Goal: Task Accomplishment & Management: Manage account settings

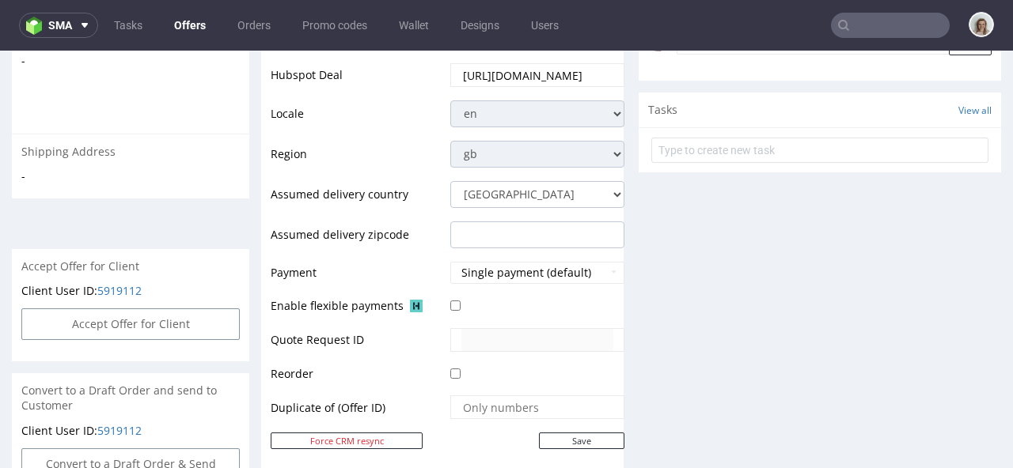
scroll to position [544, 0]
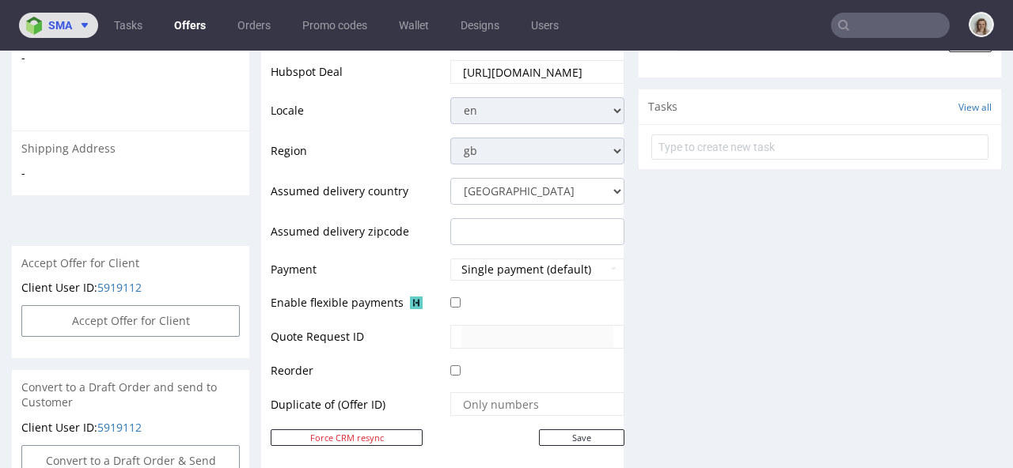
click at [78, 19] on icon at bounding box center [84, 25] width 13 height 13
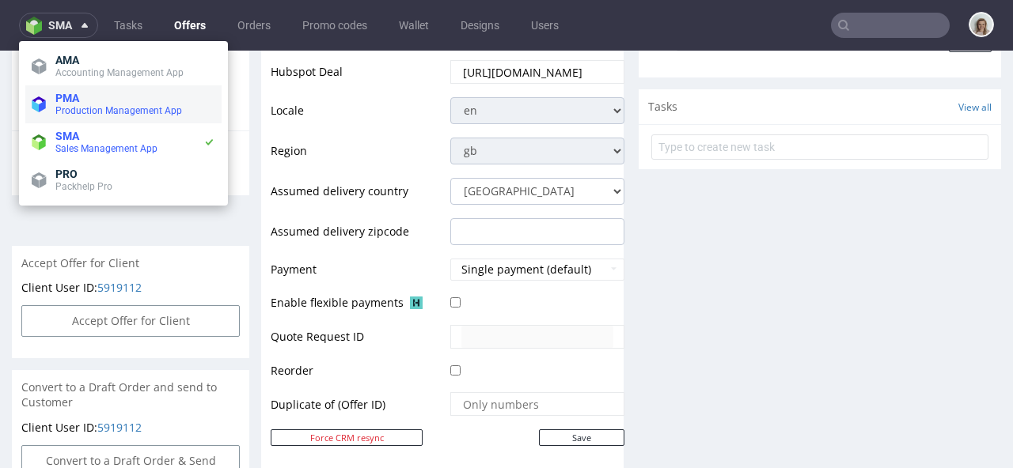
click at [79, 100] on span "PMA" at bounding box center [67, 98] width 24 height 13
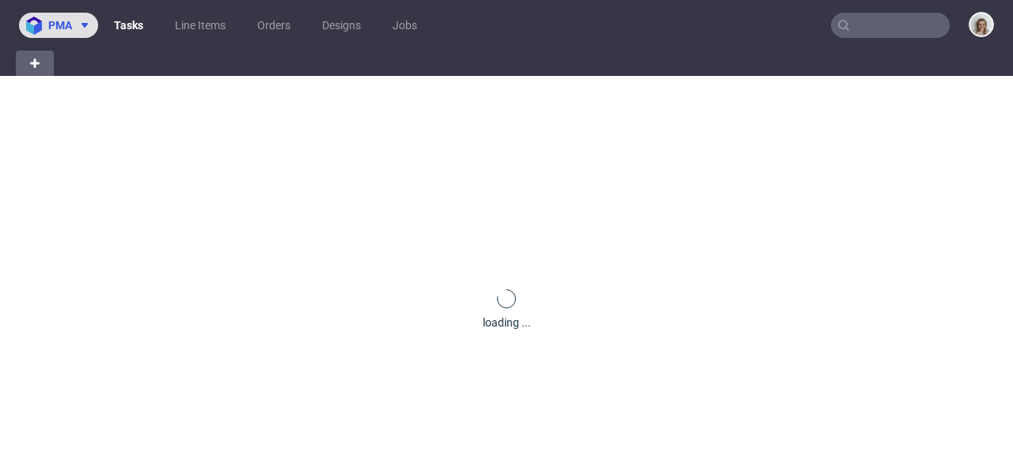
click at [82, 25] on use at bounding box center [85, 25] width 6 height 5
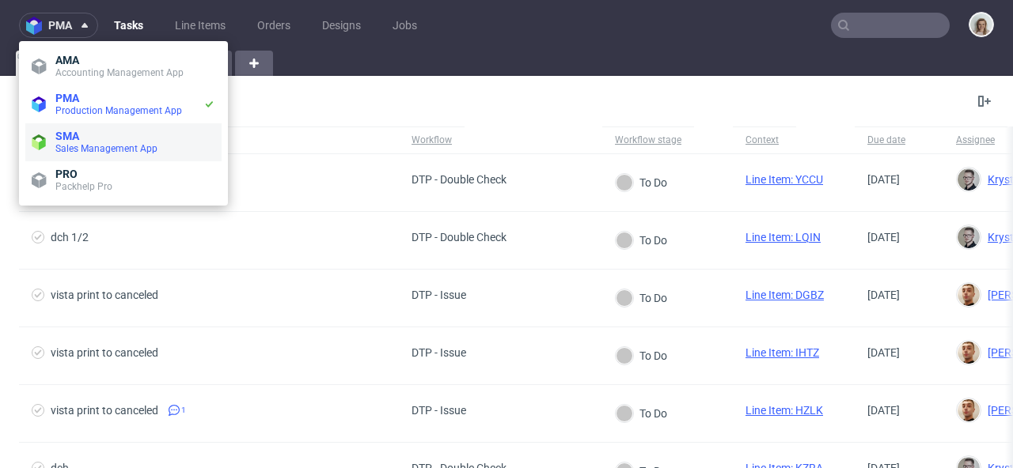
click at [85, 150] on span "Sales Management App" at bounding box center [106, 148] width 102 height 11
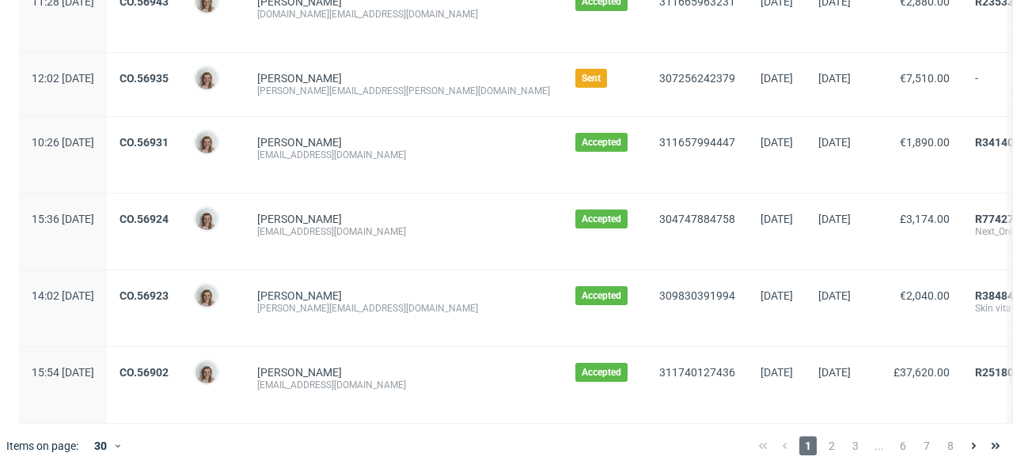
scroll to position [1880, 0]
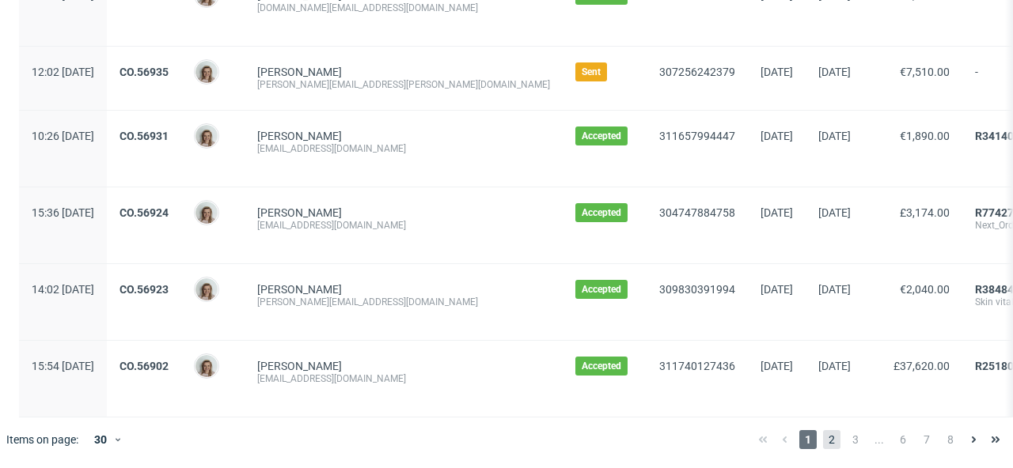
click at [823, 434] on span "2" at bounding box center [831, 439] width 17 height 19
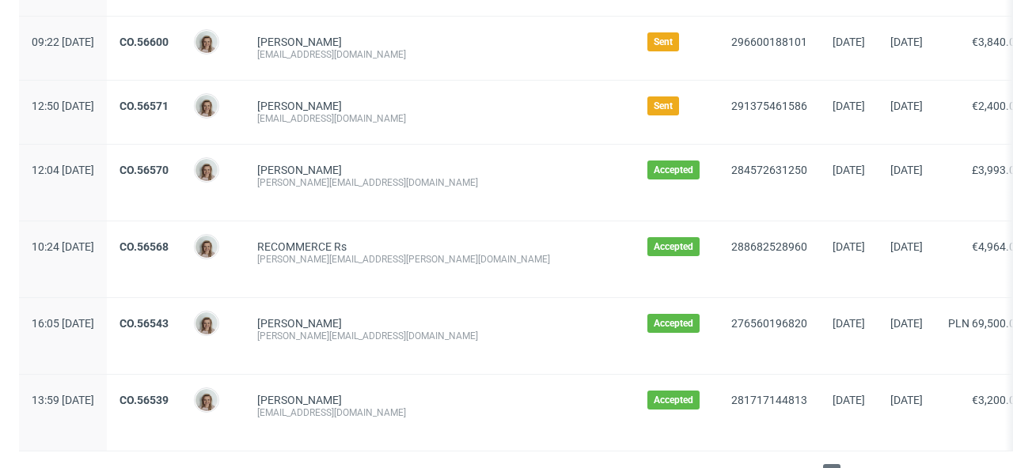
scroll to position [1894, 0]
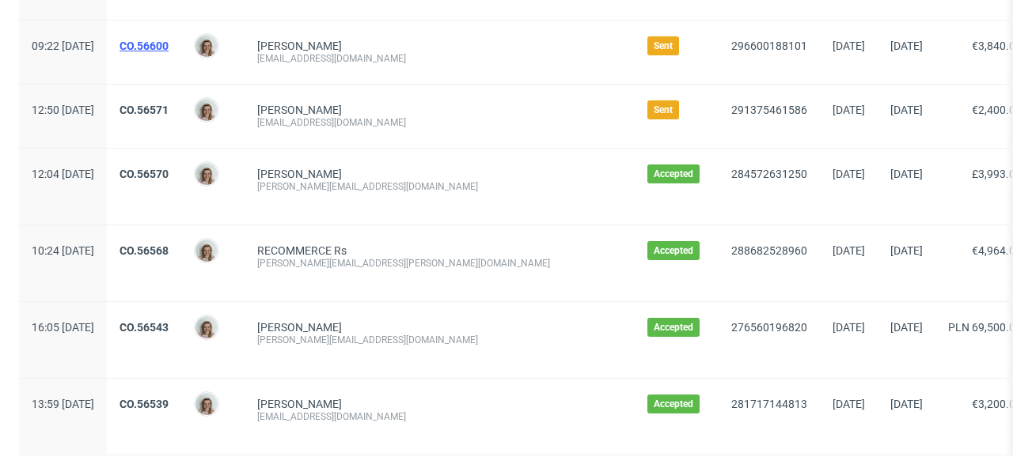
click at [169, 45] on link "CO.56600" at bounding box center [143, 46] width 49 height 13
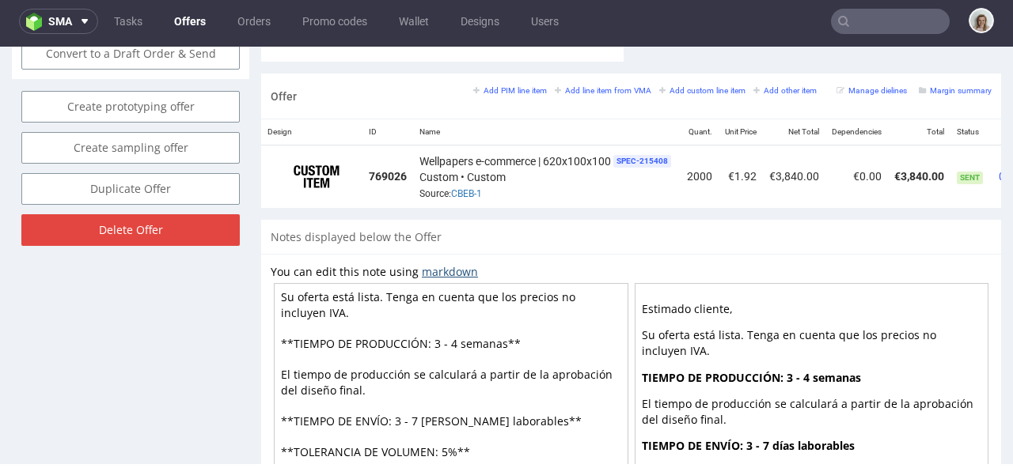
scroll to position [901, 0]
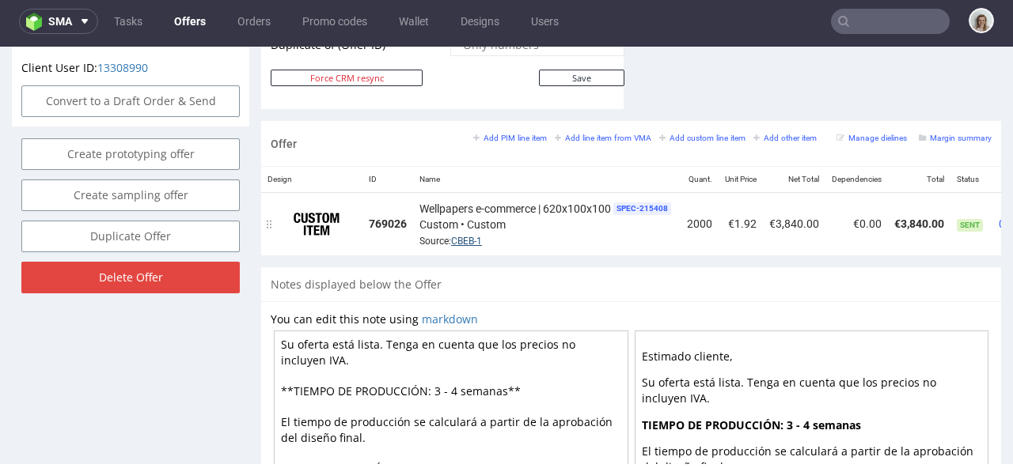
click at [476, 236] on link "CBEB-1" at bounding box center [466, 241] width 31 height 11
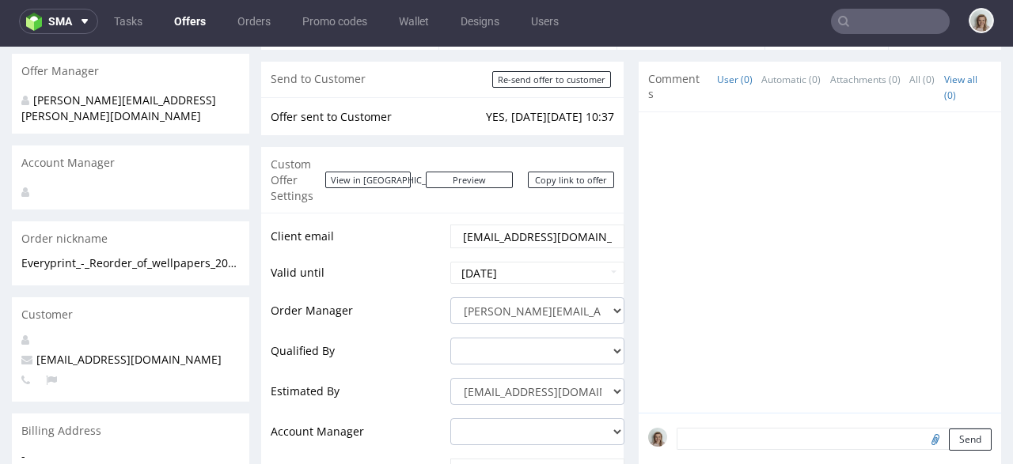
scroll to position [0, 0]
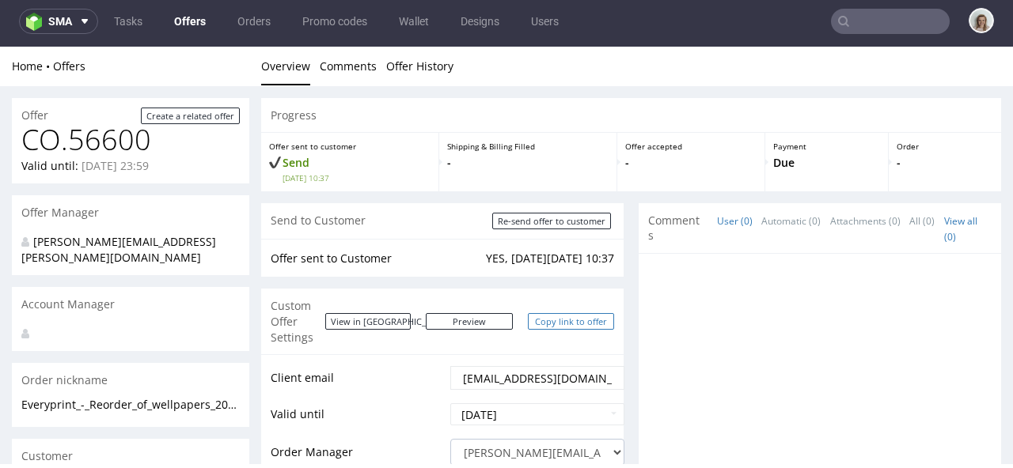
click at [550, 319] on link "Copy link to offer" at bounding box center [571, 321] width 87 height 17
click at [56, 21] on span "sma" at bounding box center [60, 21] width 24 height 11
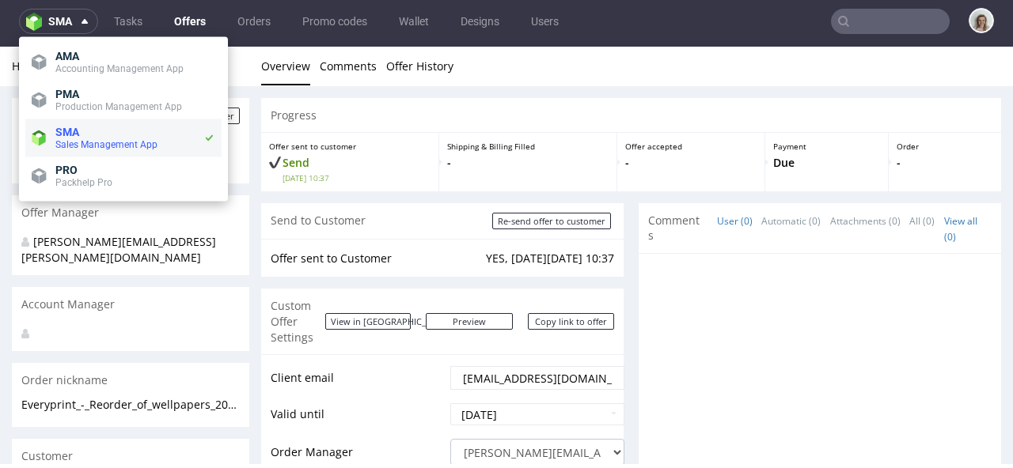
click at [72, 122] on li "SMA Sales Management App" at bounding box center [123, 138] width 196 height 38
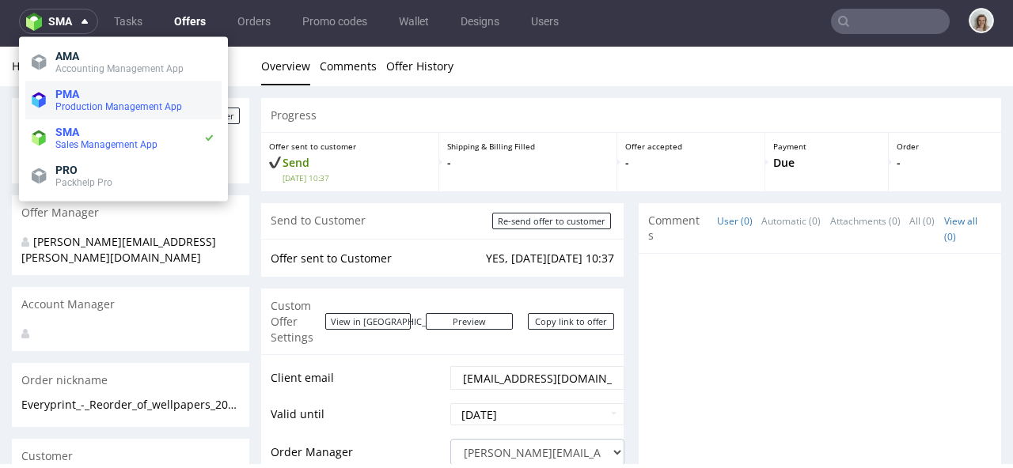
click at [66, 96] on span "PMA" at bounding box center [67, 94] width 24 height 13
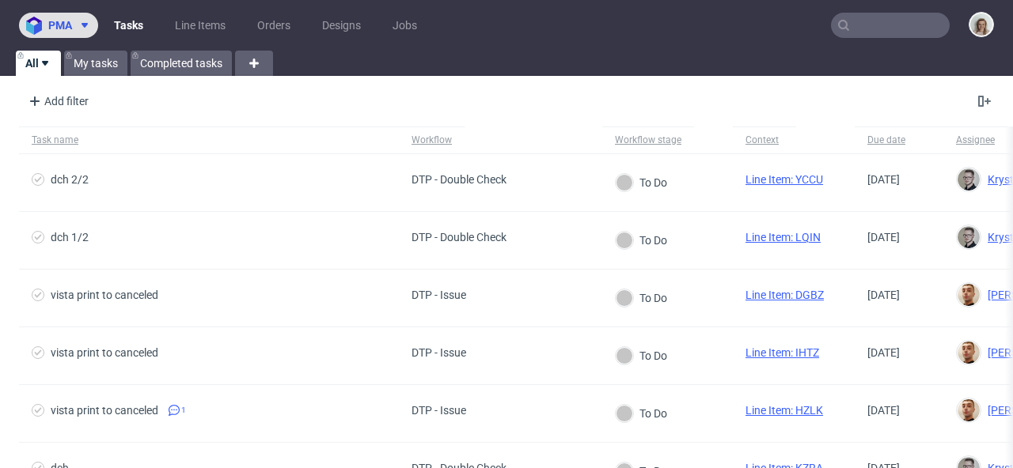
click at [82, 35] on button "pma" at bounding box center [58, 25] width 79 height 25
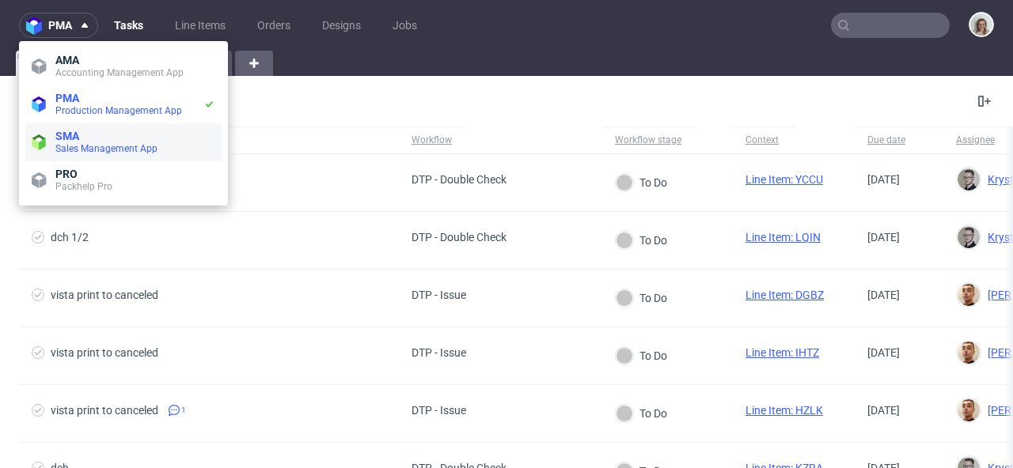
click at [93, 134] on span "SMA" at bounding box center [135, 136] width 160 height 13
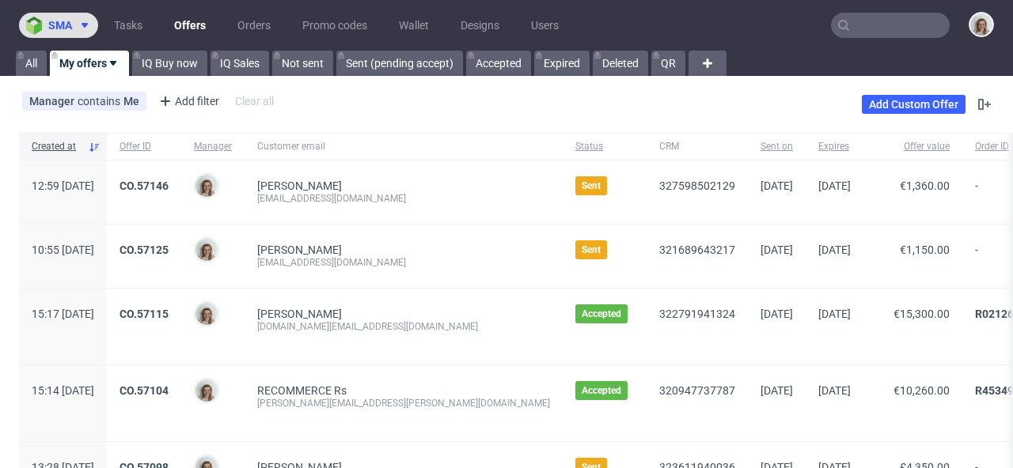
click at [72, 23] on span at bounding box center [81, 25] width 19 height 13
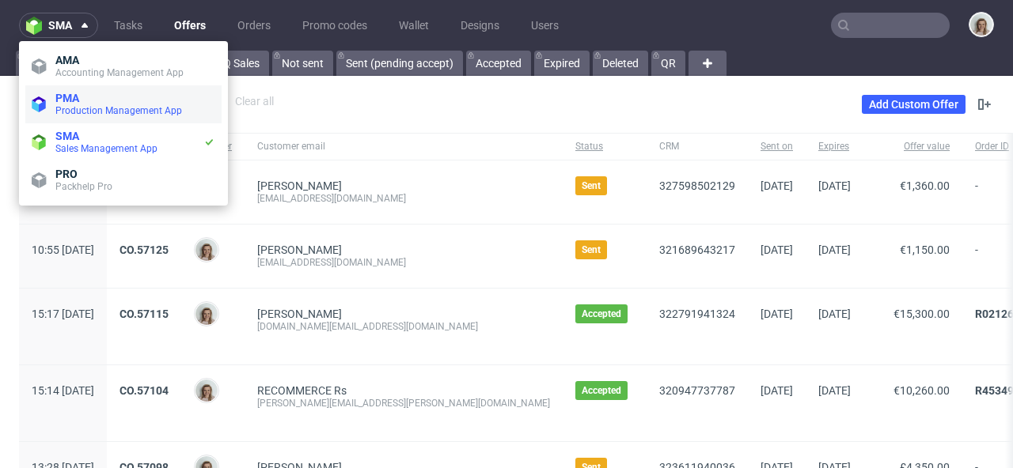
click at [82, 104] on span "Production Management App" at bounding box center [135, 110] width 160 height 13
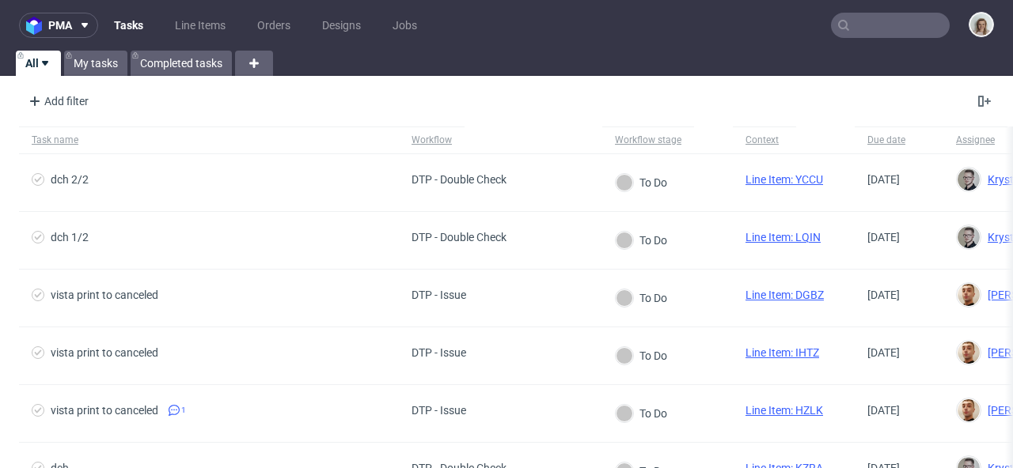
click at [905, 27] on input "text" at bounding box center [890, 25] width 119 height 25
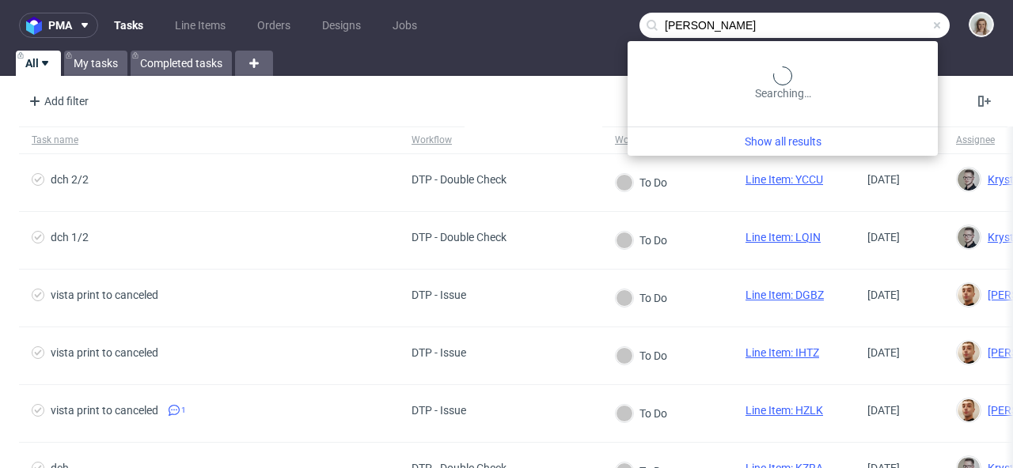
type input "guillaume"
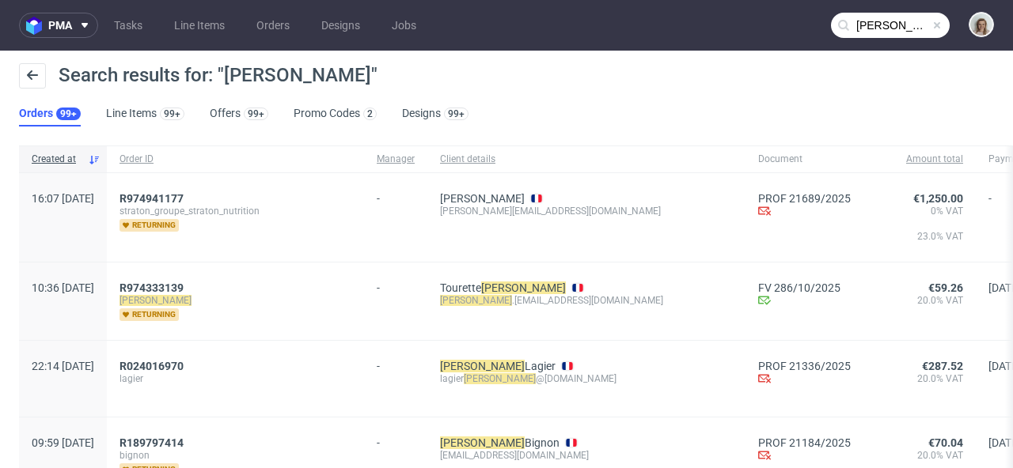
click at [931, 24] on span at bounding box center [937, 25] width 13 height 13
click at [902, 23] on input "text" at bounding box center [890, 25] width 119 height 25
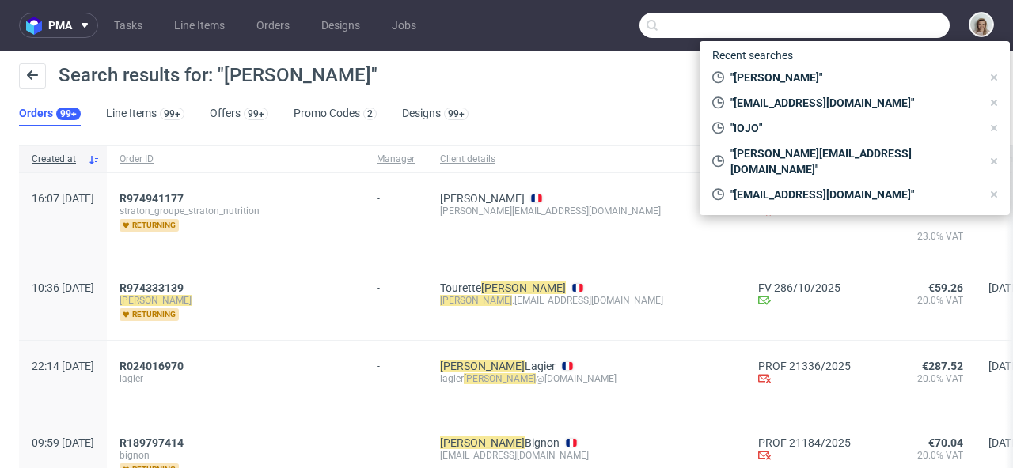
paste input "[EMAIL_ADDRESS][DOMAIN_NAME]"
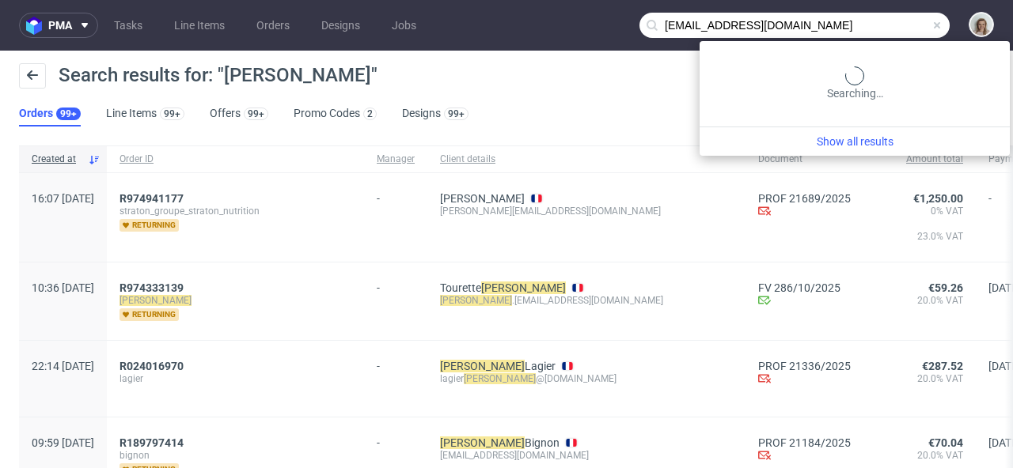
type input "[EMAIL_ADDRESS][DOMAIN_NAME]"
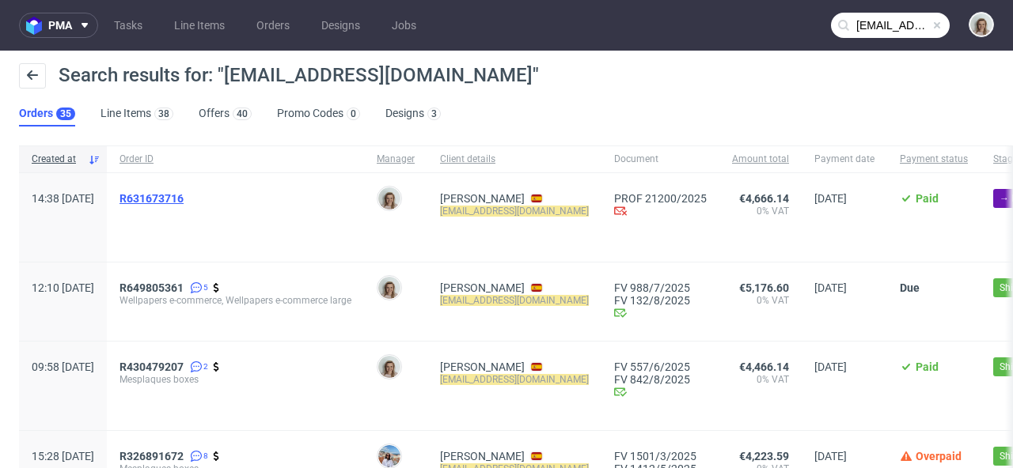
click at [184, 199] on span "R631673716" at bounding box center [151, 198] width 64 height 13
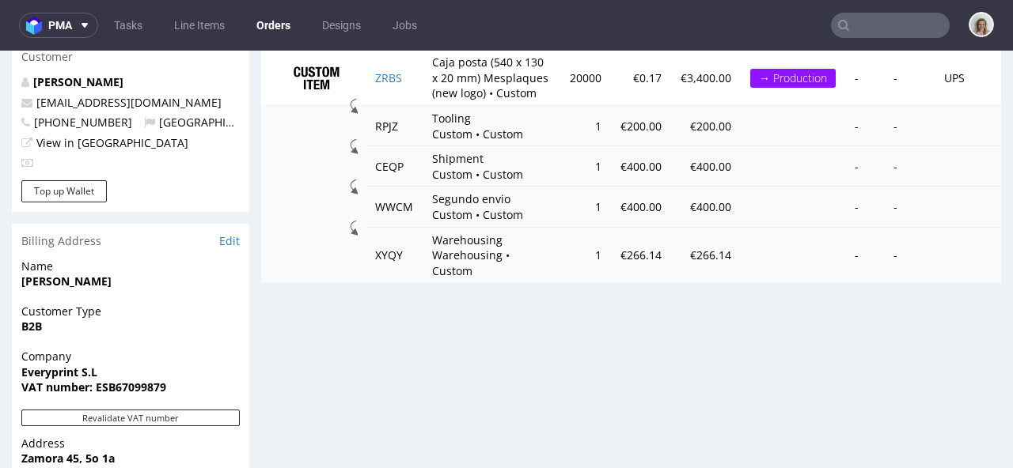
scroll to position [847, 0]
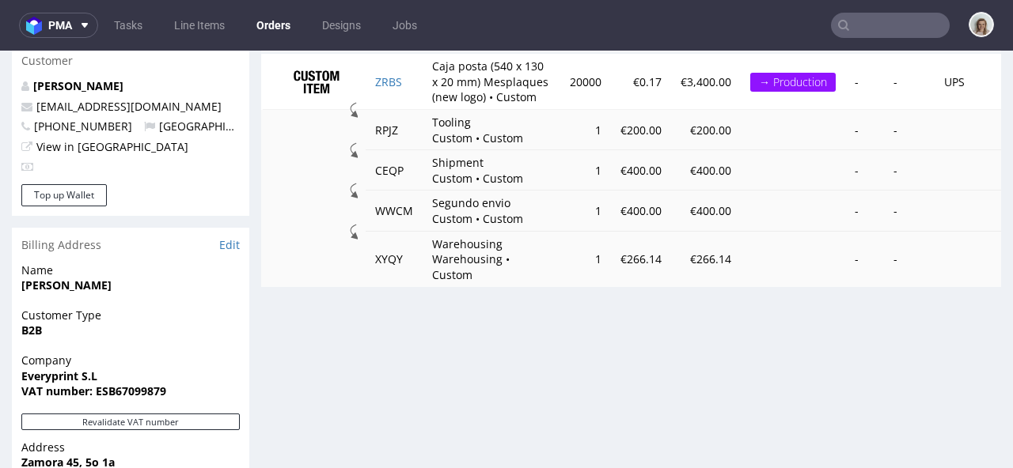
type input "[EMAIL_ADDRESS][DOMAIN_NAME]"
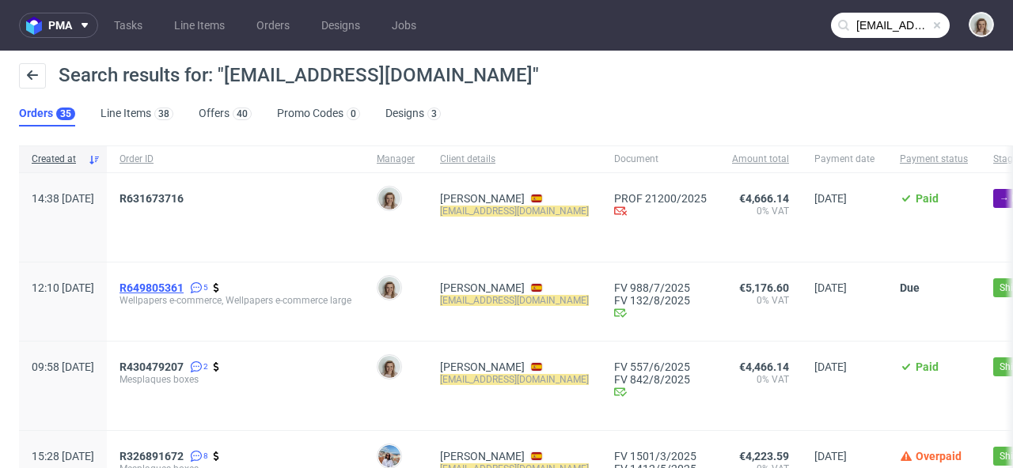
click at [184, 282] on span "R649805361" at bounding box center [151, 288] width 64 height 13
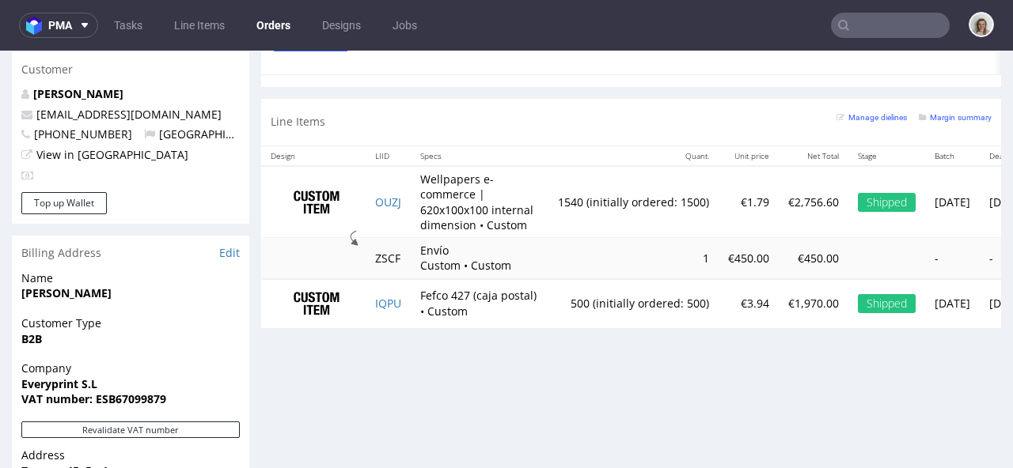
scroll to position [872, 0]
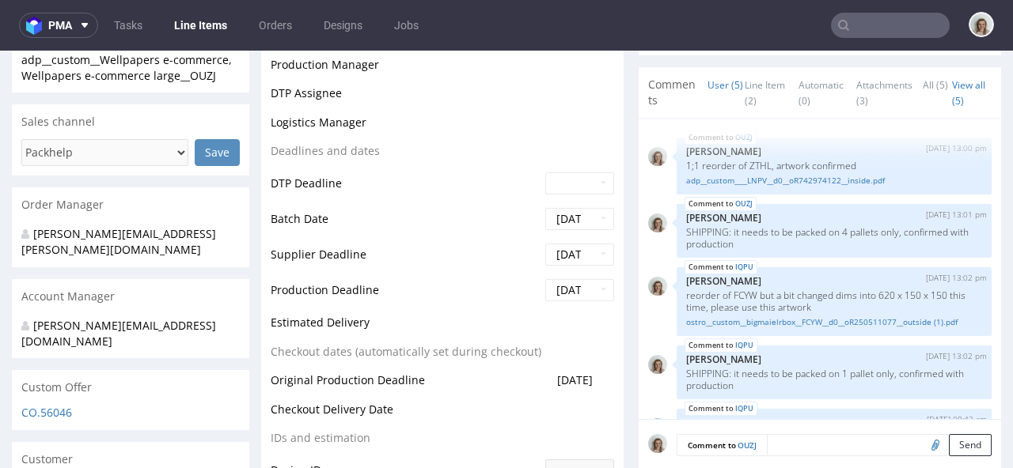
scroll to position [92, 0]
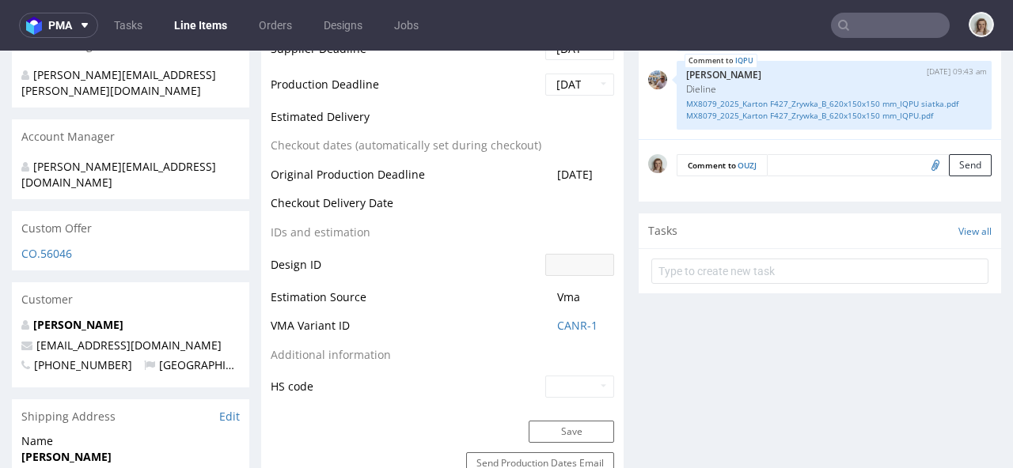
select select "in_progress"
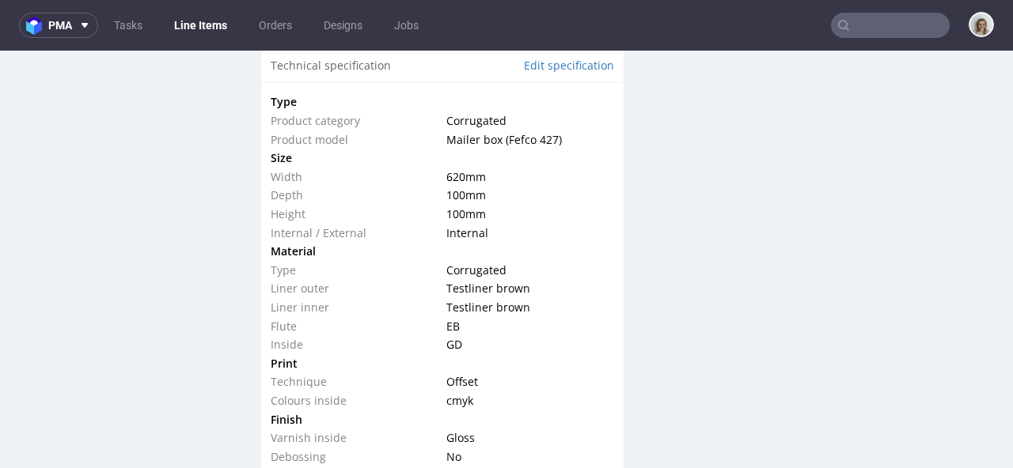
scroll to position [1602, 0]
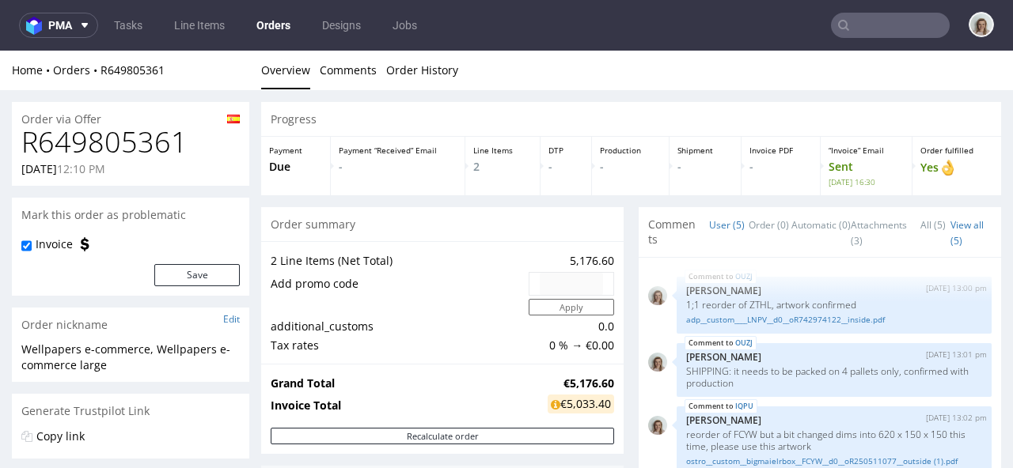
scroll to position [92, 0]
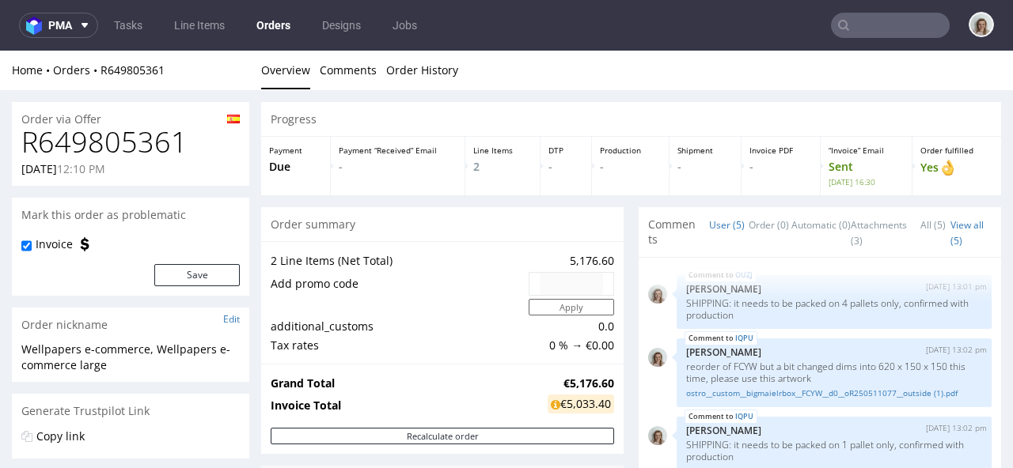
type input "[EMAIL_ADDRESS][DOMAIN_NAME]"
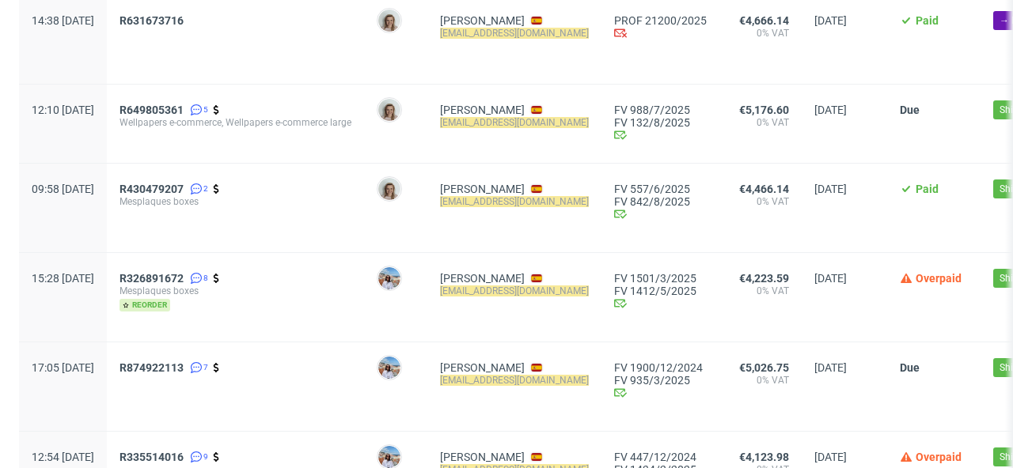
scroll to position [188, 0]
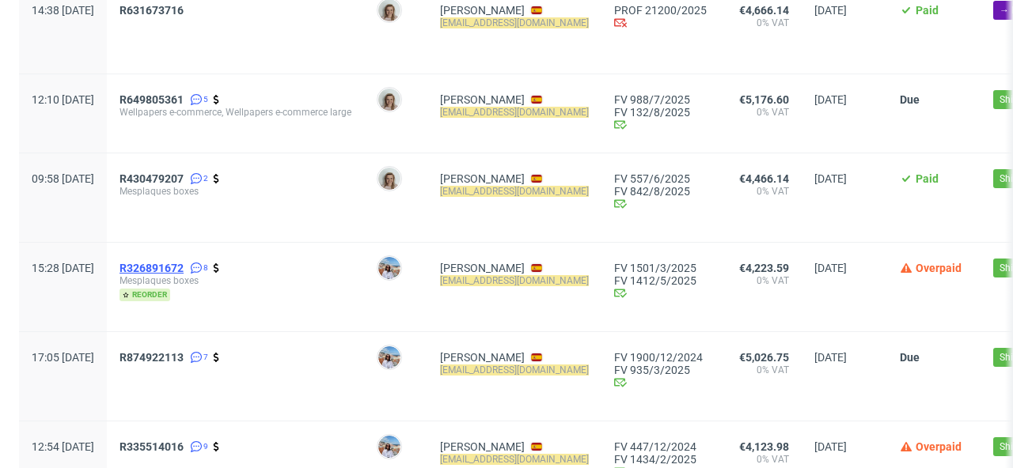
click at [184, 267] on span "R326891672" at bounding box center [151, 268] width 64 height 13
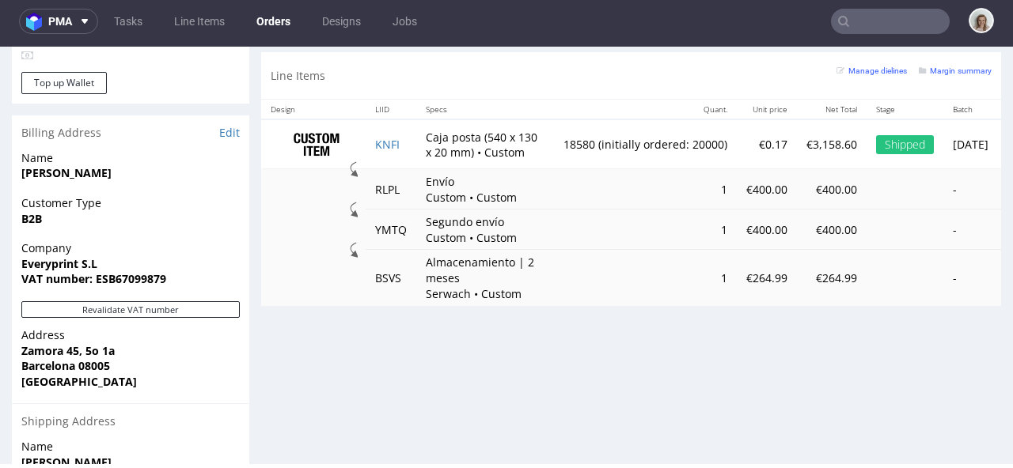
scroll to position [988, 0]
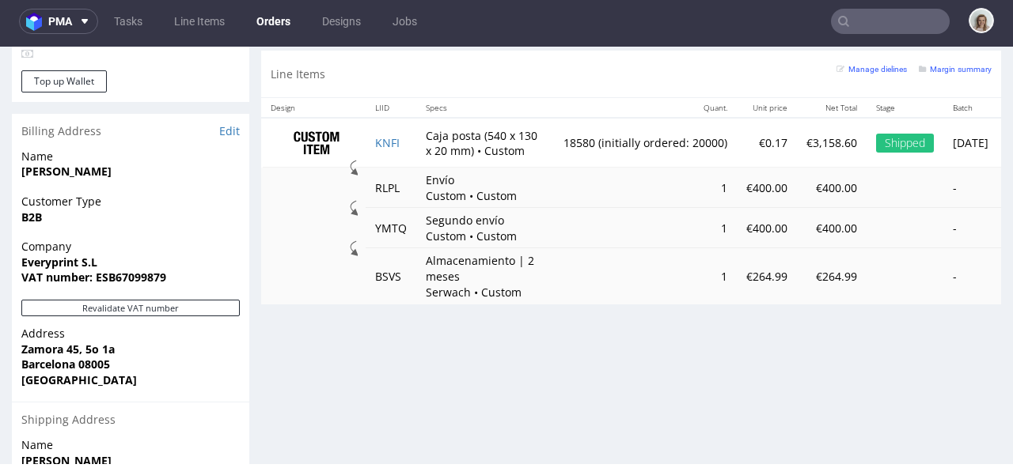
type input "[EMAIL_ADDRESS][DOMAIN_NAME]"
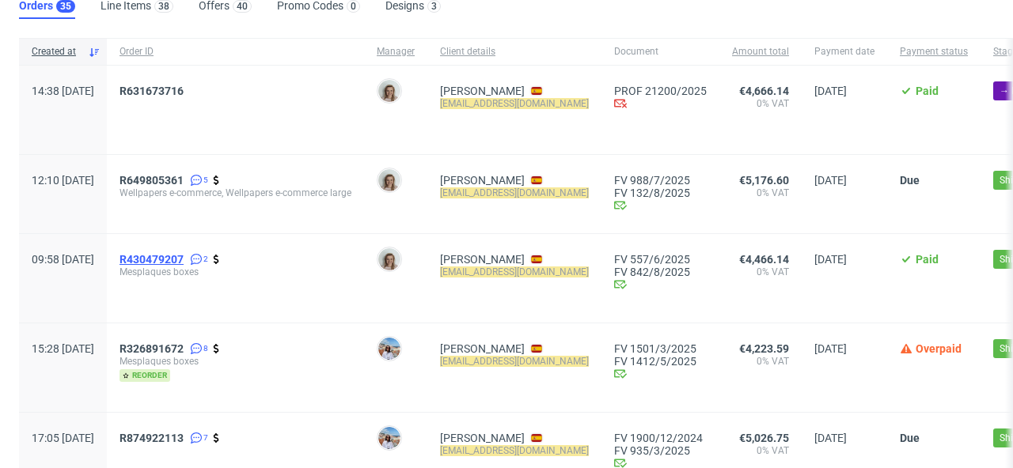
click at [184, 257] on span "R430479207" at bounding box center [151, 259] width 64 height 13
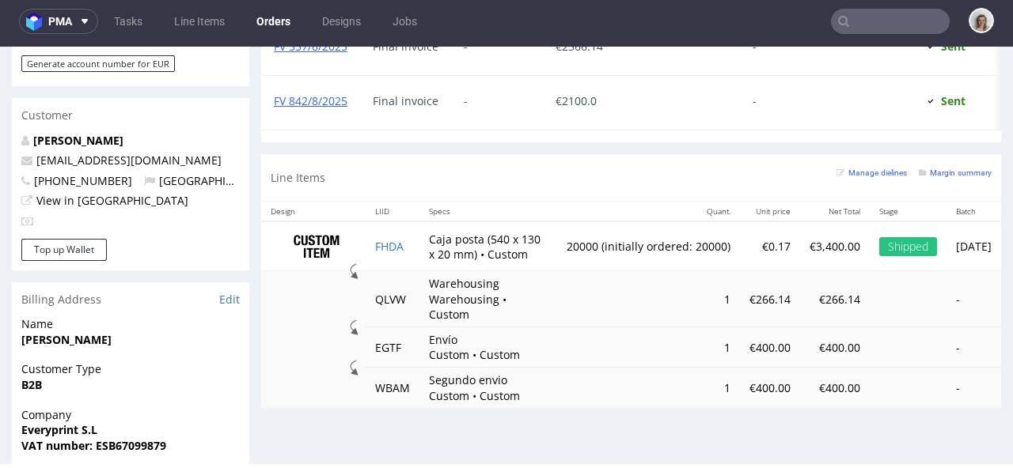
scroll to position [806, 0]
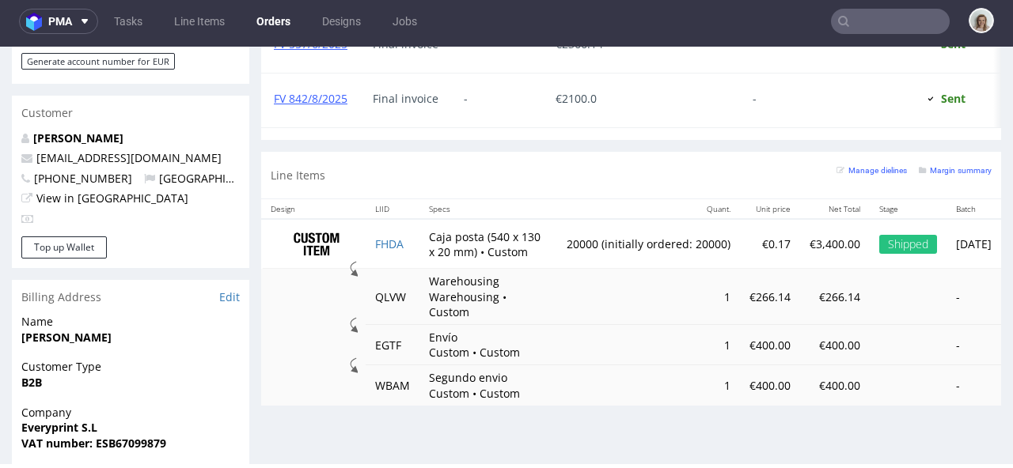
type input "[EMAIL_ADDRESS][DOMAIN_NAME]"
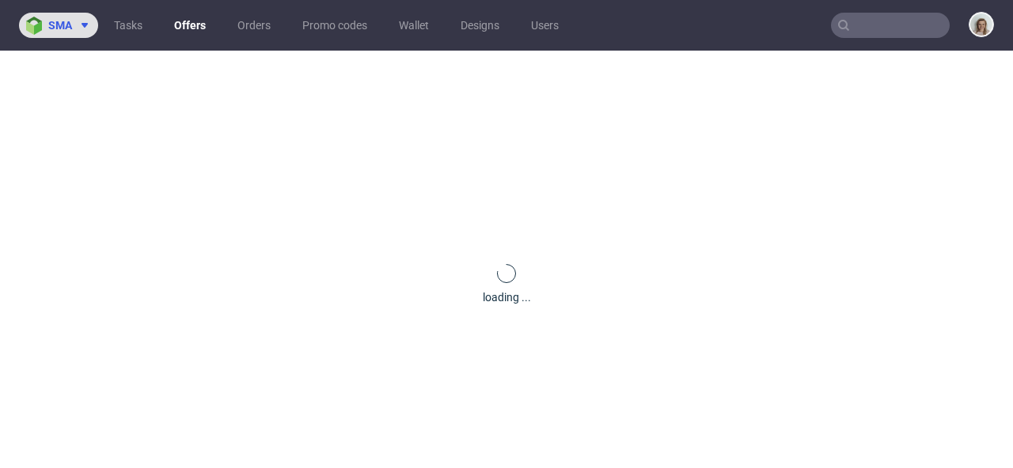
click at [62, 30] on span "sma" at bounding box center [60, 25] width 24 height 11
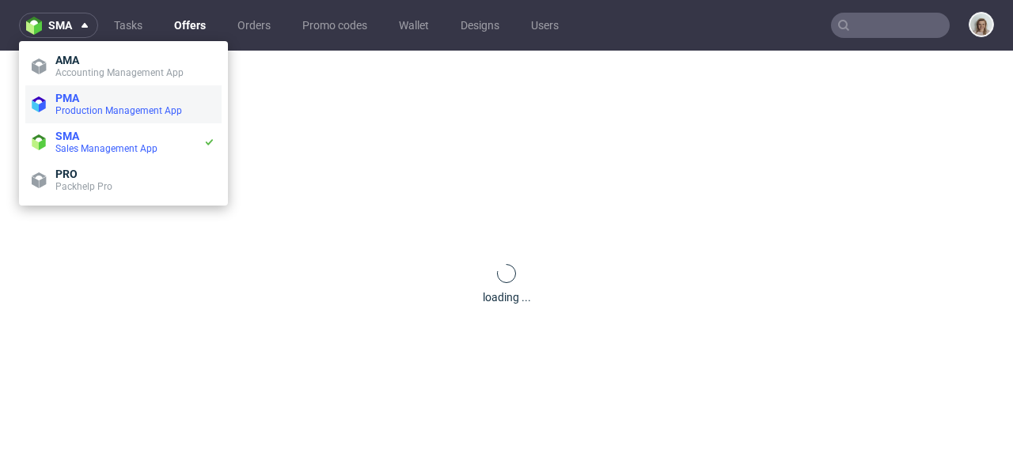
click at [62, 92] on span "PMA" at bounding box center [67, 98] width 24 height 13
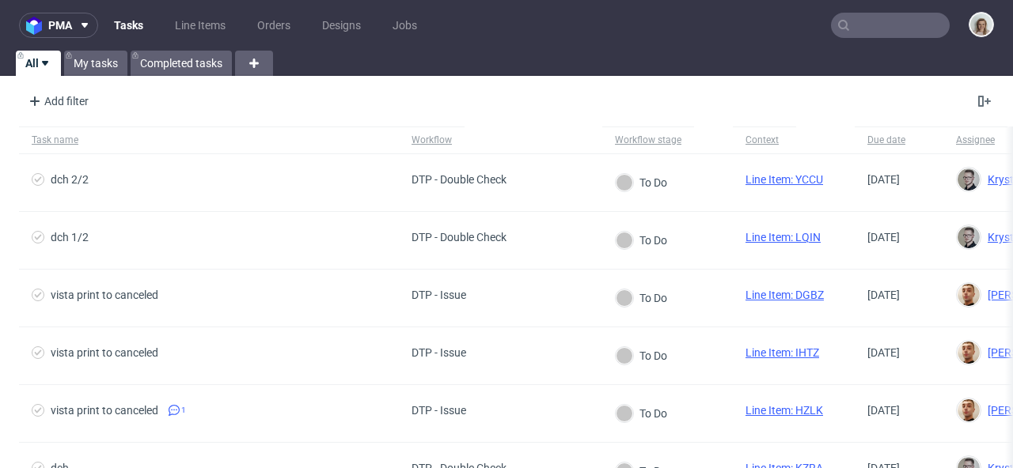
click at [890, 19] on input "text" at bounding box center [890, 25] width 119 height 25
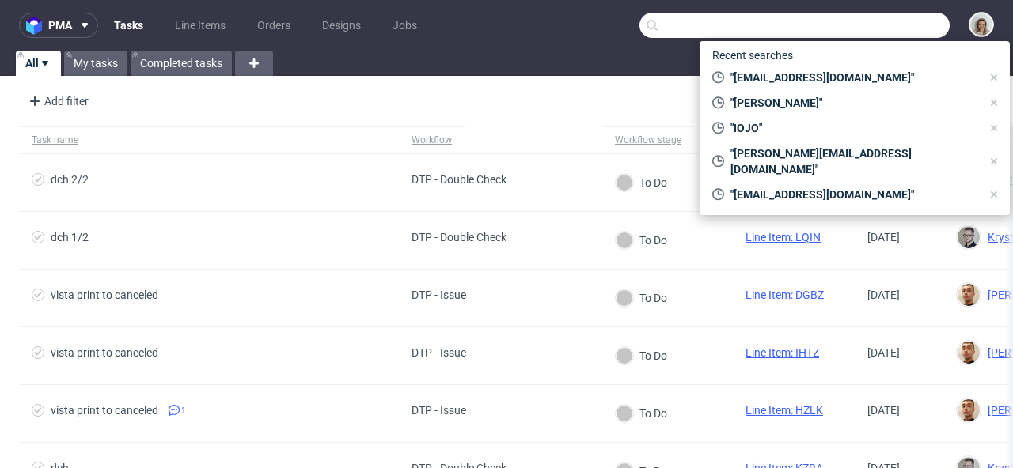
paste input "OUZJ"
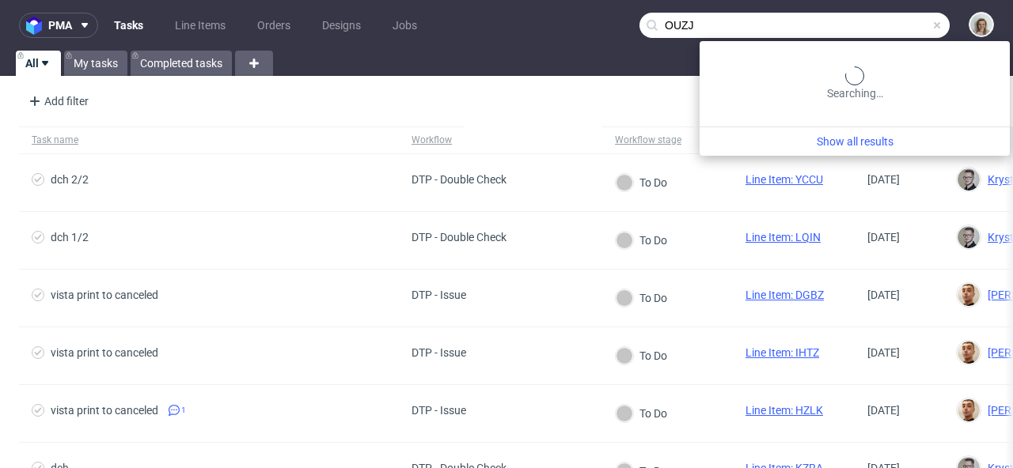
type input "OUZJ"
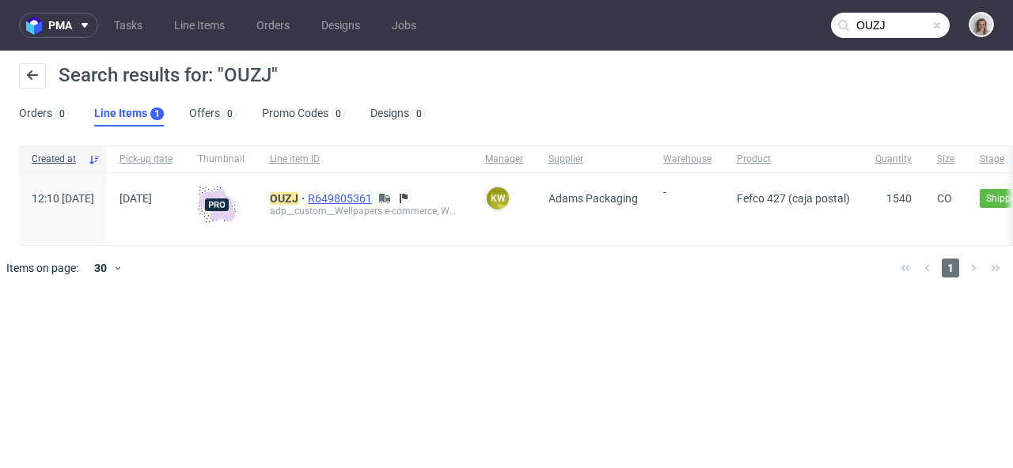
click at [366, 203] on span "R649805361" at bounding box center [341, 198] width 67 height 13
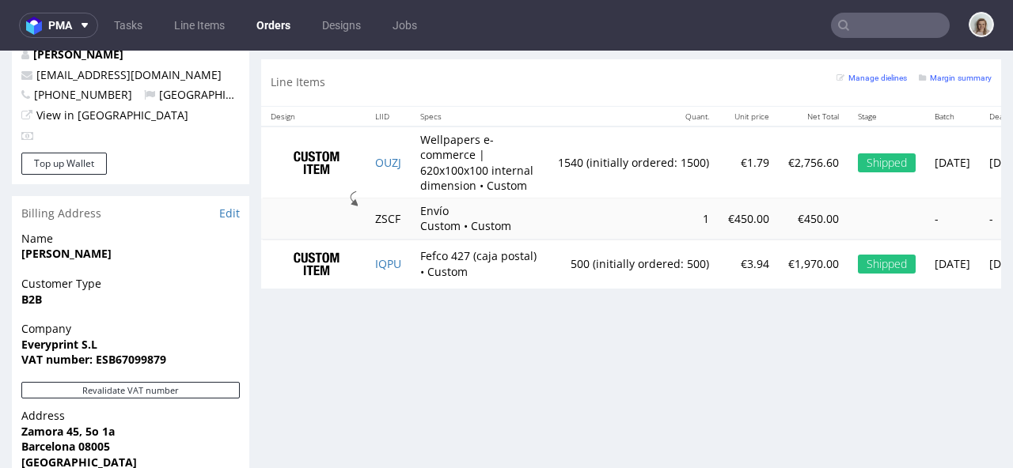
scroll to position [915, 0]
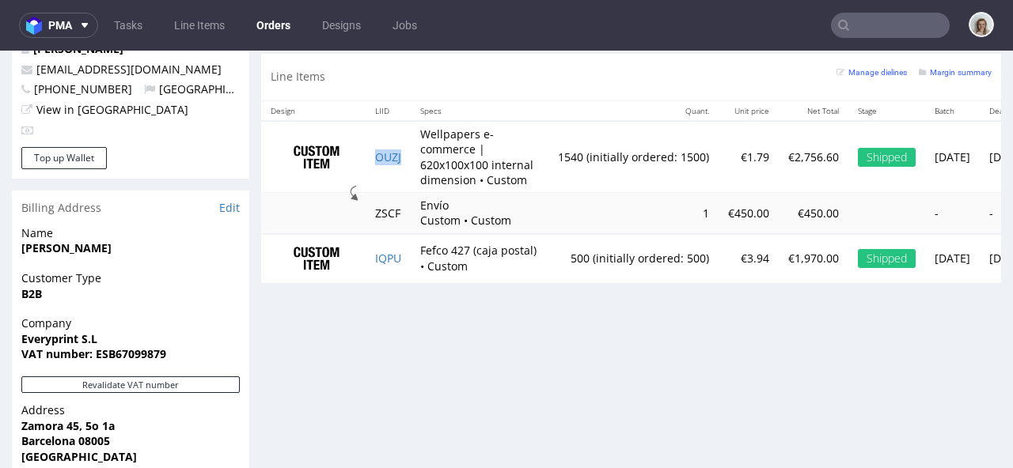
click at [391, 176] on td "OUZJ" at bounding box center [388, 157] width 45 height 72
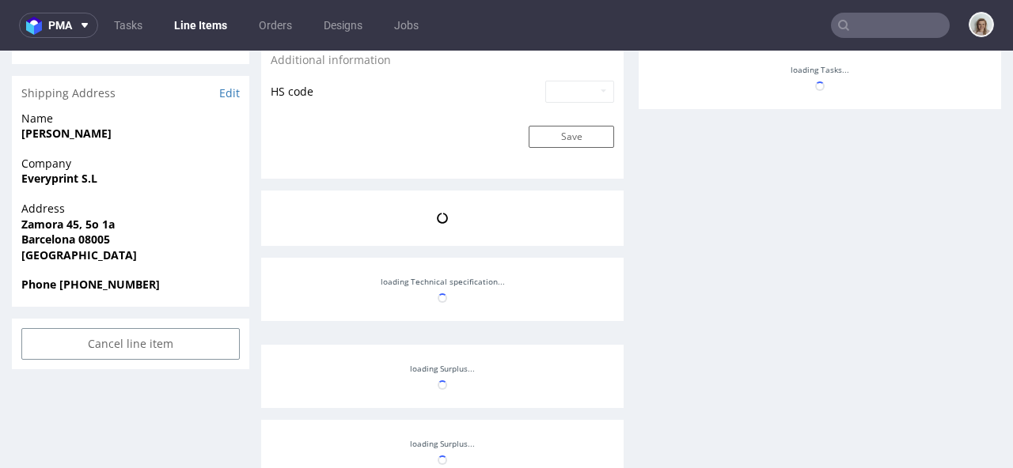
scroll to position [92, 0]
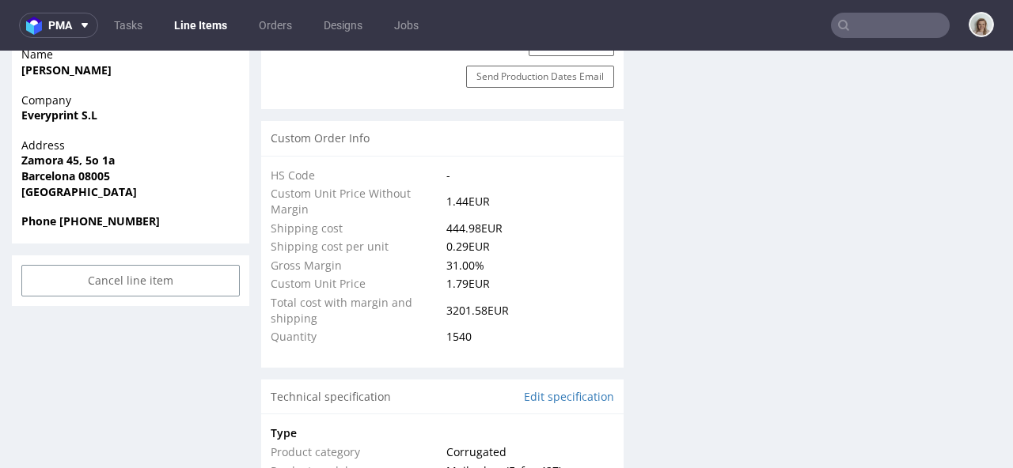
select select "in_progress"
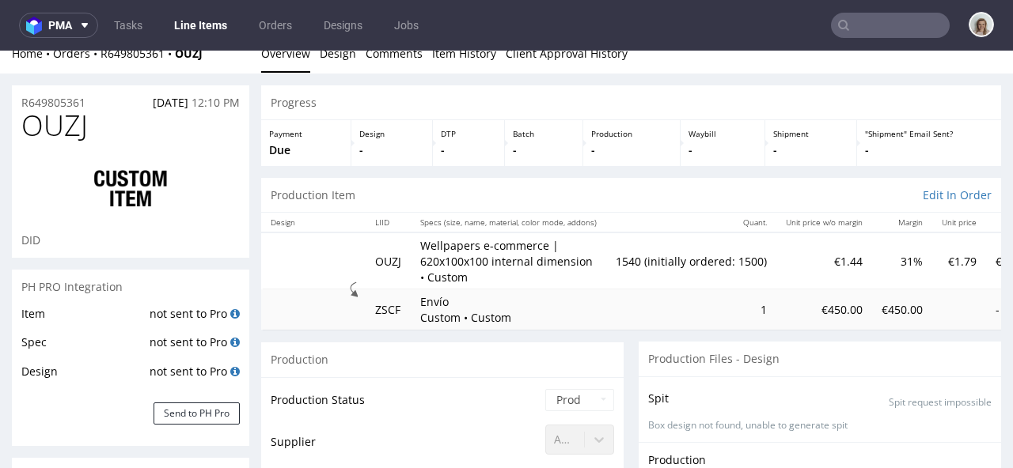
scroll to position [0, 0]
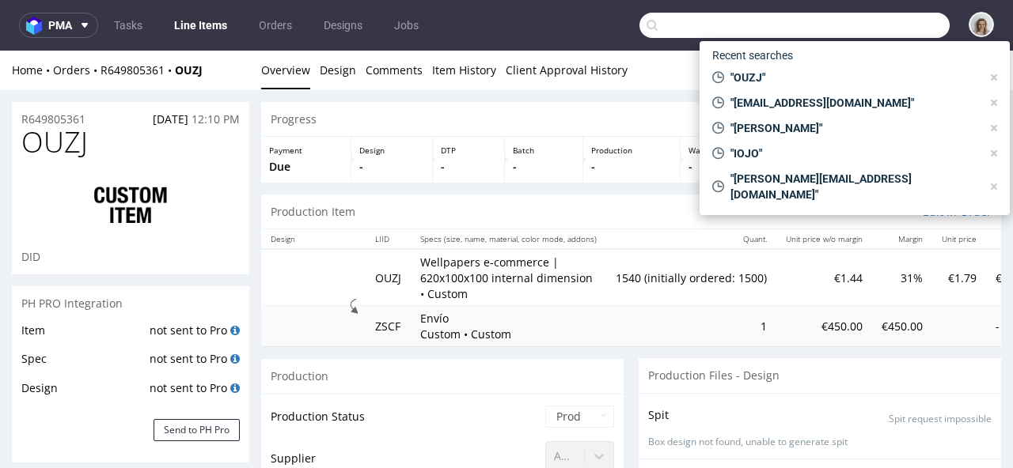
click at [870, 19] on input "text" at bounding box center [794, 25] width 310 height 25
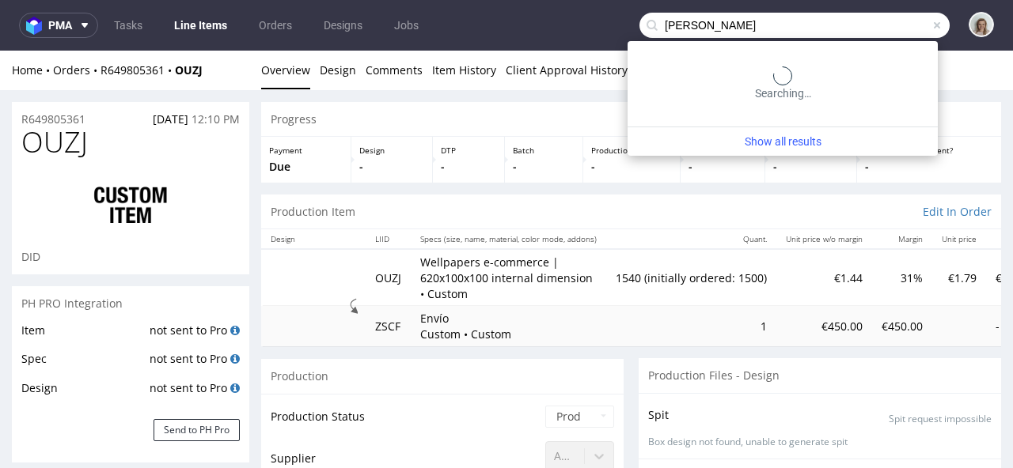
type input "guillaume"
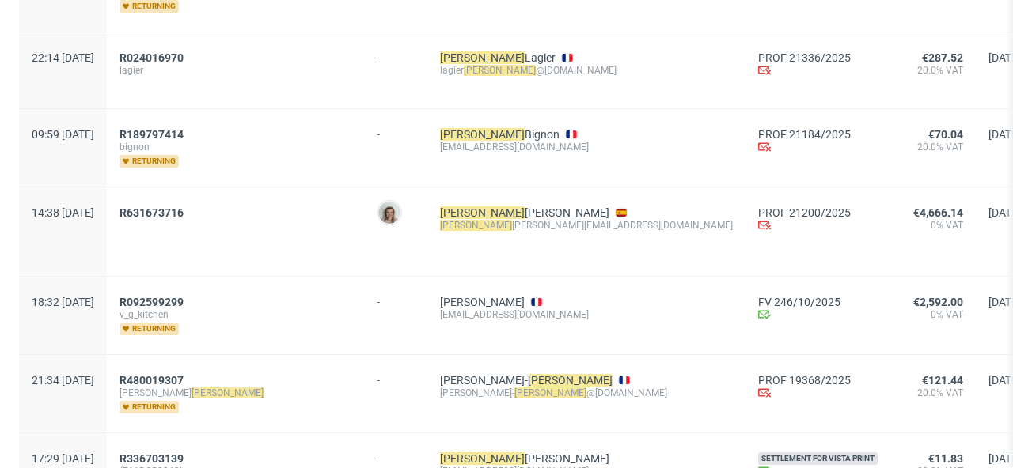
scroll to position [344, 0]
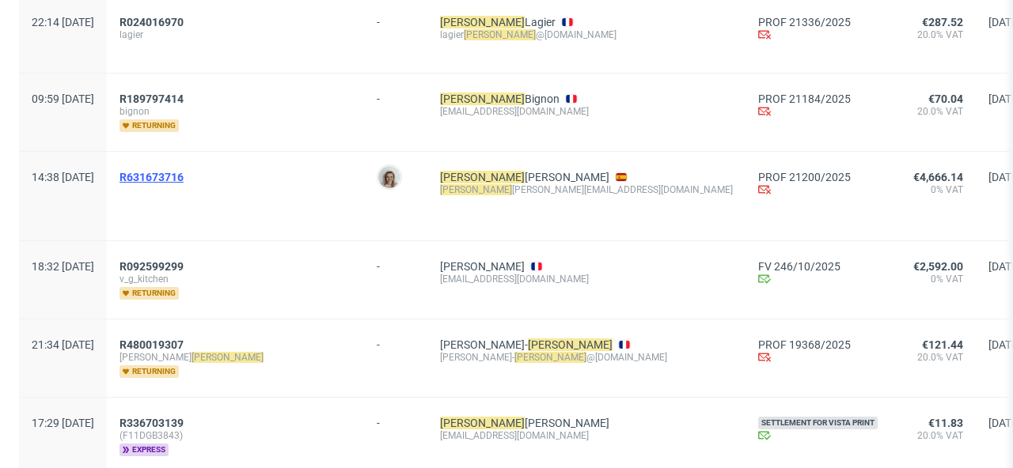
click at [184, 171] on span "R631673716" at bounding box center [151, 177] width 64 height 13
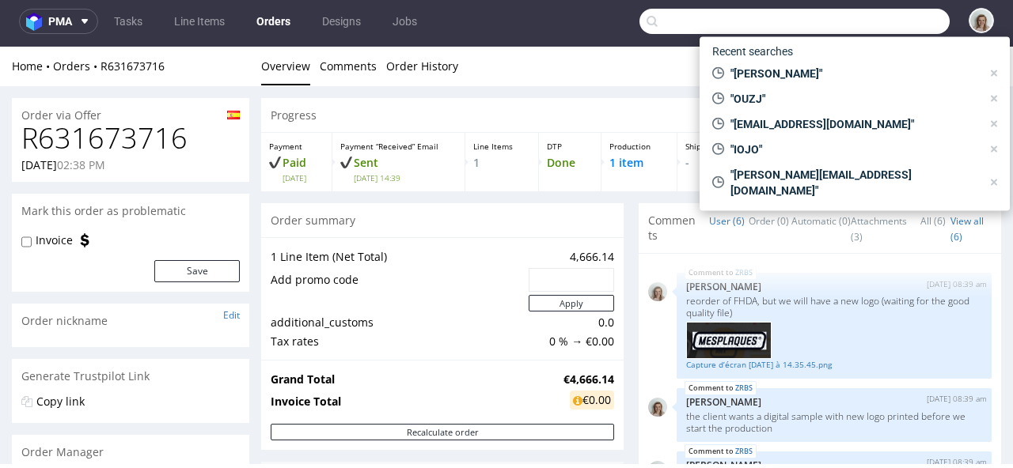
click at [842, 21] on input "text" at bounding box center [794, 21] width 310 height 25
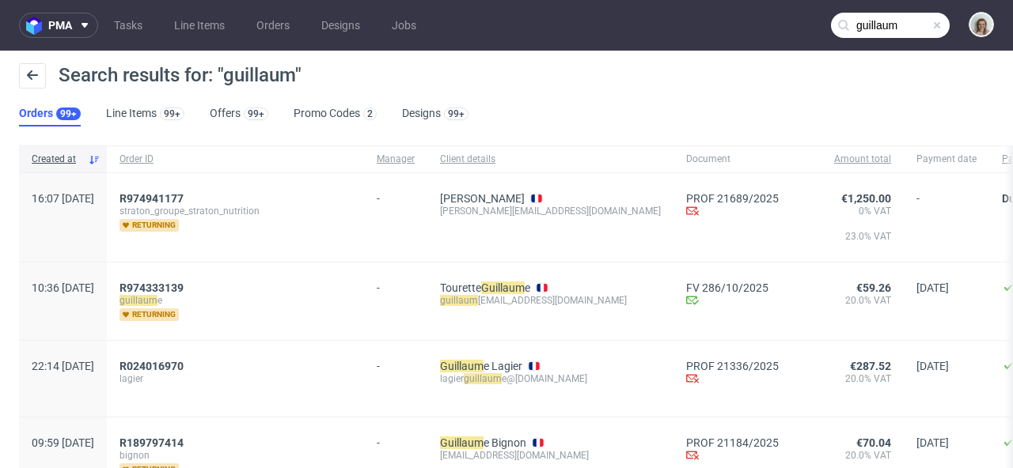
click at [904, 32] on input "guillaum" at bounding box center [890, 25] width 119 height 25
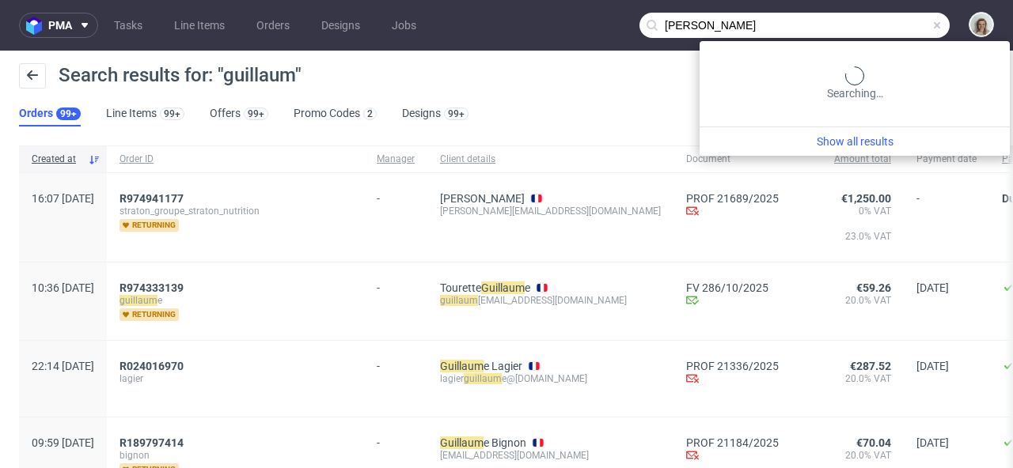
type input "guillaume"
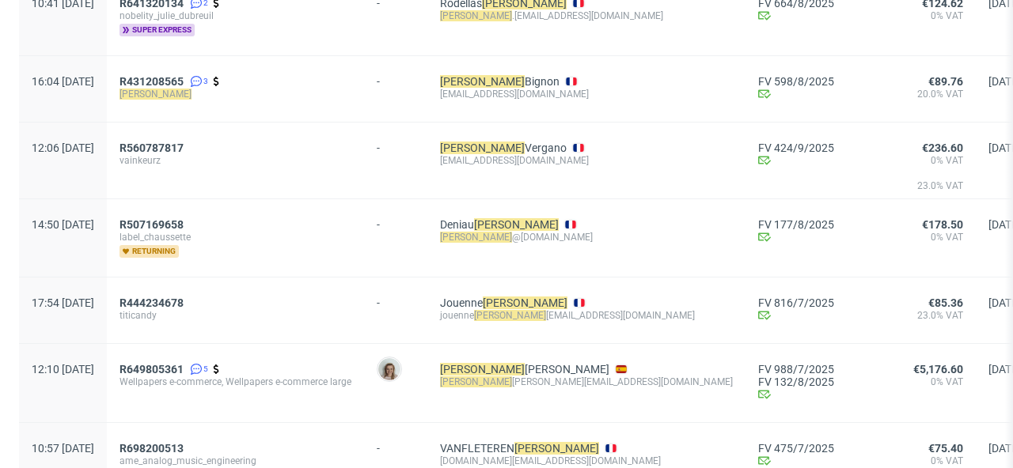
scroll to position [1280, 0]
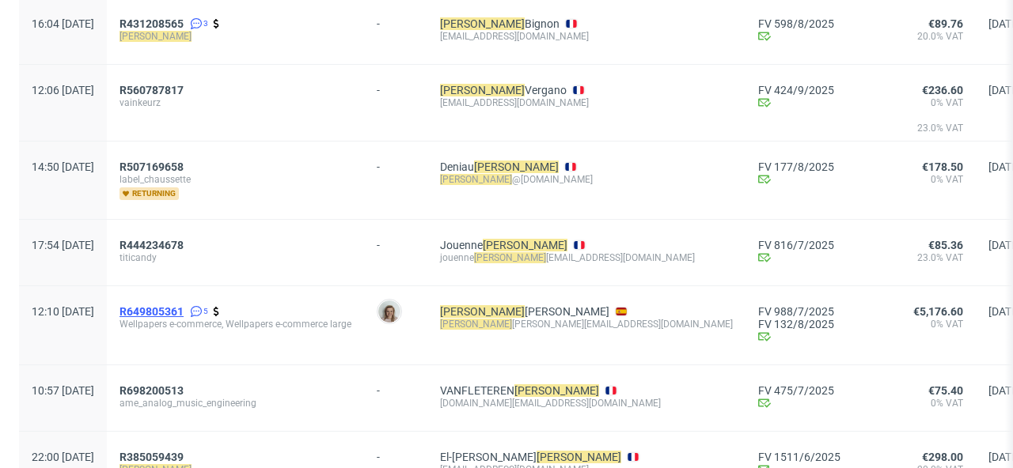
click at [184, 305] on span "R649805361" at bounding box center [151, 311] width 64 height 13
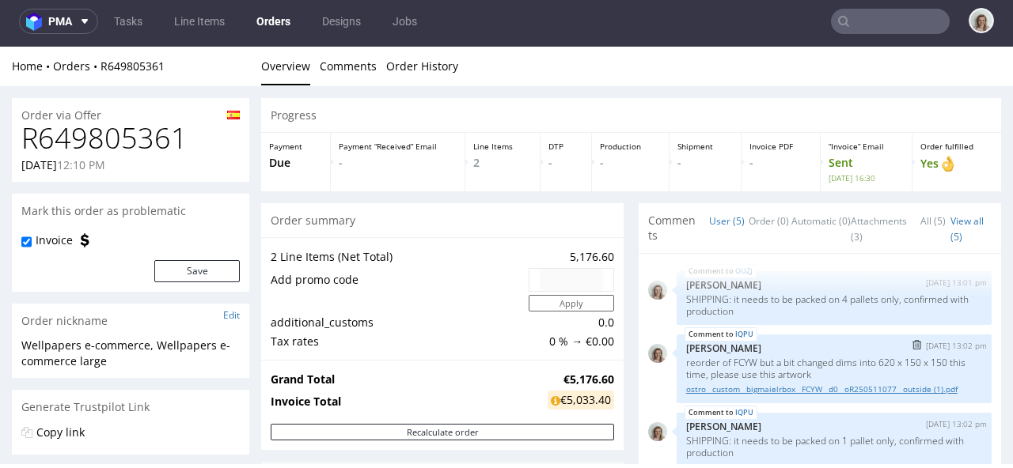
click at [702, 384] on link "ostro__custom__bigmaielrbox__FCYW__d0__oR250511077__outside (1).pdf" at bounding box center [834, 390] width 296 height 12
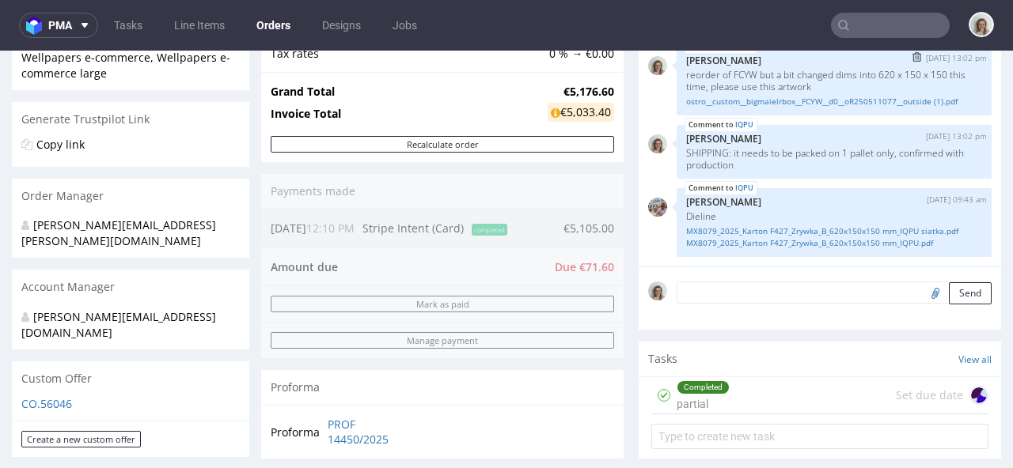
scroll to position [294, 0]
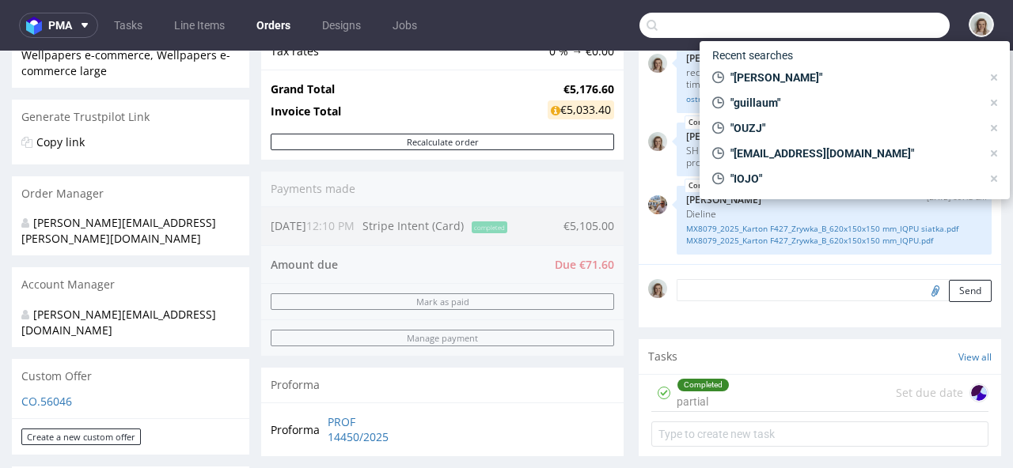
click at [849, 16] on input "text" at bounding box center [794, 25] width 310 height 25
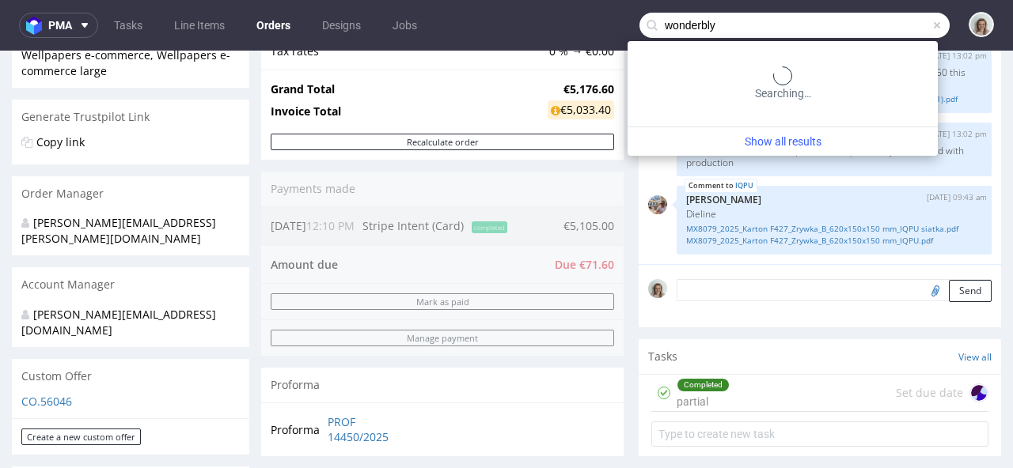
type input "wonderbly"
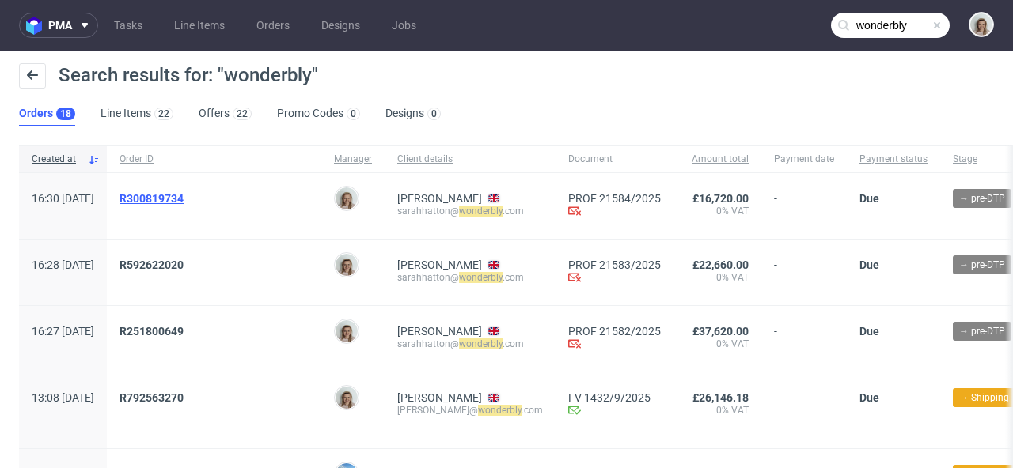
click at [184, 195] on span "R300819734" at bounding box center [151, 198] width 64 height 13
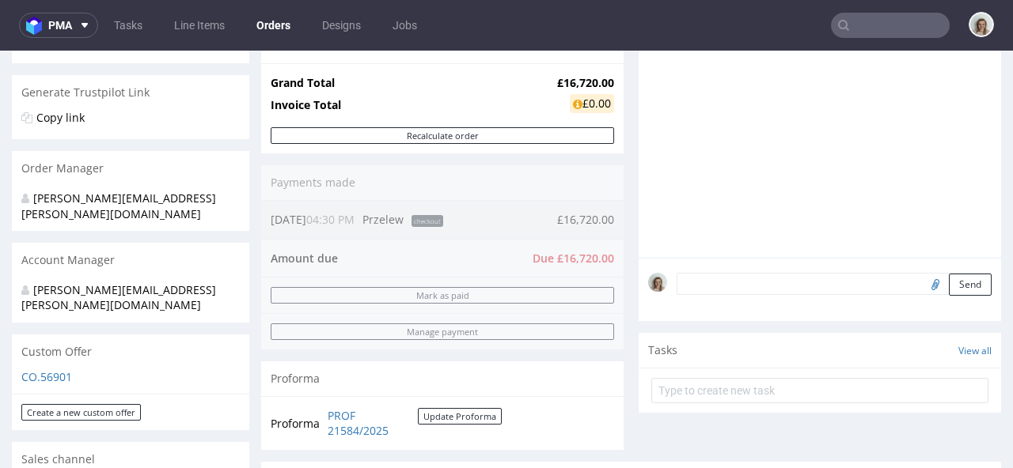
scroll to position [305, 0]
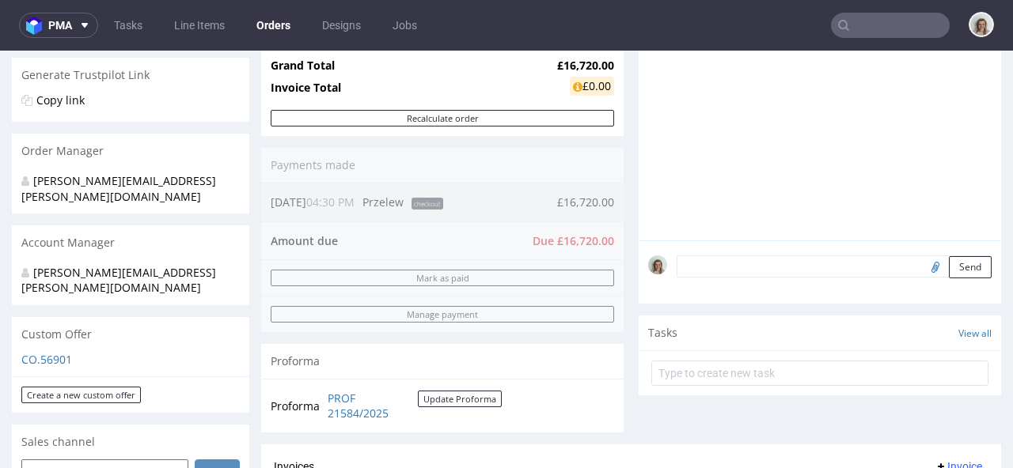
click at [723, 267] on textarea at bounding box center [834, 267] width 315 height 22
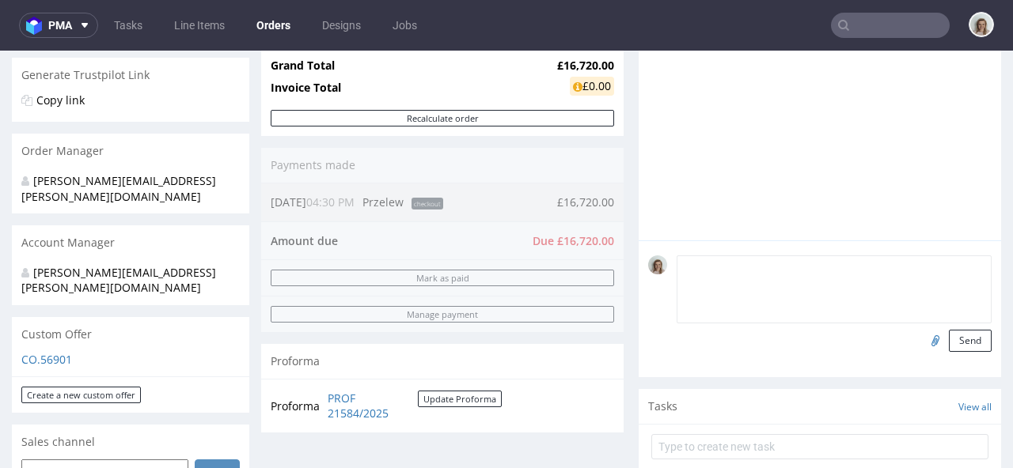
paste textarea "PO-0532"
type textarea "PO-0532"
click at [958, 340] on button "Send" at bounding box center [970, 341] width 43 height 22
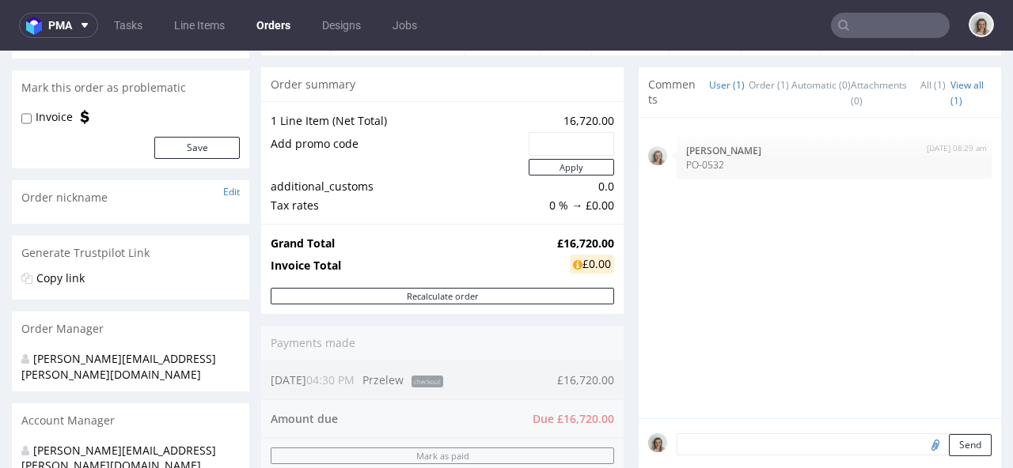
scroll to position [135, 0]
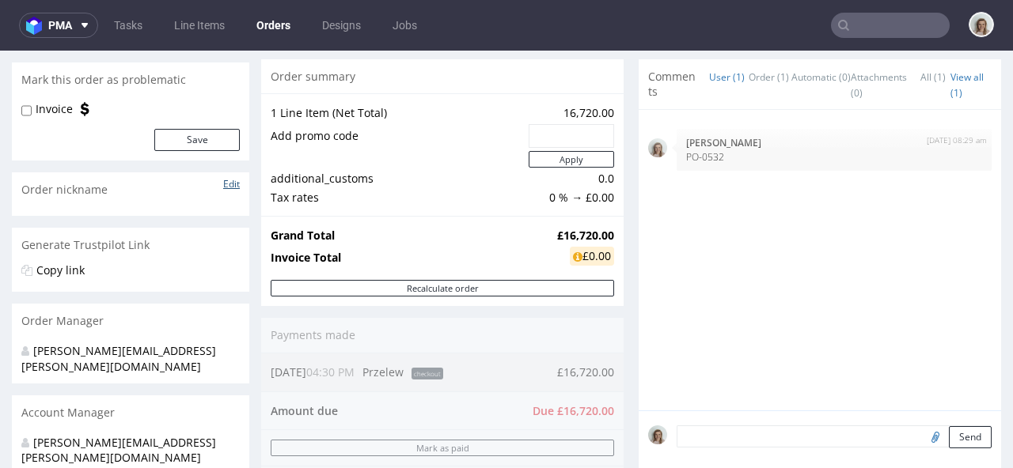
click at [231, 184] on link "Edit" at bounding box center [231, 183] width 17 height 13
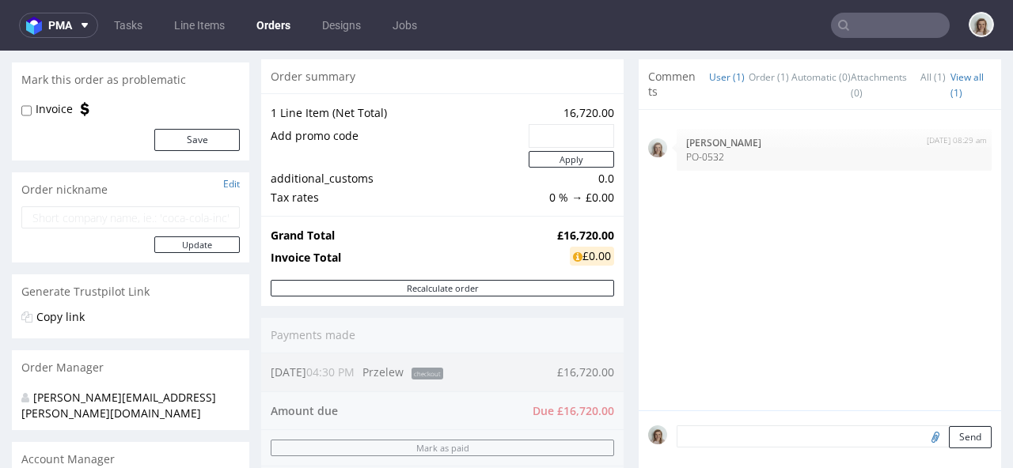
click at [183, 216] on input "text" at bounding box center [130, 218] width 218 height 22
paste input "PO-0532"
type input "PO-0532"
click at [198, 247] on button "Update" at bounding box center [196, 245] width 85 height 17
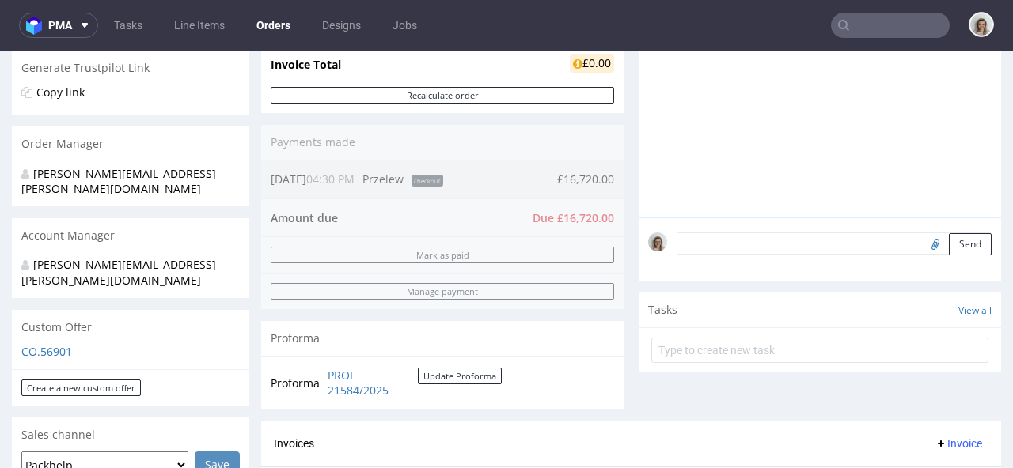
scroll to position [362, 0]
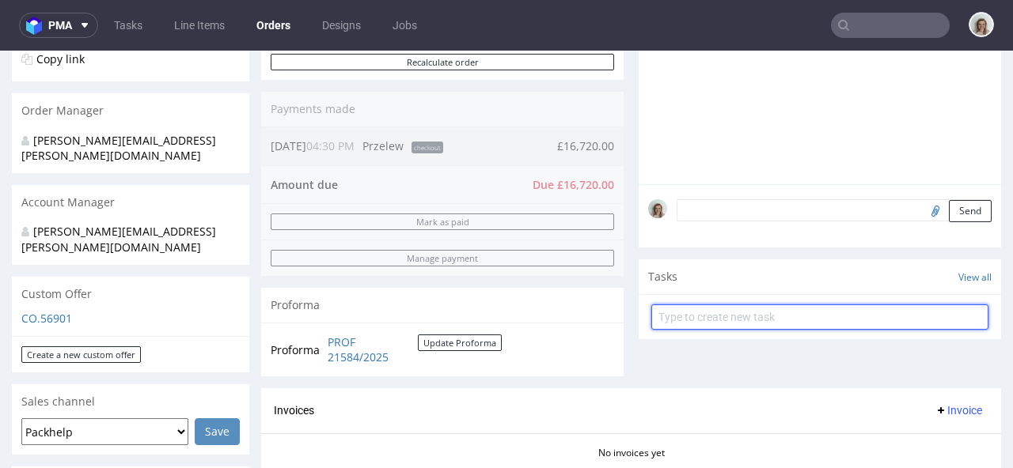
click at [713, 320] on input "text" at bounding box center [819, 317] width 337 height 25
type input "50% proforma"
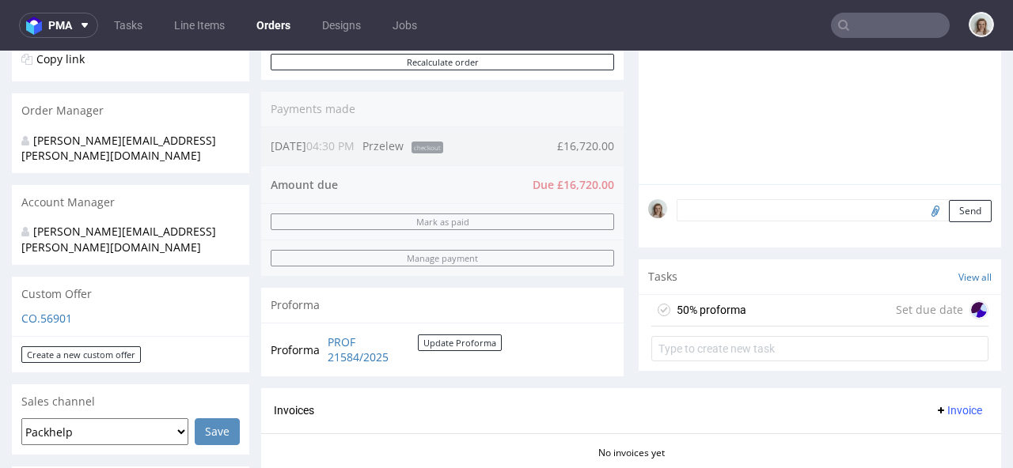
click at [767, 303] on div "50% proforma Set due date" at bounding box center [819, 311] width 337 height 32
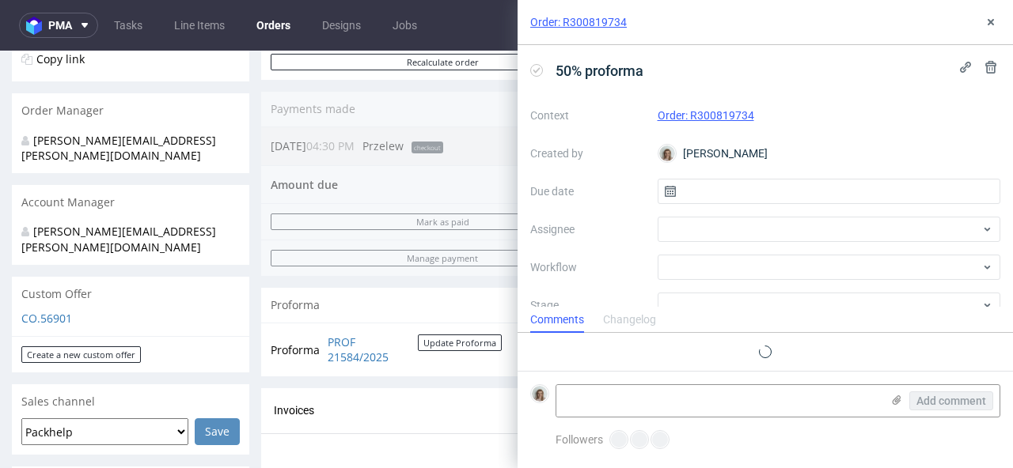
scroll to position [13, 0]
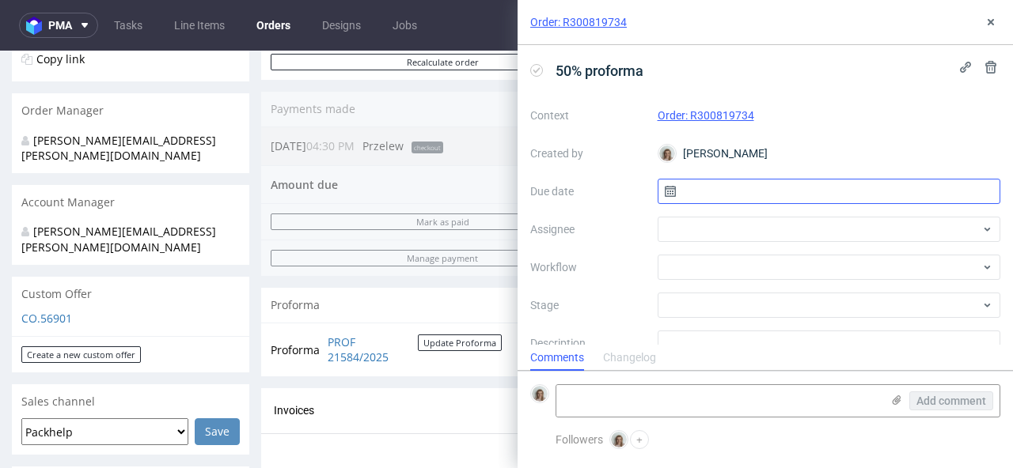
click at [823, 190] on input "text" at bounding box center [829, 191] width 343 height 25
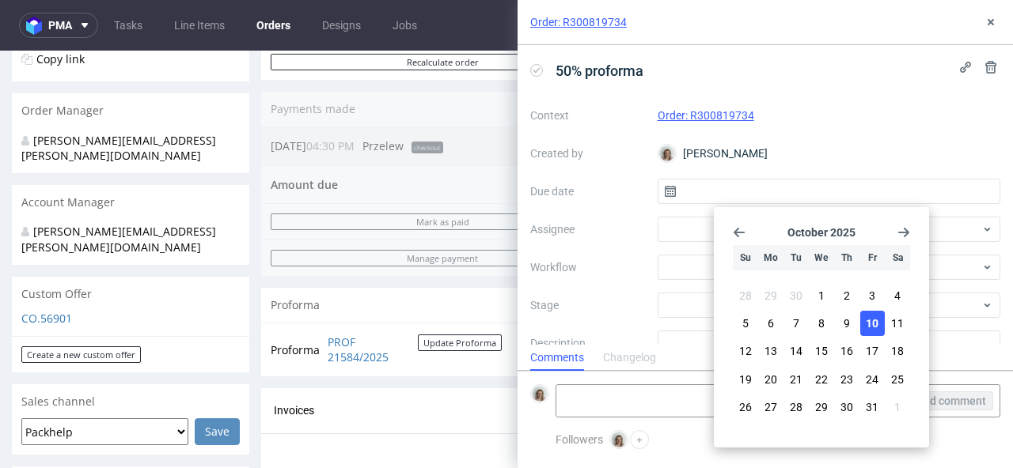
click at [865, 324] on button "10" at bounding box center [872, 323] width 25 height 25
type input "10/10/2025"
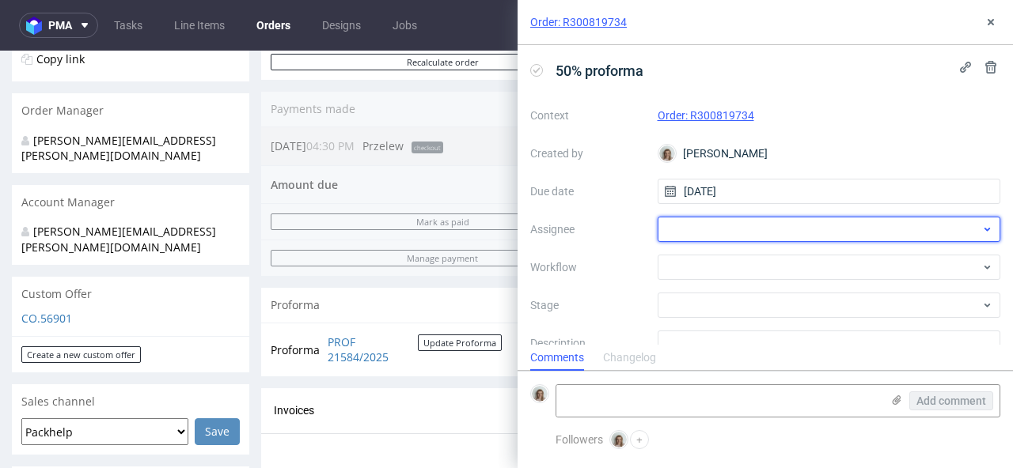
click at [830, 233] on div at bounding box center [829, 229] width 343 height 25
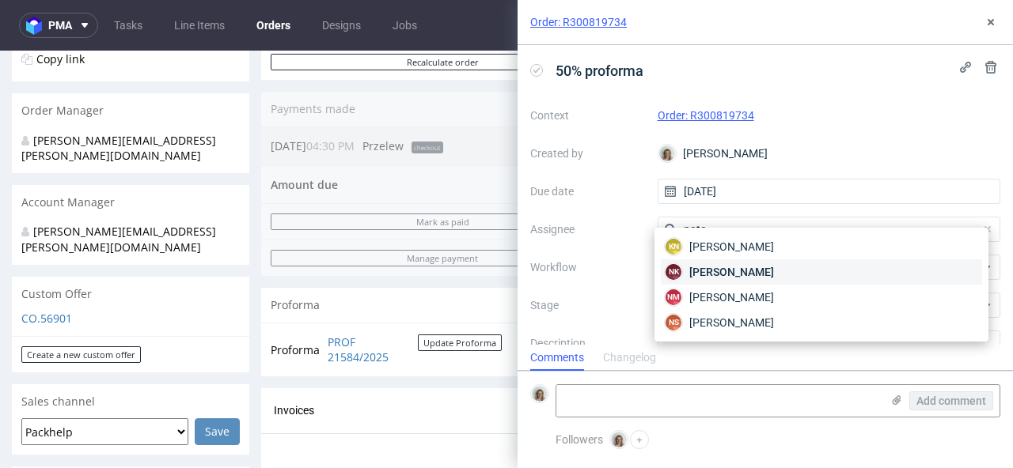
type input "nata"
click at [809, 281] on div "NK Natalia Kaczorowska" at bounding box center [821, 272] width 321 height 25
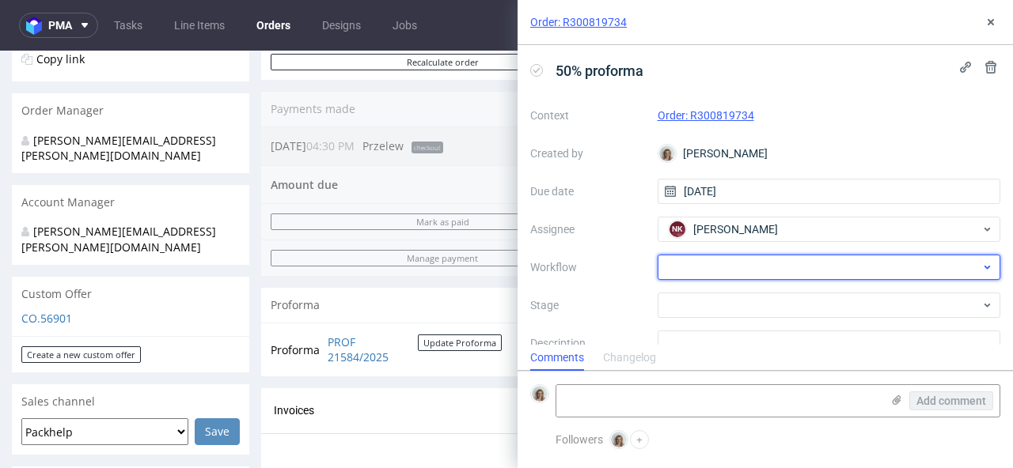
click at [806, 270] on div at bounding box center [829, 267] width 343 height 25
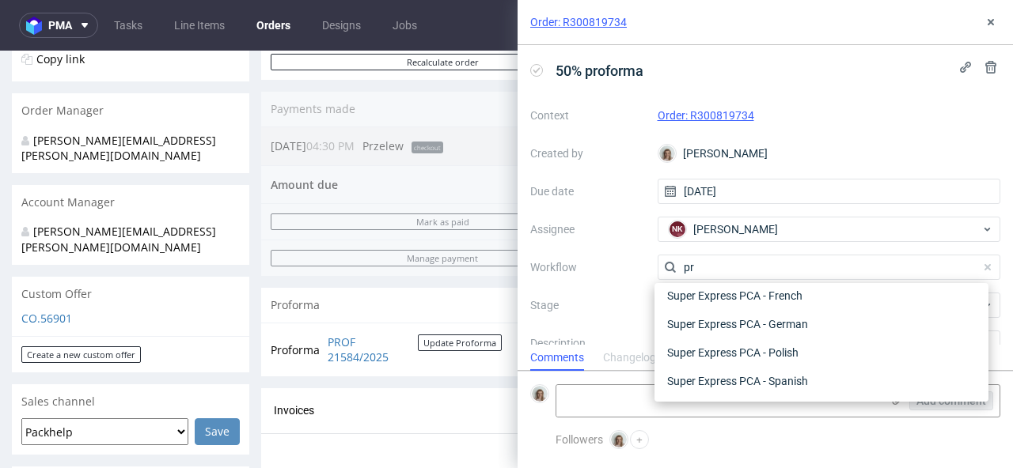
scroll to position [0, 0]
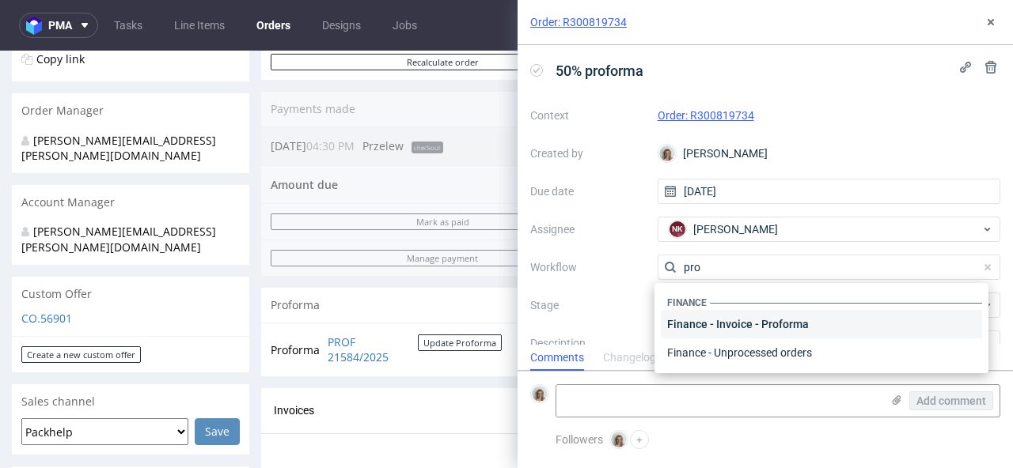
type input "pro"
click at [794, 330] on div "Finance - Invoice - Proforma" at bounding box center [821, 324] width 321 height 28
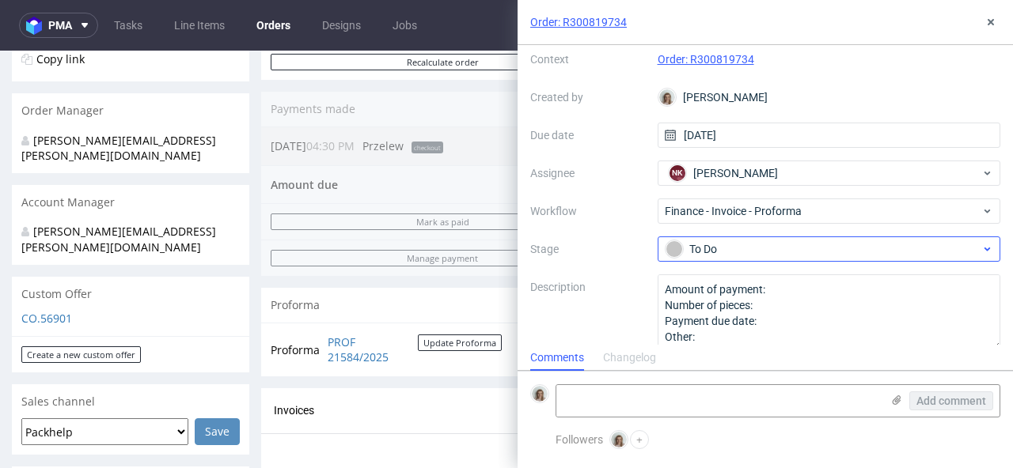
scroll to position [74, 0]
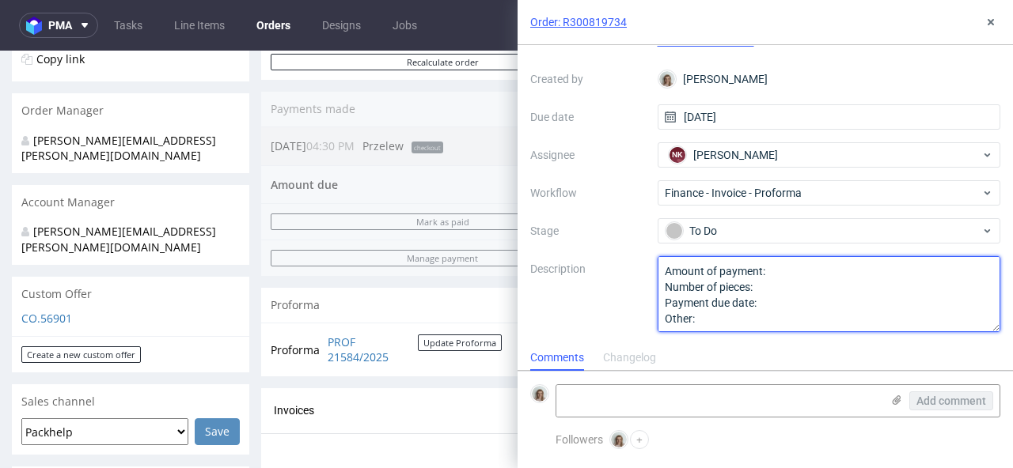
click at [792, 271] on textarea "Amount of payment: Number of pieces: Payment due date: Other:" at bounding box center [829, 294] width 343 height 76
click at [785, 307] on textarea "Amount of payment: Number of pieces: Payment due date: Other:" at bounding box center [829, 294] width 343 height 76
type textarea "Amount of payment: 50% Number of pieces: Payment due date: 30 days Other:"
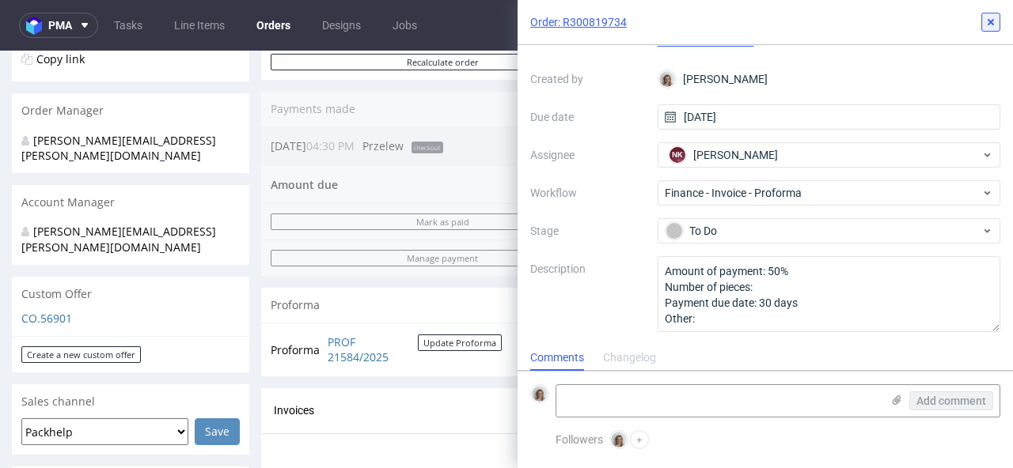
click at [992, 17] on icon at bounding box center [990, 22] width 13 height 13
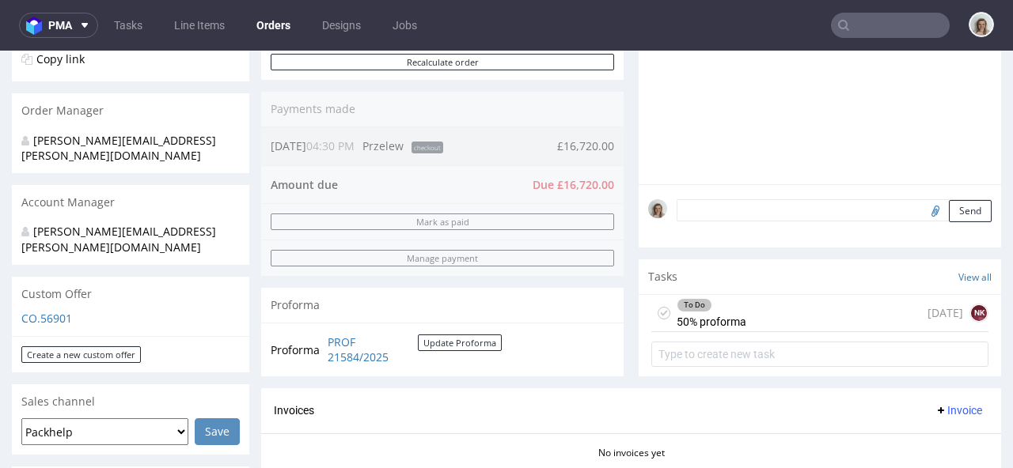
click at [818, 309] on div "To Do 50% proforma today NK" at bounding box center [819, 313] width 337 height 37
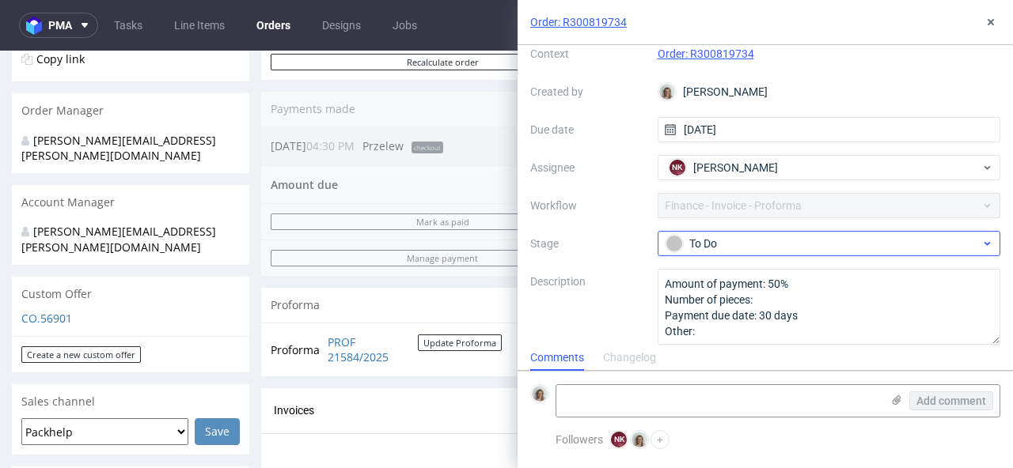
scroll to position [74, 0]
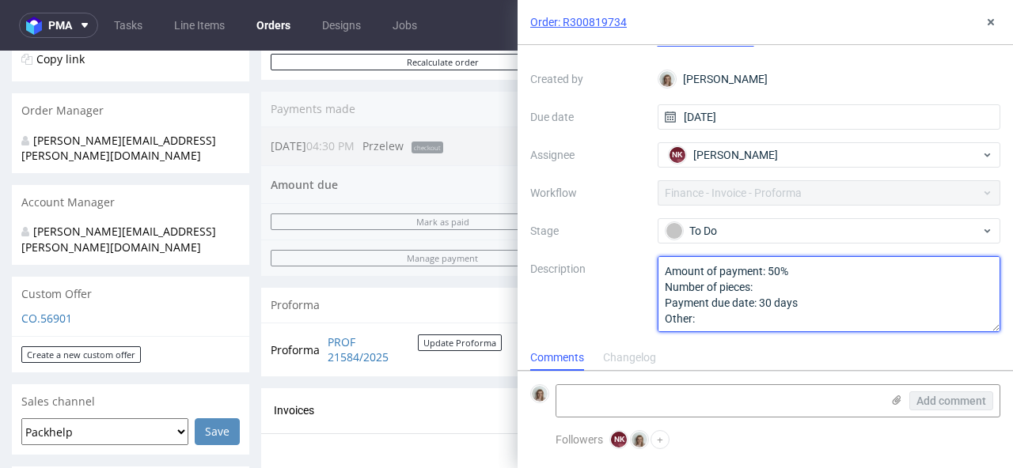
click at [801, 273] on textarea "Amount of payment: 50% Number of pieces: Payment due date: 30 days Other:" at bounding box center [829, 294] width 343 height 76
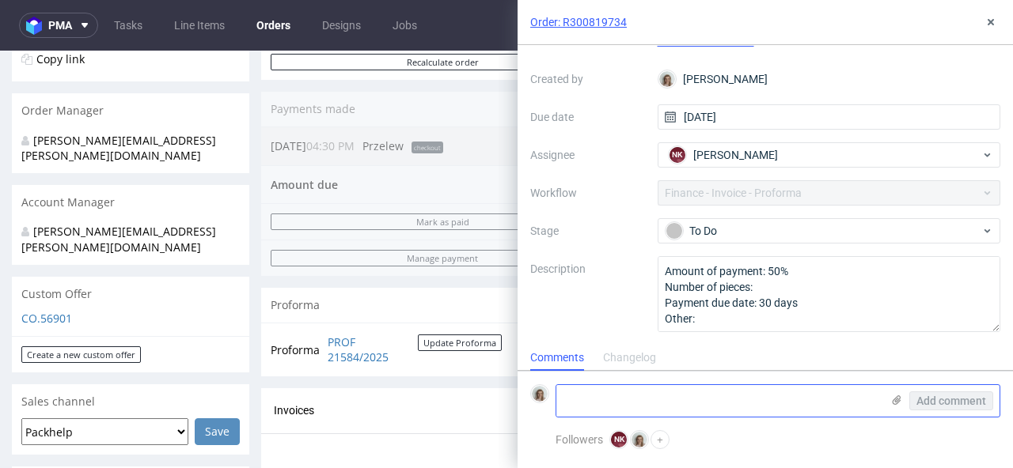
click at [705, 395] on textarea at bounding box center [718, 401] width 324 height 32
paste textarea "PO-0532"
type textarea "PO-0532 pls add this number to the proforma"
click at [919, 404] on span "Add comment" at bounding box center [951, 401] width 70 height 11
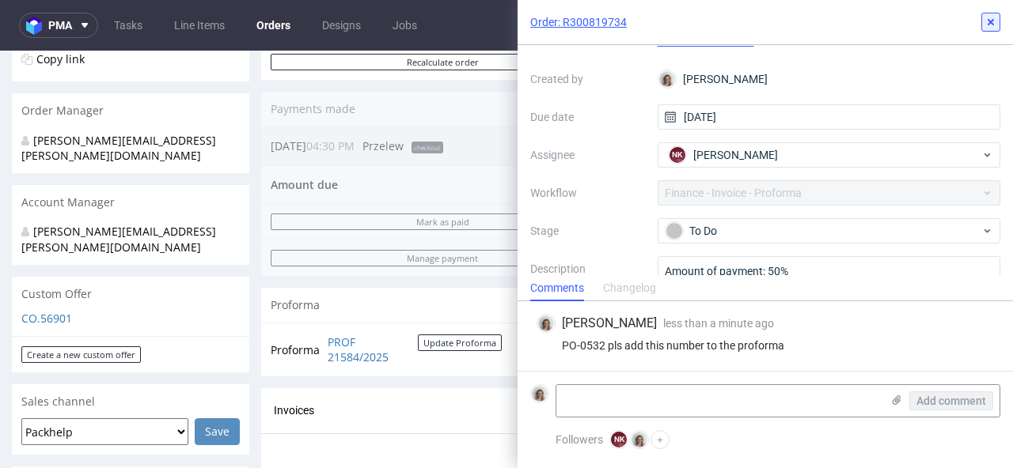
click at [996, 25] on icon at bounding box center [990, 22] width 13 height 13
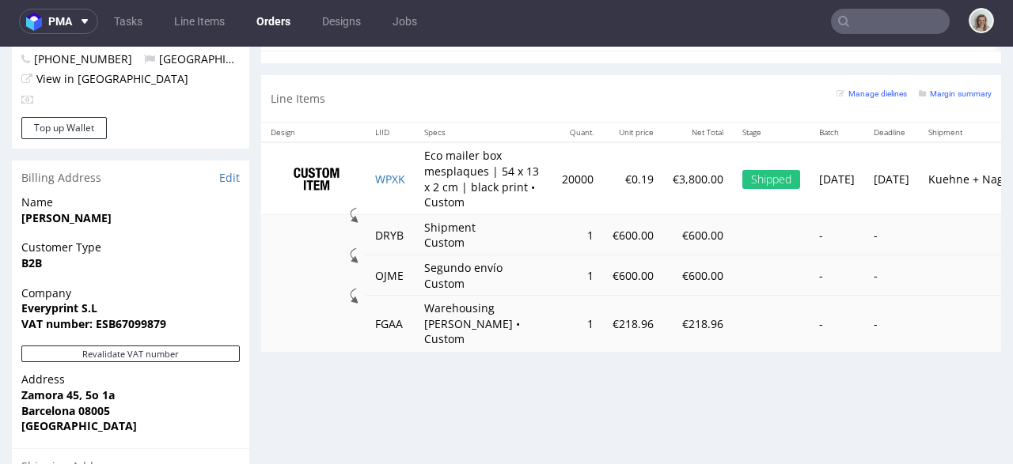
scroll to position [474, 0]
type input "[EMAIL_ADDRESS][DOMAIN_NAME]"
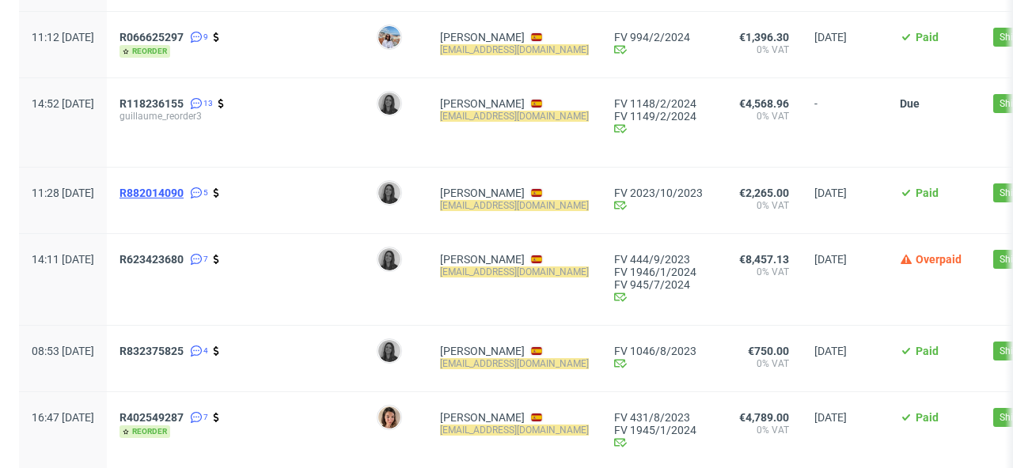
click at [182, 198] on span "R882014090" at bounding box center [151, 193] width 64 height 13
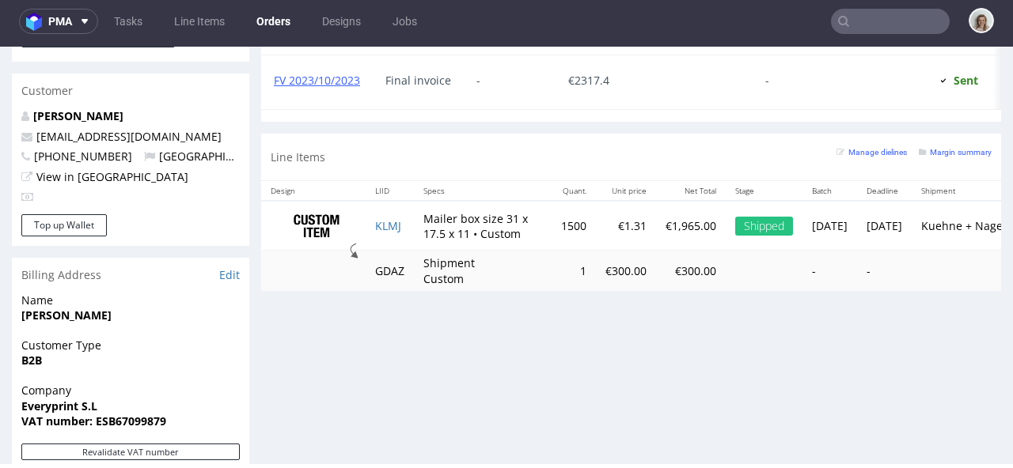
scroll to position [816, 0]
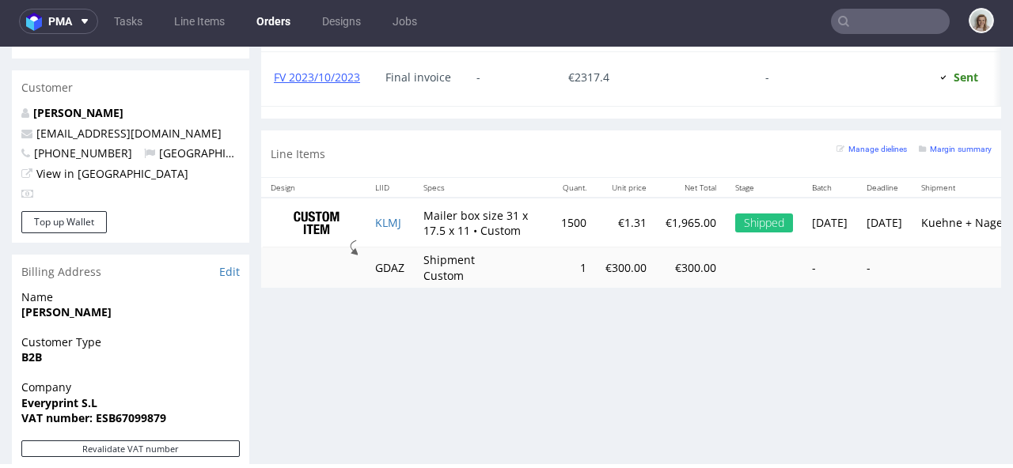
type input "[EMAIL_ADDRESS][DOMAIN_NAME]"
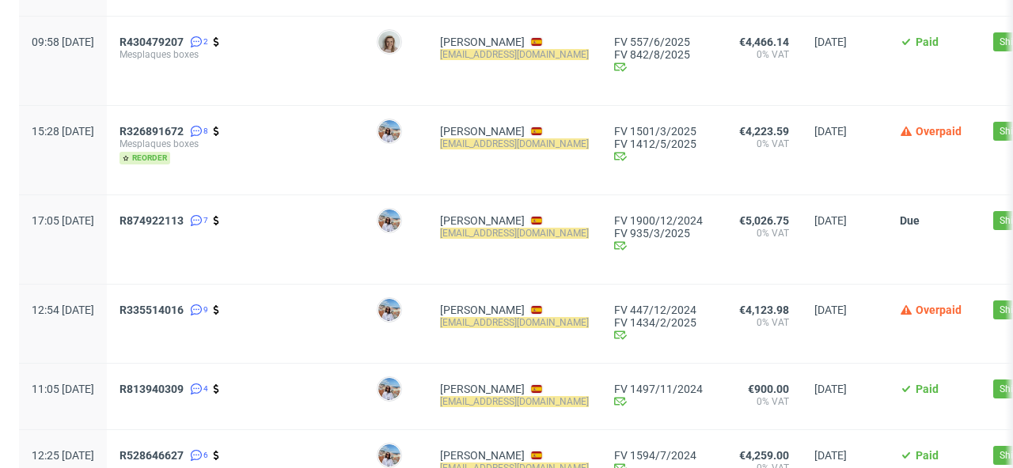
scroll to position [321, 0]
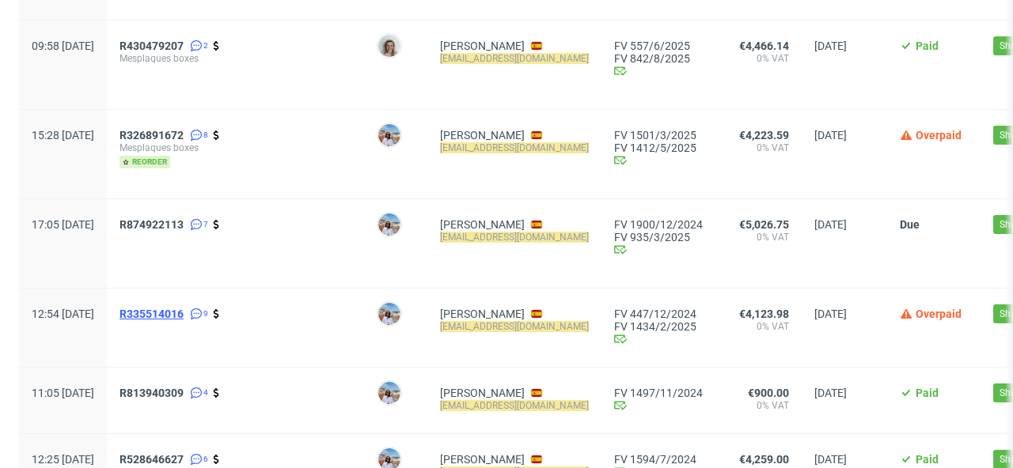
click at [184, 309] on span "R335514016" at bounding box center [151, 314] width 64 height 13
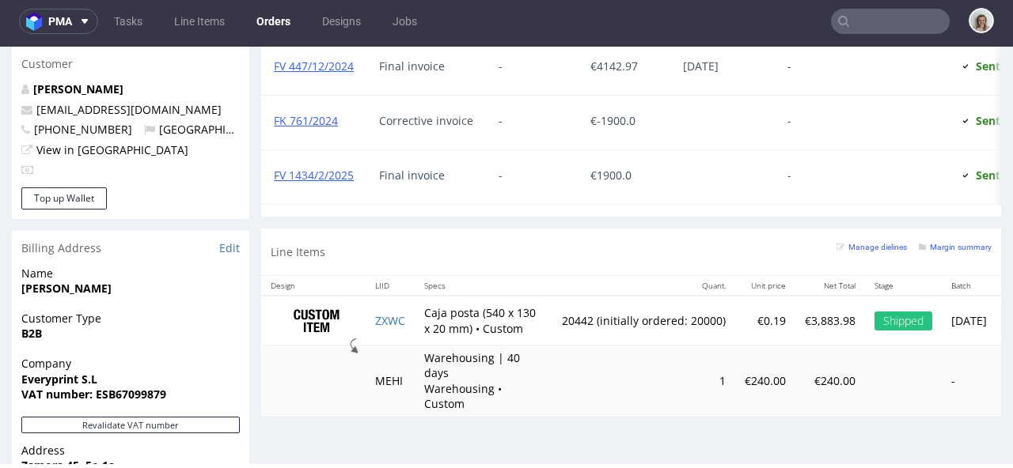
scroll to position [845, 0]
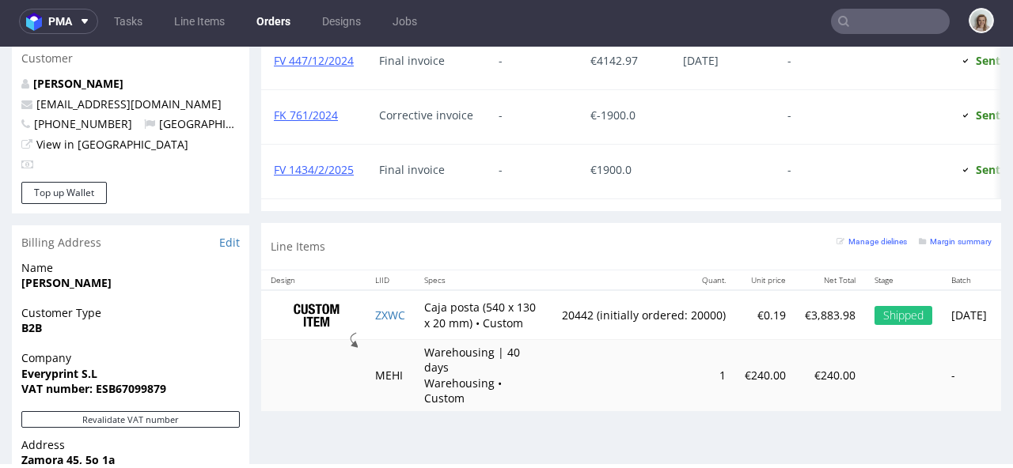
type input "[EMAIL_ADDRESS][DOMAIN_NAME]"
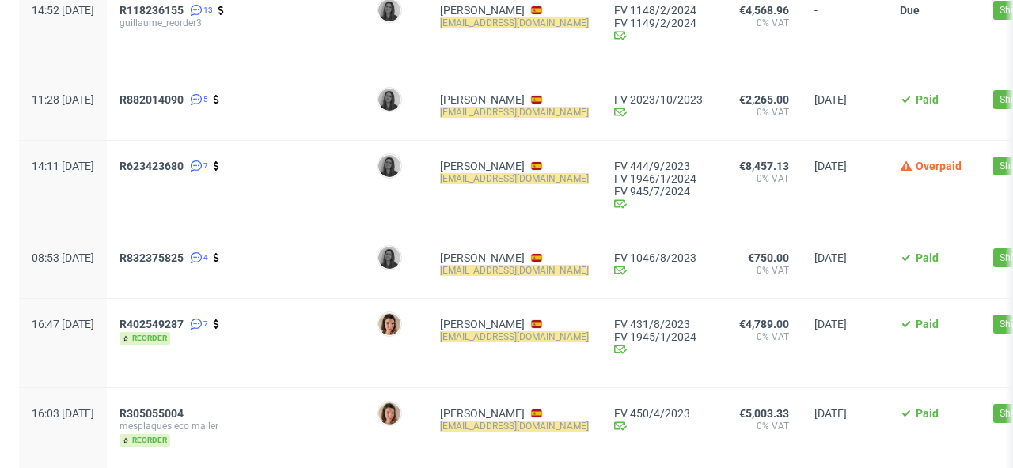
scroll to position [887, 0]
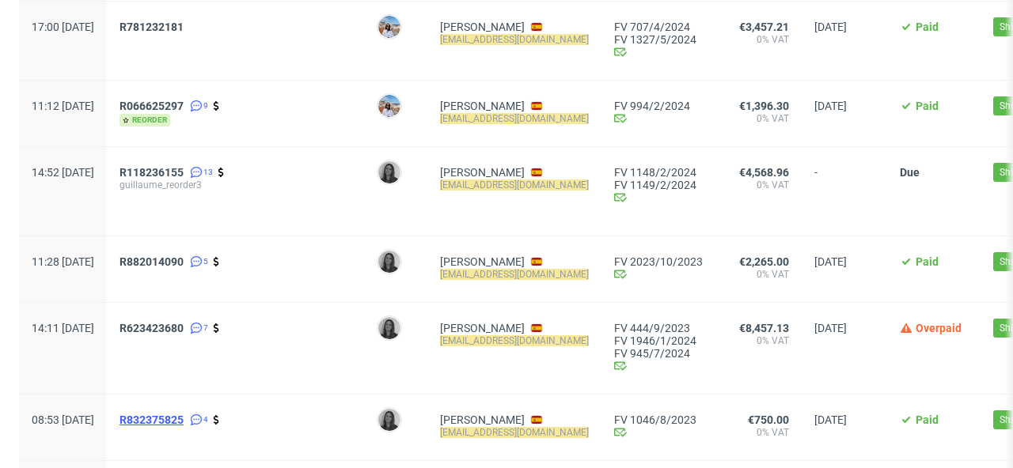
click at [184, 419] on span "R832375825" at bounding box center [151, 420] width 64 height 13
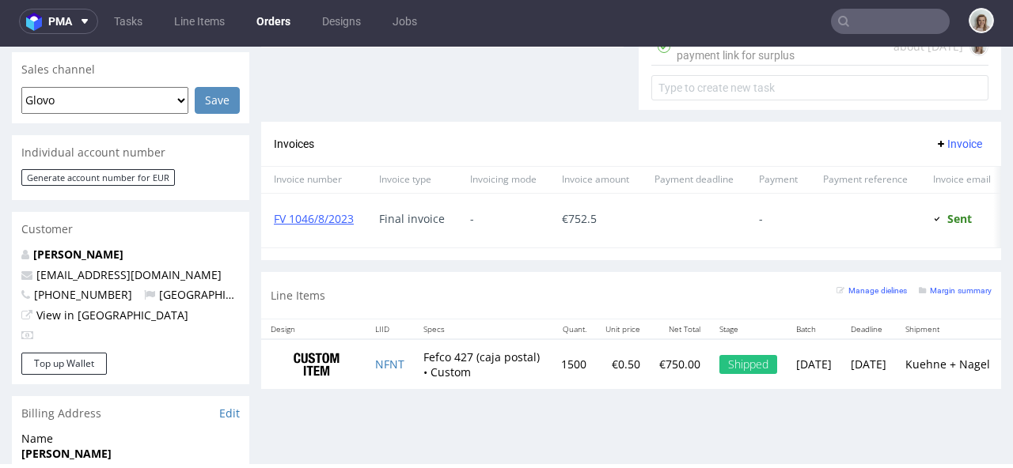
scroll to position [697, 0]
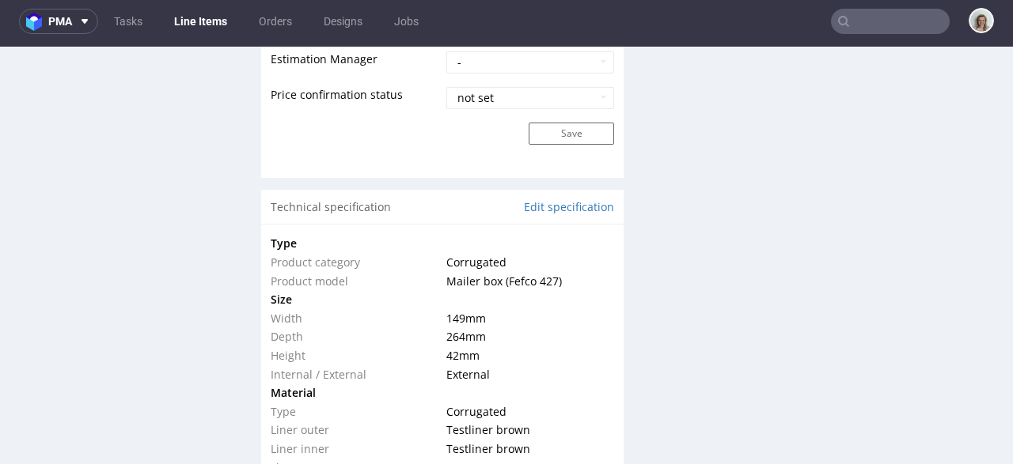
scroll to position [1575, 0]
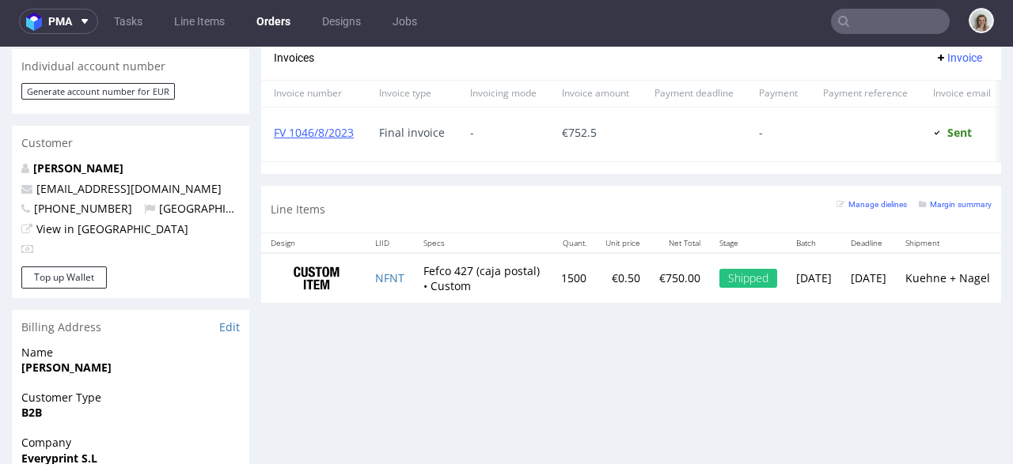
scroll to position [761, 0]
type input "[EMAIL_ADDRESS][DOMAIN_NAME]"
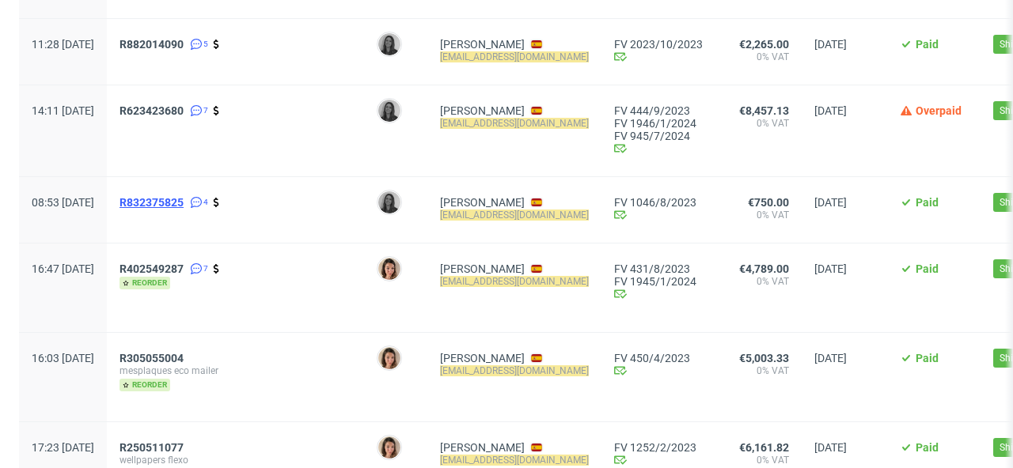
click at [184, 200] on span "R832375825" at bounding box center [151, 202] width 64 height 13
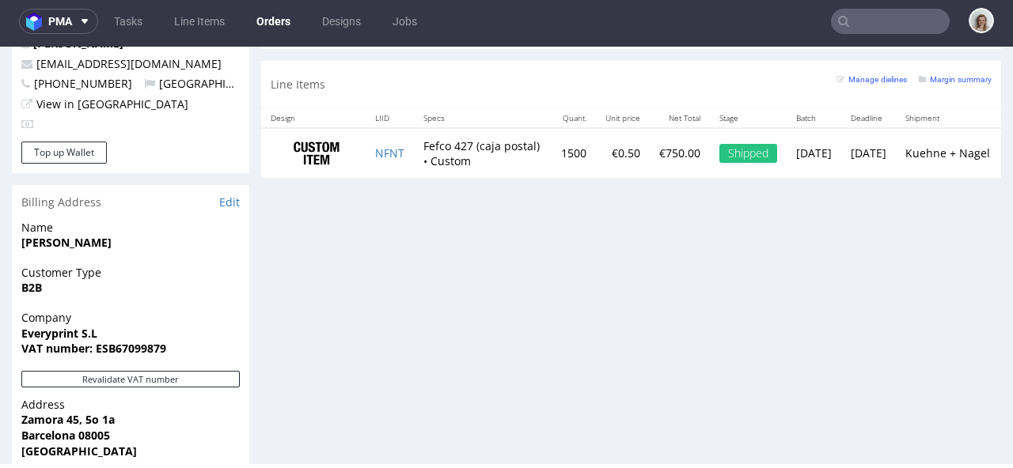
scroll to position [887, 0]
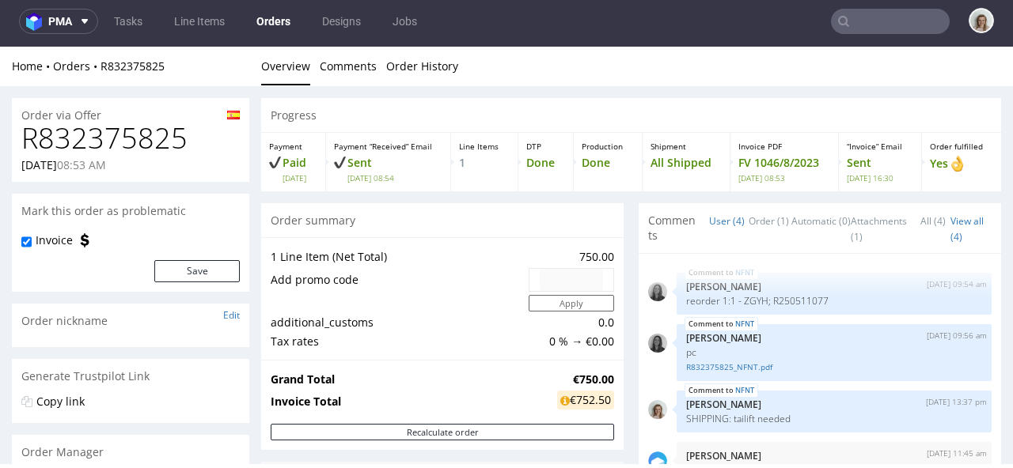
type input "[EMAIL_ADDRESS][DOMAIN_NAME]"
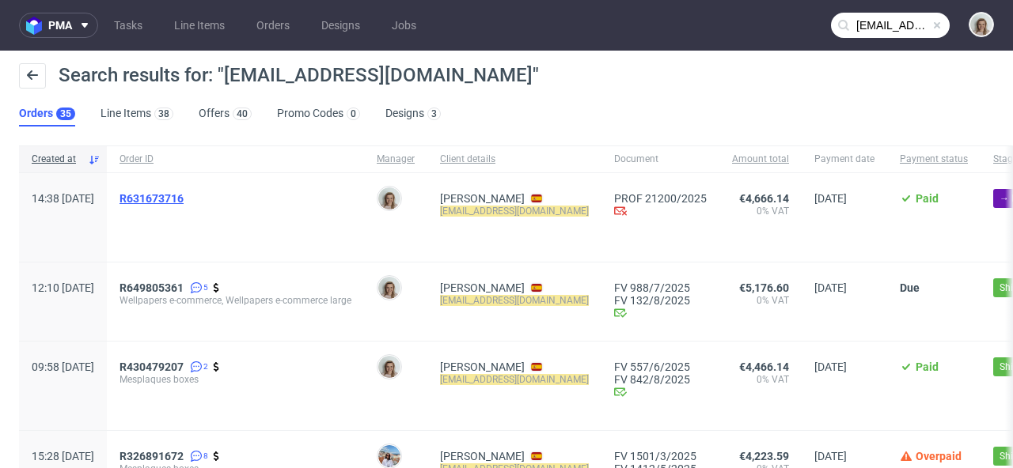
click at [184, 193] on span "R631673716" at bounding box center [151, 198] width 64 height 13
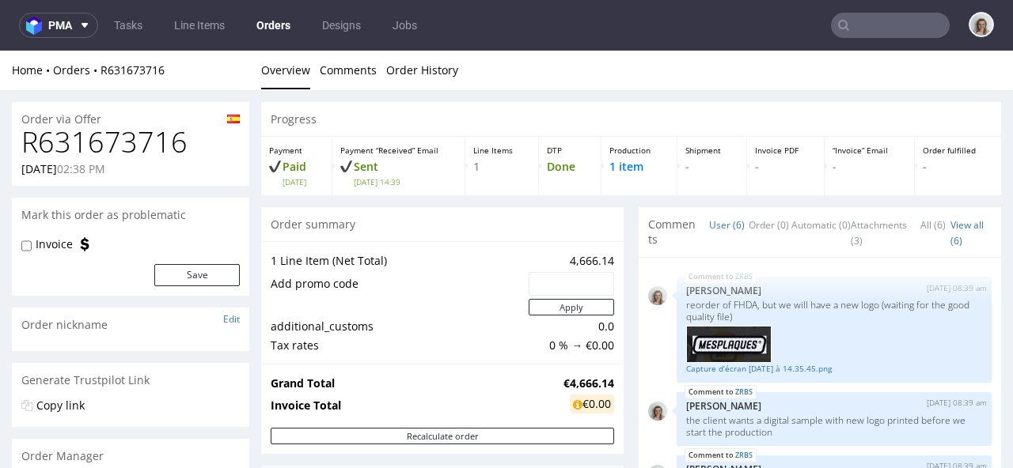
scroll to position [144, 0]
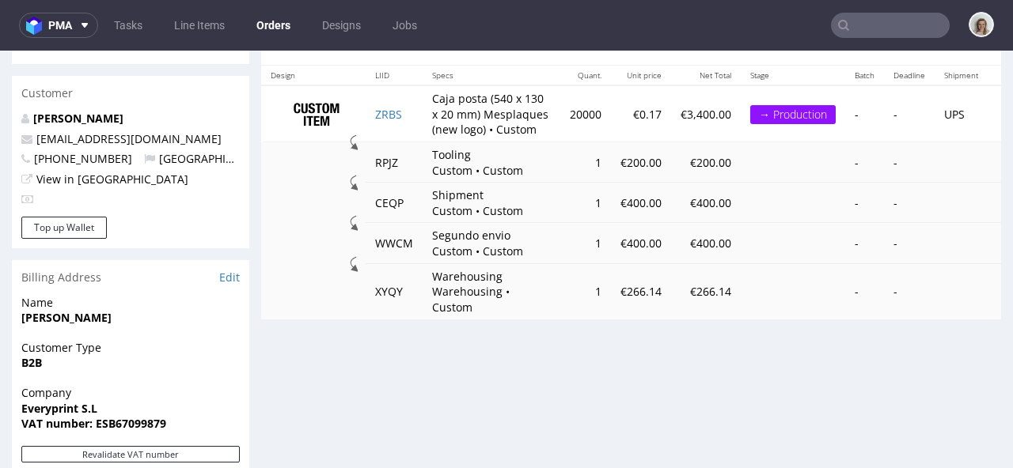
type input "[EMAIL_ADDRESS][DOMAIN_NAME]"
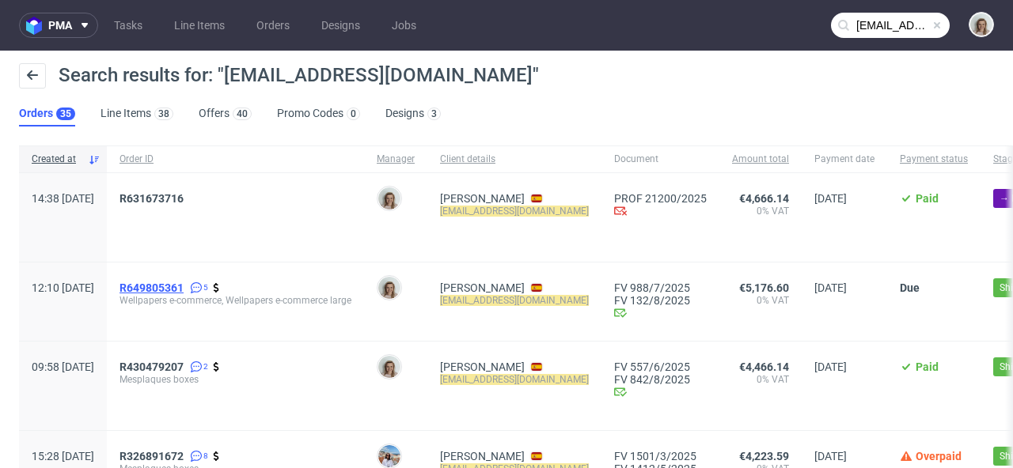
click at [184, 283] on span "R649805361" at bounding box center [151, 288] width 64 height 13
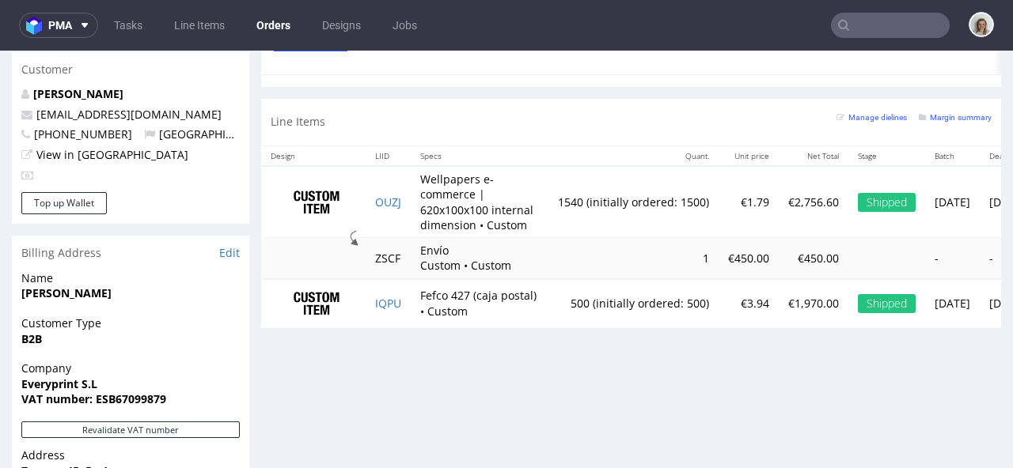
scroll to position [871, 0]
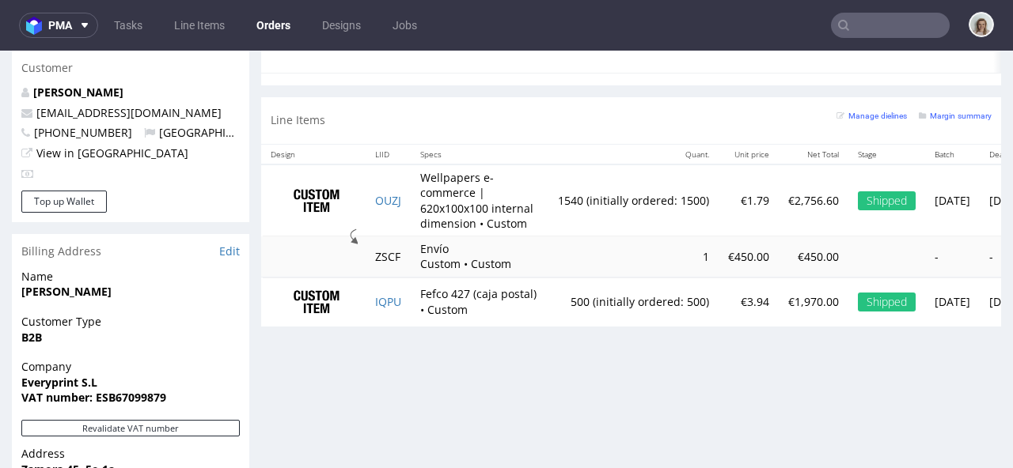
type input "[EMAIL_ADDRESS][DOMAIN_NAME]"
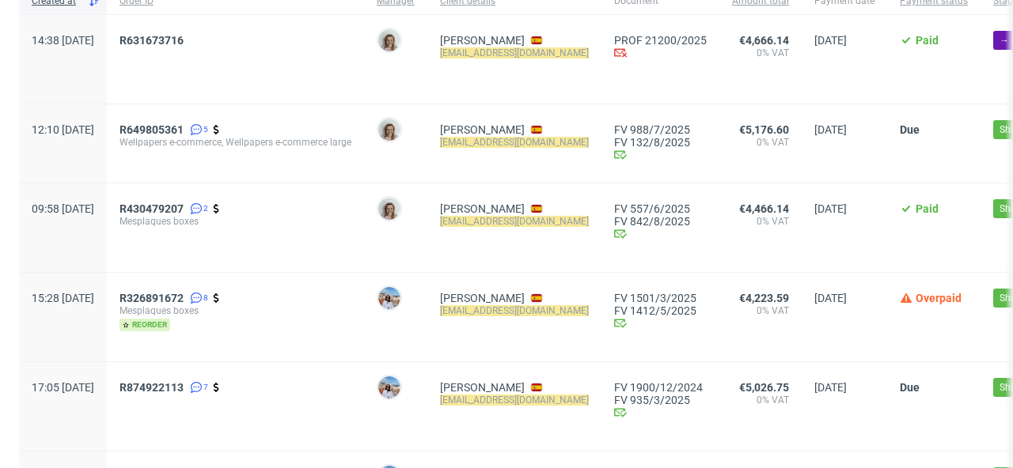
scroll to position [164, 0]
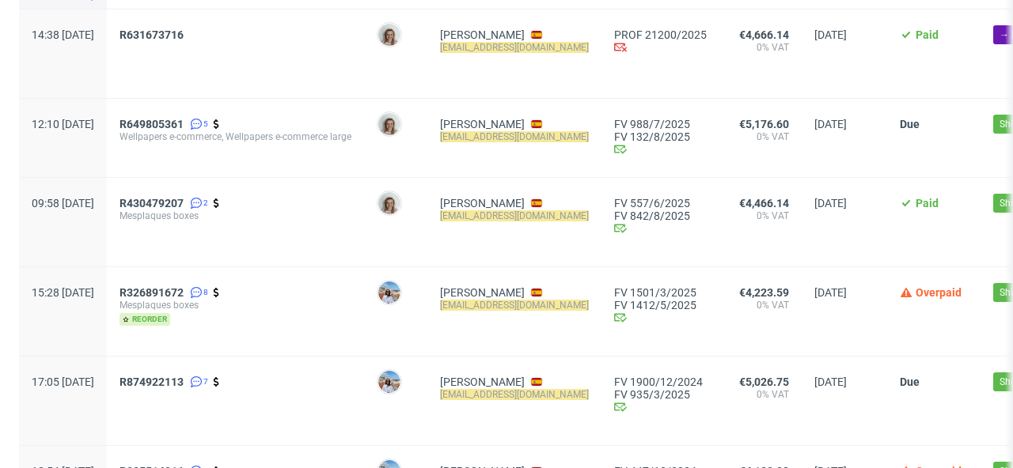
click at [222, 193] on div "R430479207 2 Mesplaques boxes" at bounding box center [235, 222] width 257 height 89
click at [184, 203] on span "R430479207" at bounding box center [151, 203] width 64 height 13
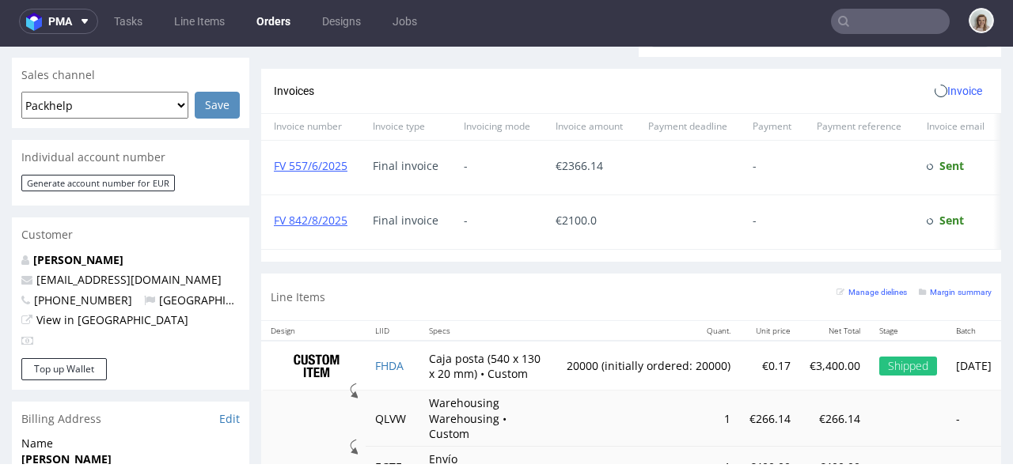
scroll to position [786, 0]
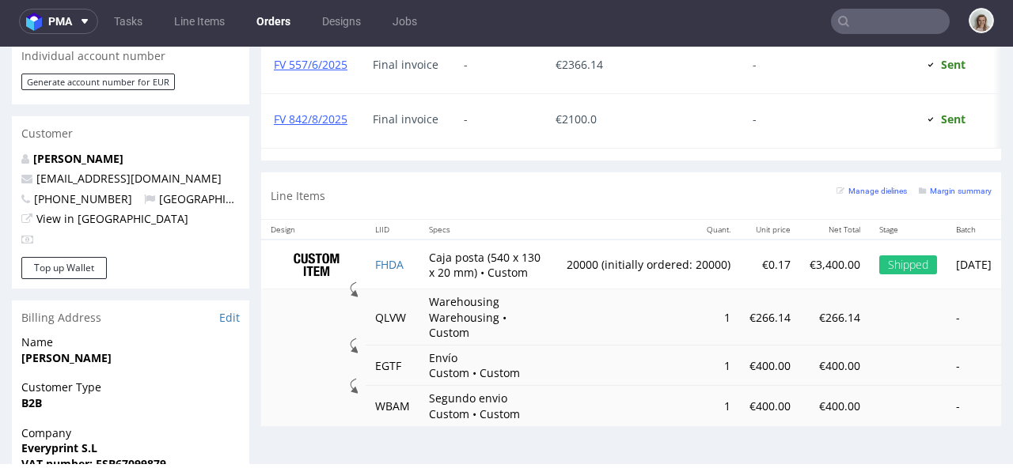
type input "[EMAIL_ADDRESS][DOMAIN_NAME]"
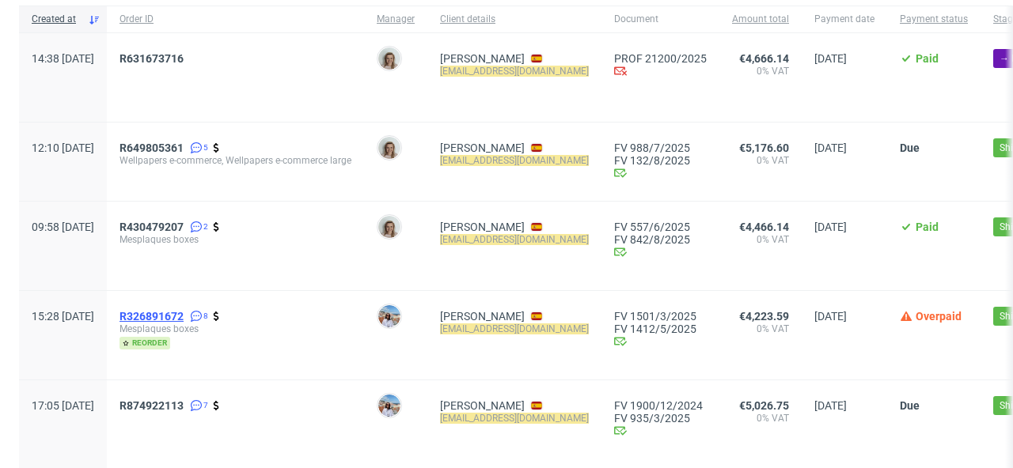
click at [184, 319] on span "R326891672" at bounding box center [151, 316] width 64 height 13
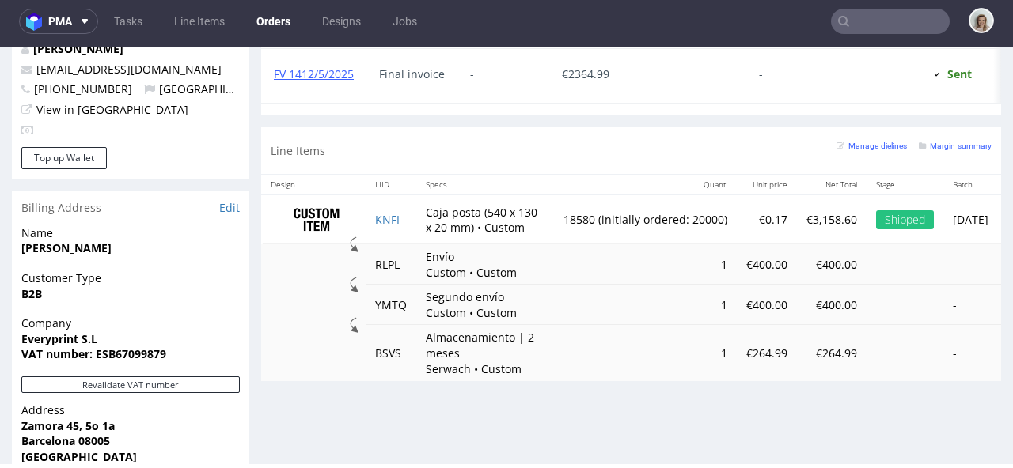
scroll to position [915, 0]
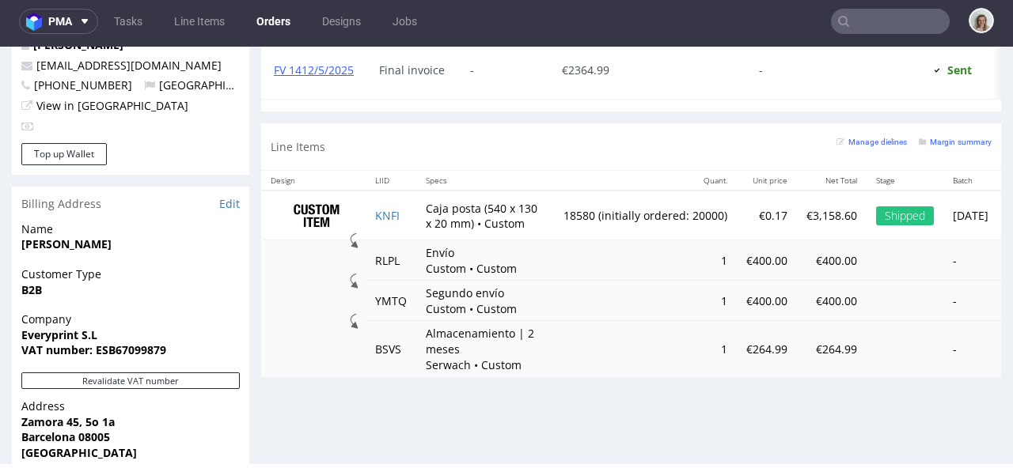
type input "[EMAIL_ADDRESS][DOMAIN_NAME]"
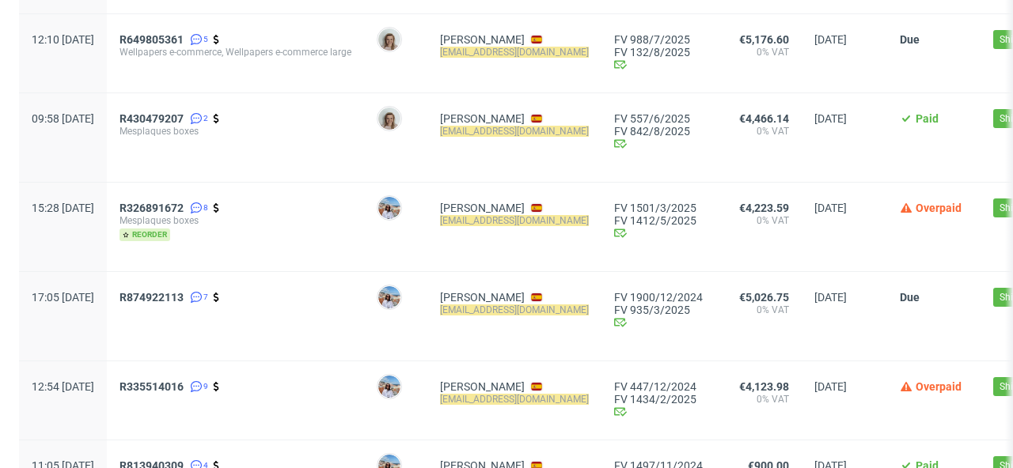
scroll to position [271, 0]
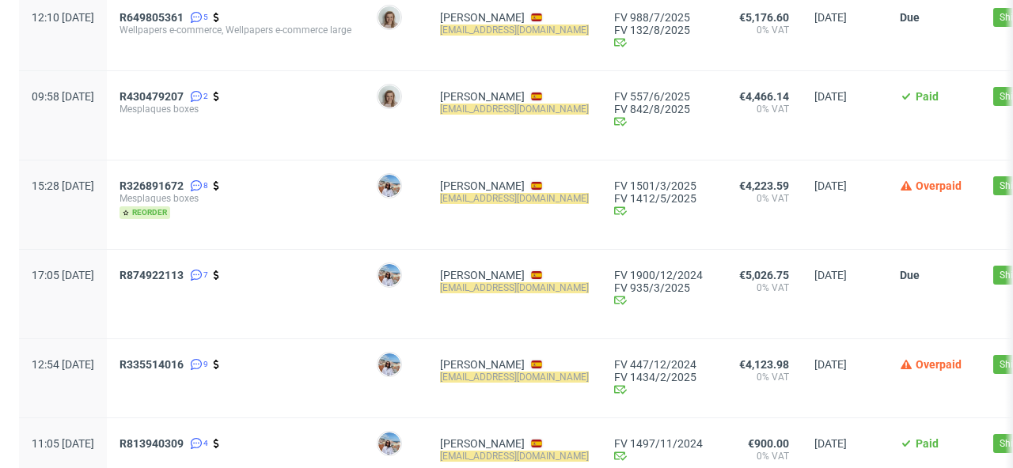
click at [196, 283] on span "R874922113 7" at bounding box center [235, 294] width 232 height 51
click at [184, 274] on span "R874922113" at bounding box center [151, 275] width 64 height 13
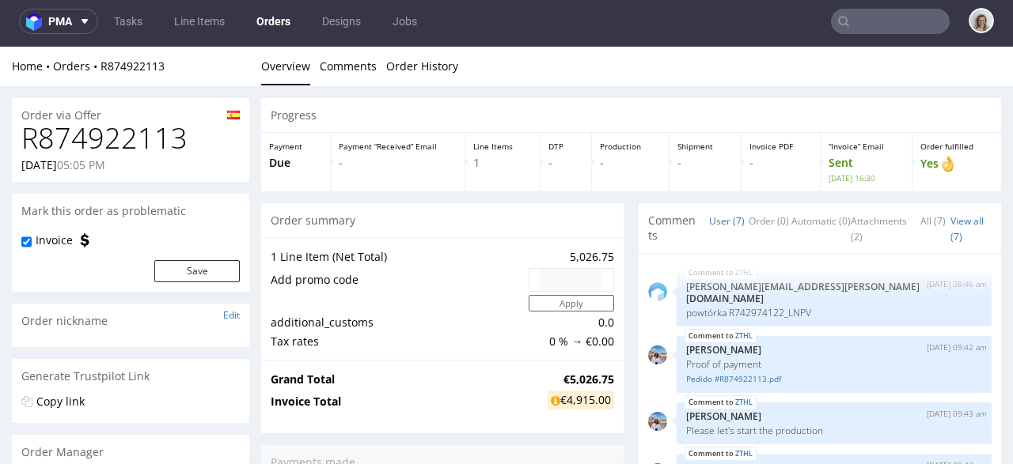
scroll to position [120, 0]
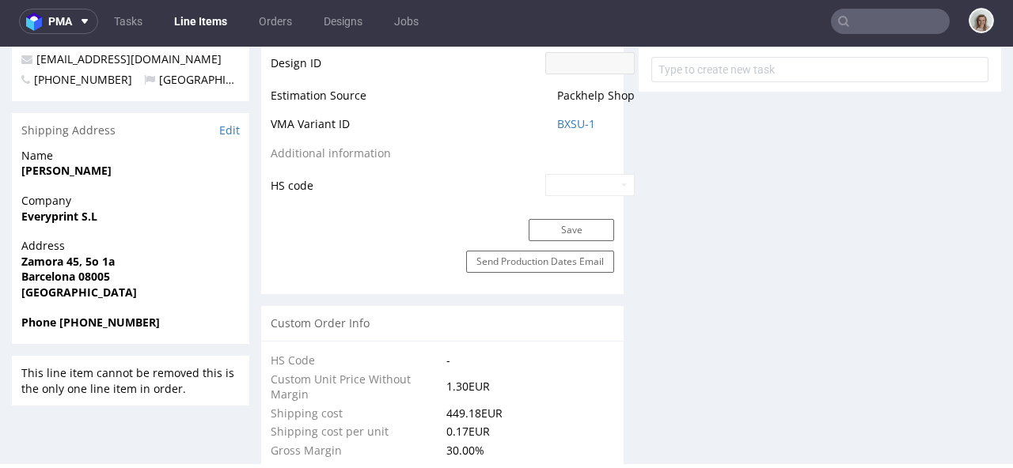
select select "in_progress"
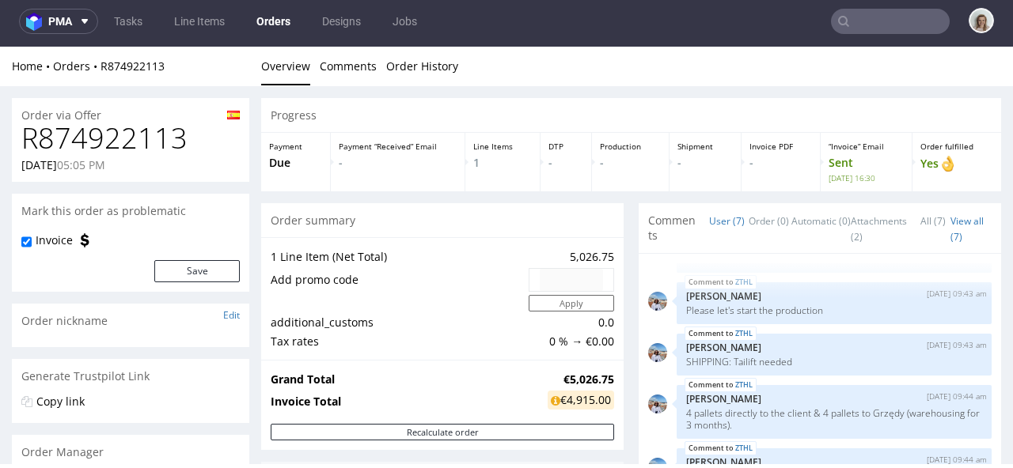
type input "[EMAIL_ADDRESS][DOMAIN_NAME]"
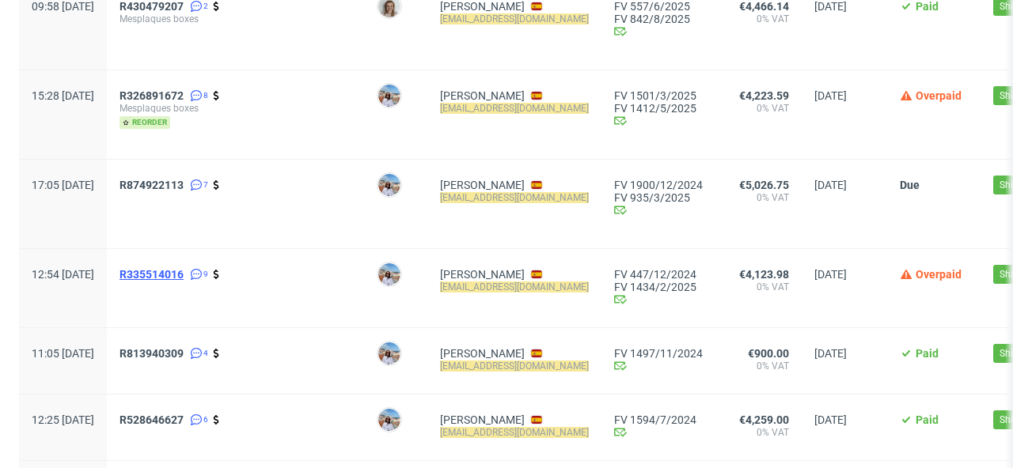
click at [184, 281] on span "R335514016" at bounding box center [151, 274] width 64 height 13
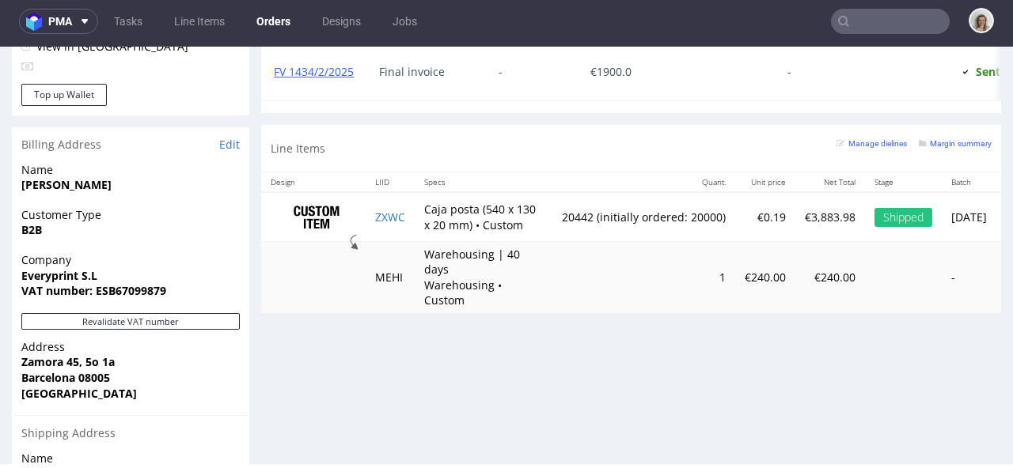
type input "[EMAIL_ADDRESS][DOMAIN_NAME]"
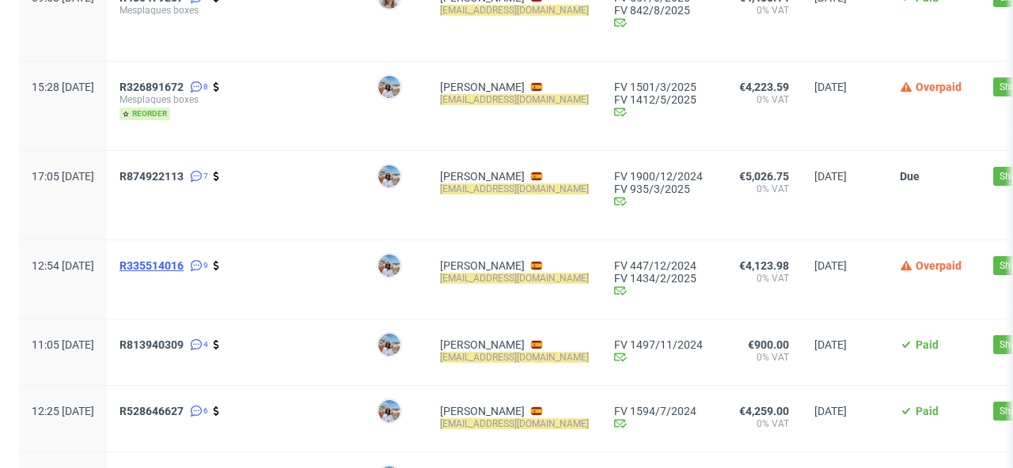
click at [181, 265] on span "R335514016" at bounding box center [151, 266] width 64 height 13
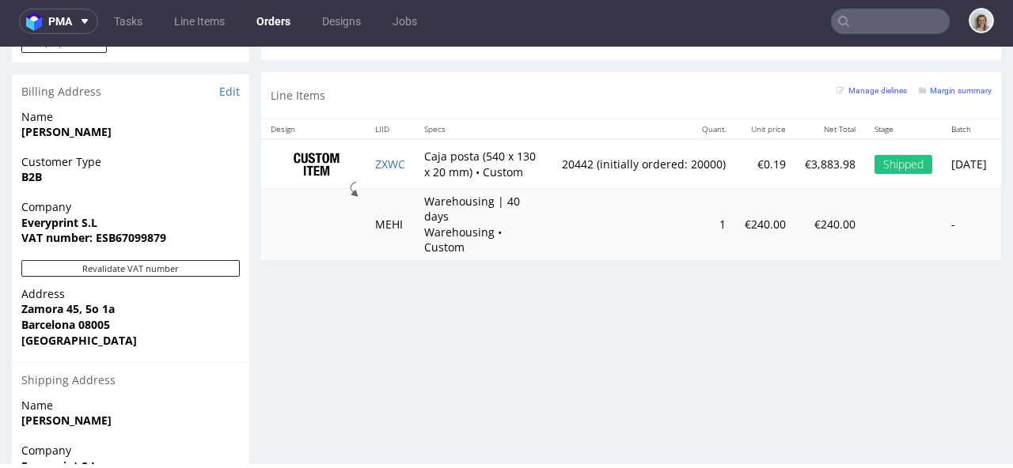
type input "[EMAIL_ADDRESS][DOMAIN_NAME]"
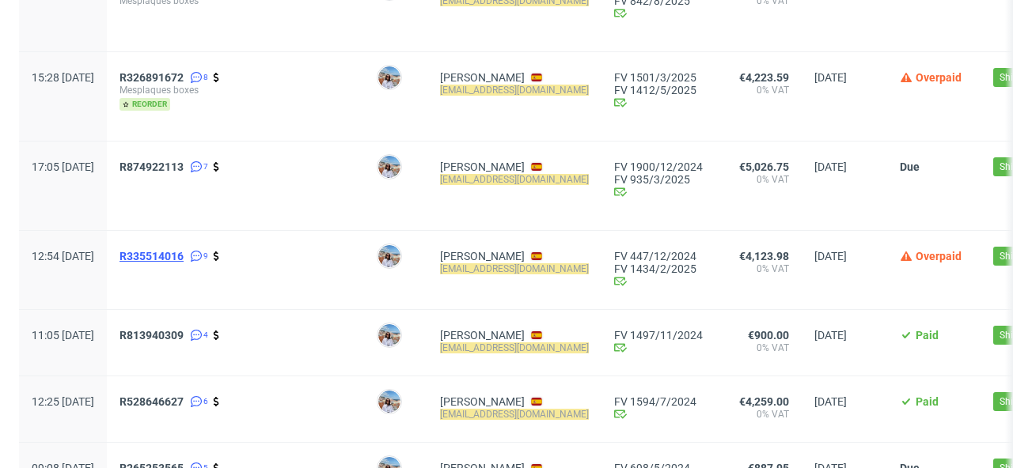
click at [184, 256] on span "R335514016" at bounding box center [151, 256] width 64 height 13
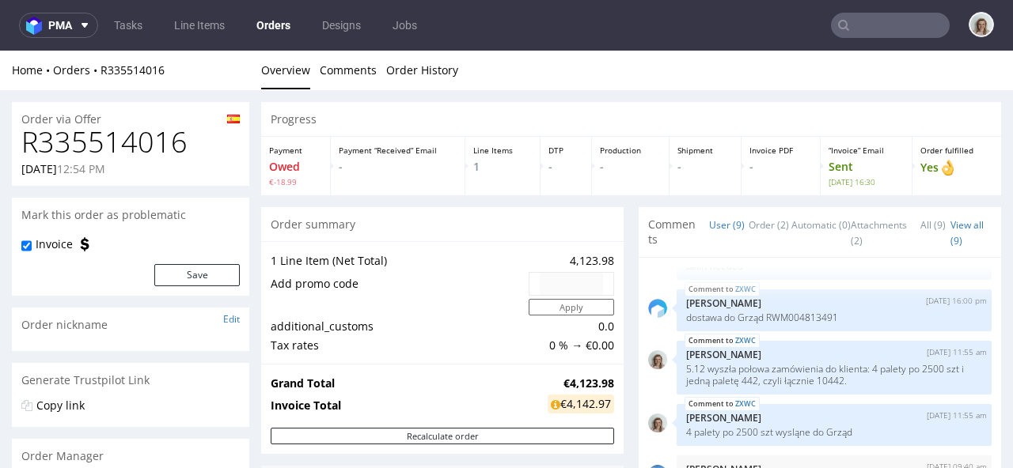
type input "[EMAIL_ADDRESS][DOMAIN_NAME]"
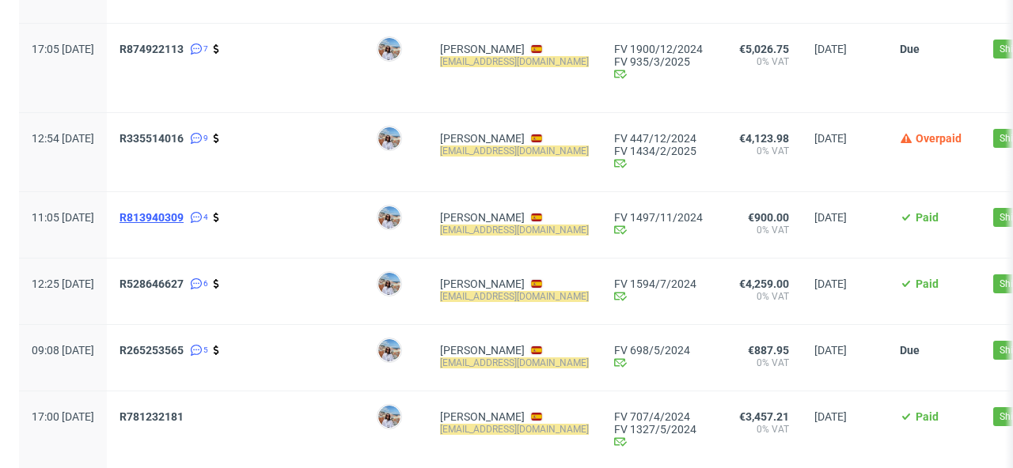
click at [184, 217] on span "R813940309" at bounding box center [151, 217] width 64 height 13
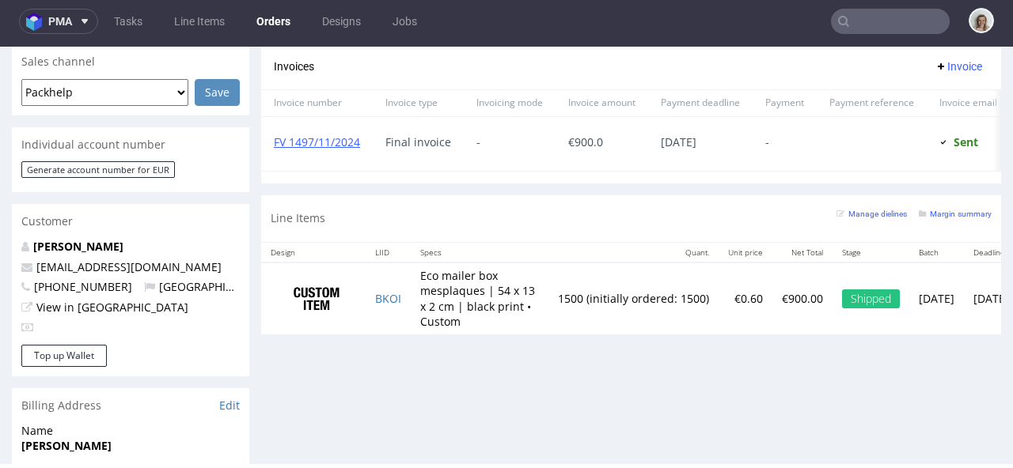
type input "[EMAIL_ADDRESS][DOMAIN_NAME]"
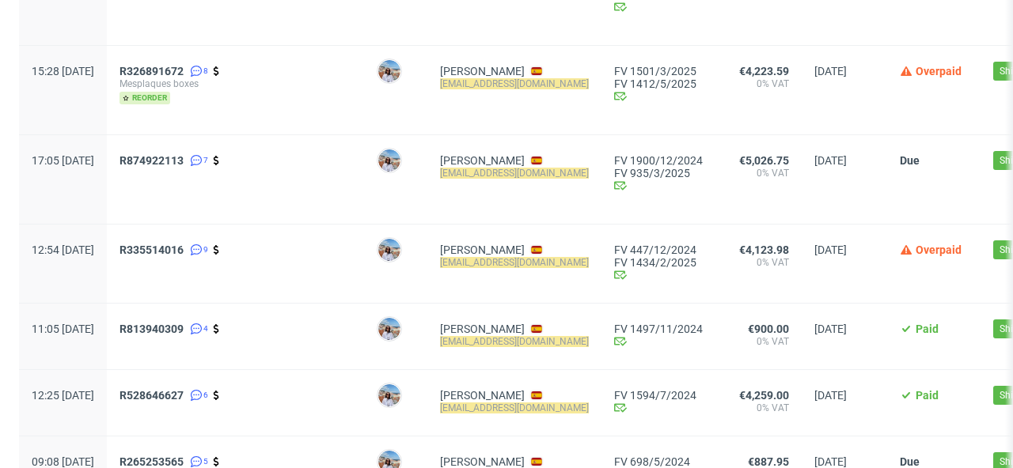
click at [178, 320] on div "R813940309 4" at bounding box center [235, 337] width 257 height 66
click at [178, 324] on span "R813940309" at bounding box center [151, 329] width 64 height 13
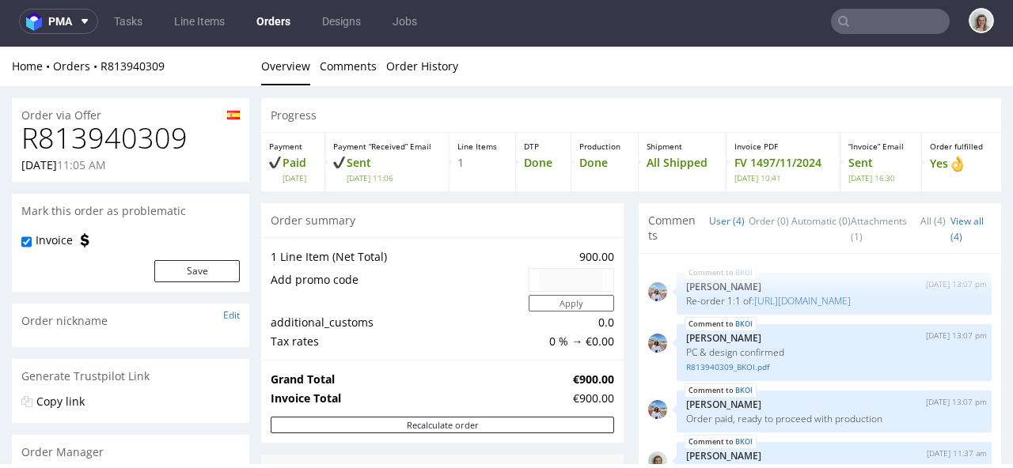
type input "[EMAIL_ADDRESS][DOMAIN_NAME]"
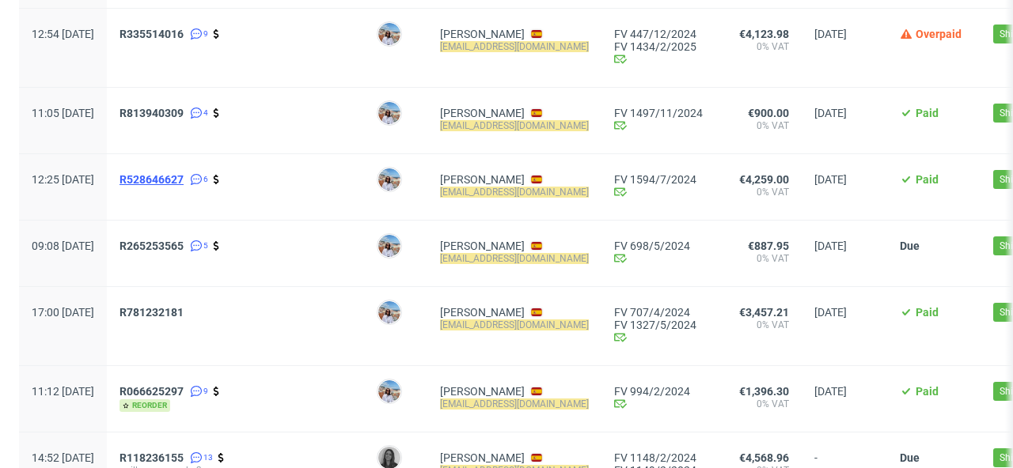
click at [184, 183] on span "R528646627" at bounding box center [151, 179] width 64 height 13
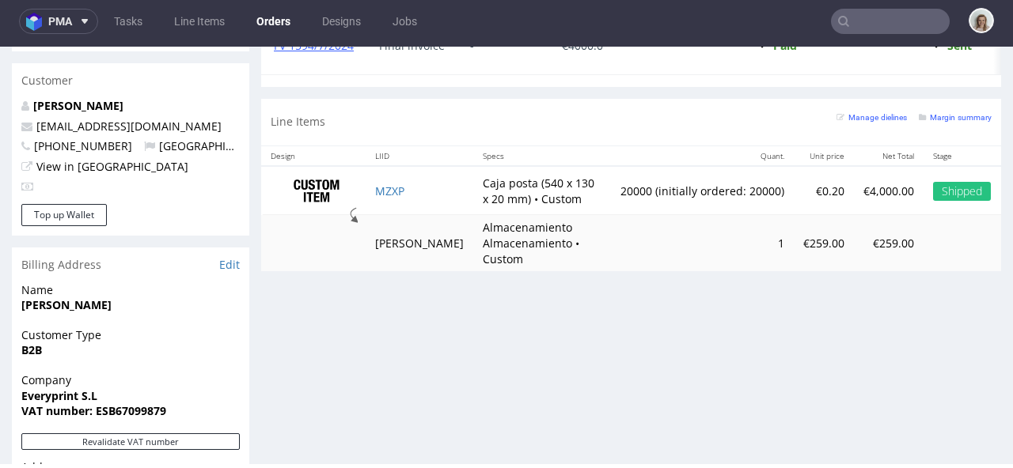
type input "[EMAIL_ADDRESS][DOMAIN_NAME]"
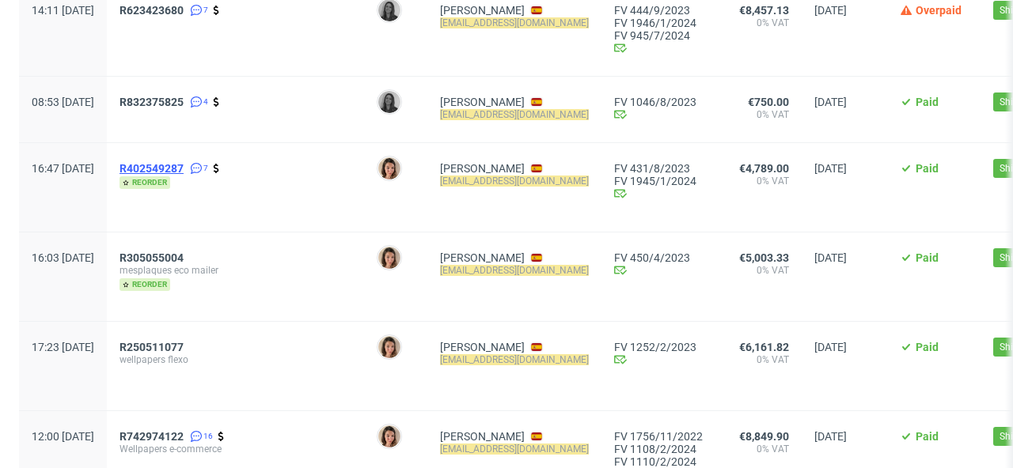
click at [184, 170] on span "R402549287" at bounding box center [151, 168] width 64 height 13
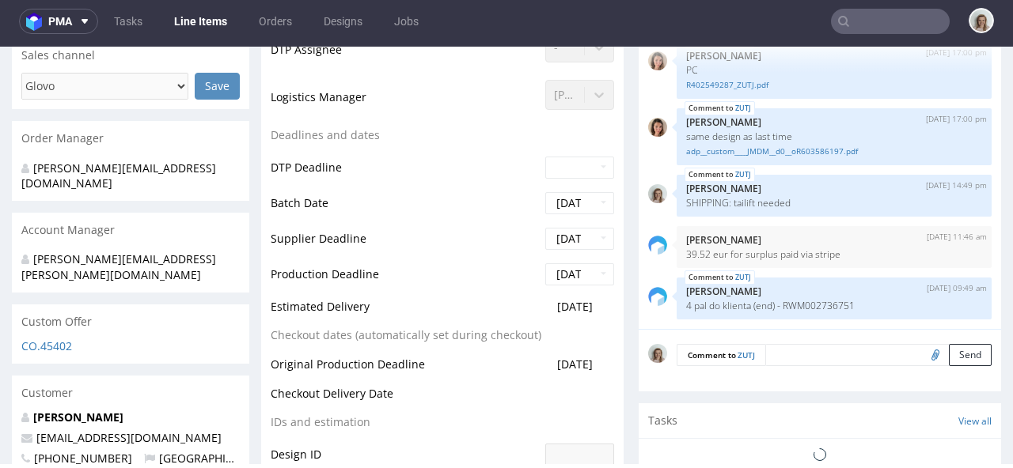
select select "in_progress"
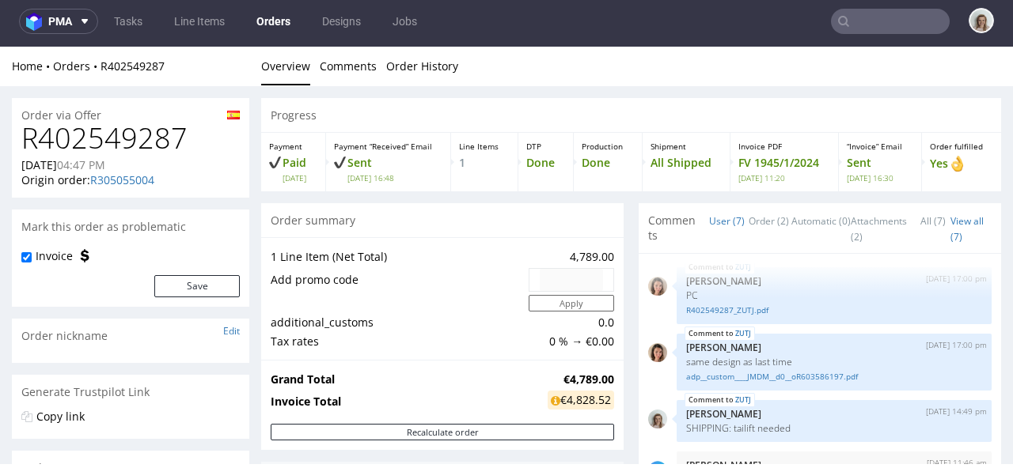
type input "[EMAIL_ADDRESS][DOMAIN_NAME]"
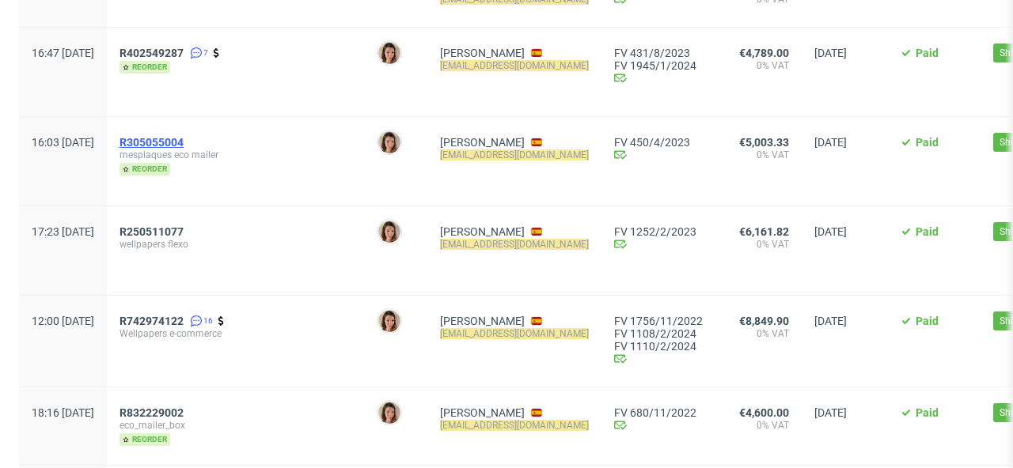
click at [184, 149] on span "R305055004" at bounding box center [151, 142] width 64 height 13
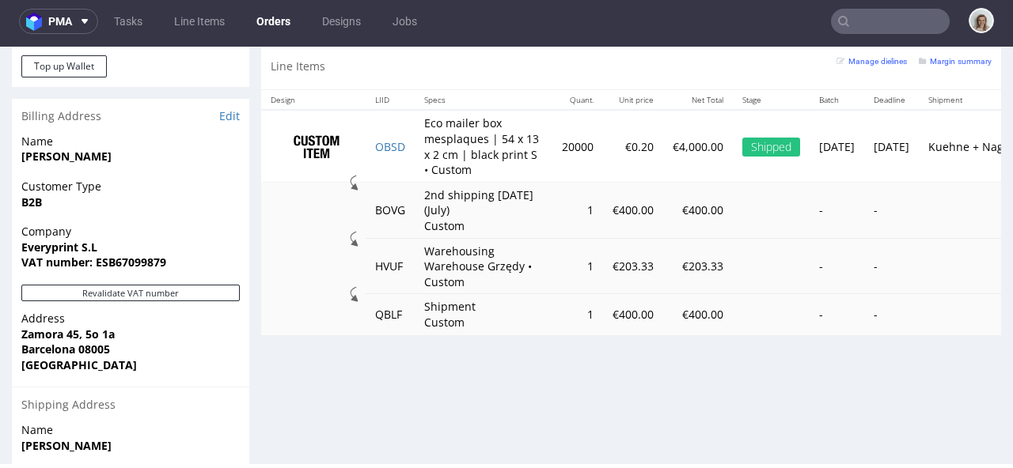
type input "[EMAIL_ADDRESS][DOMAIN_NAME]"
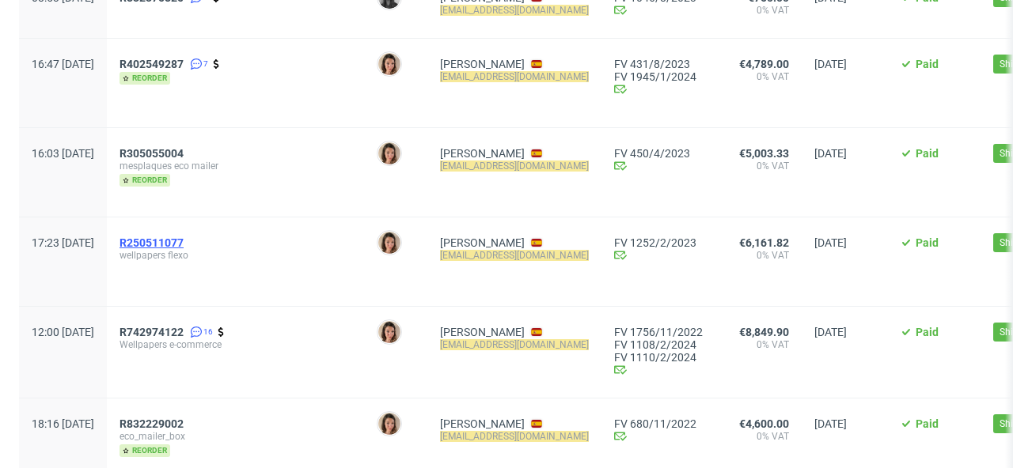
click at [184, 245] on span "R250511077" at bounding box center [151, 243] width 64 height 13
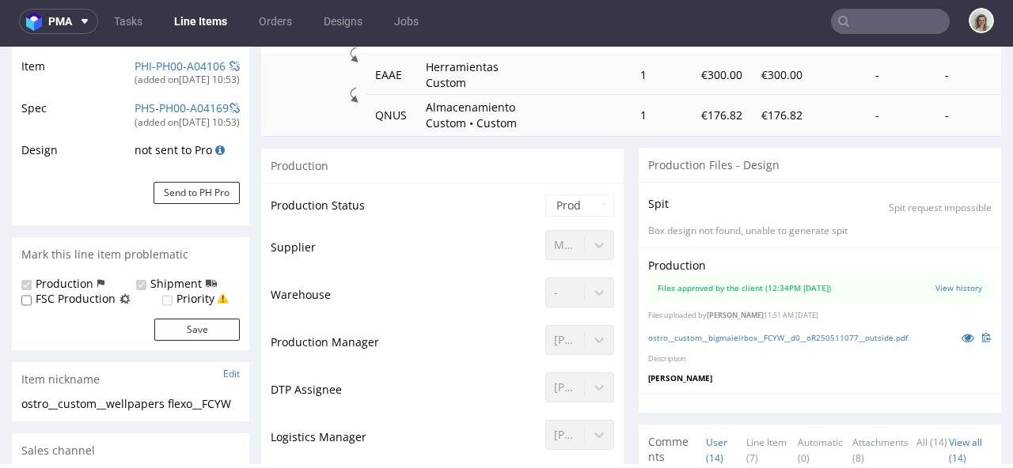
scroll to position [269, 0]
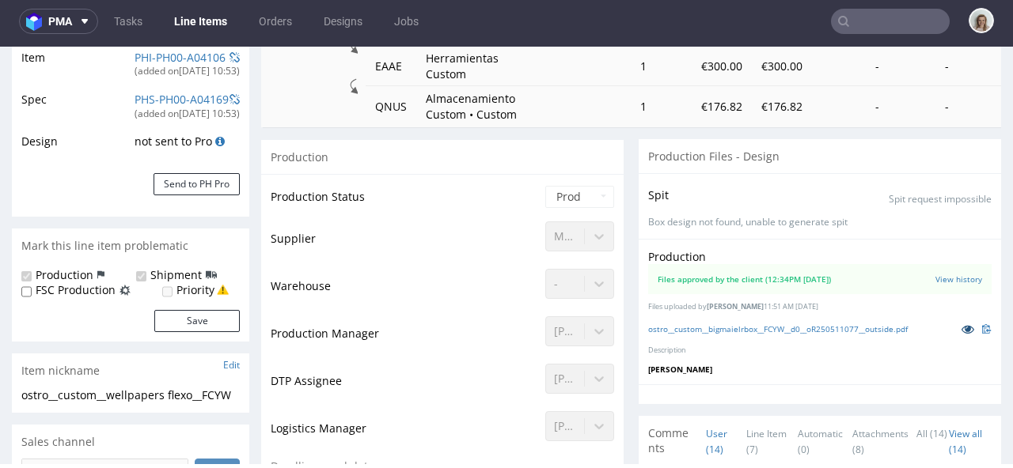
click at [961, 327] on icon at bounding box center [967, 329] width 13 height 11
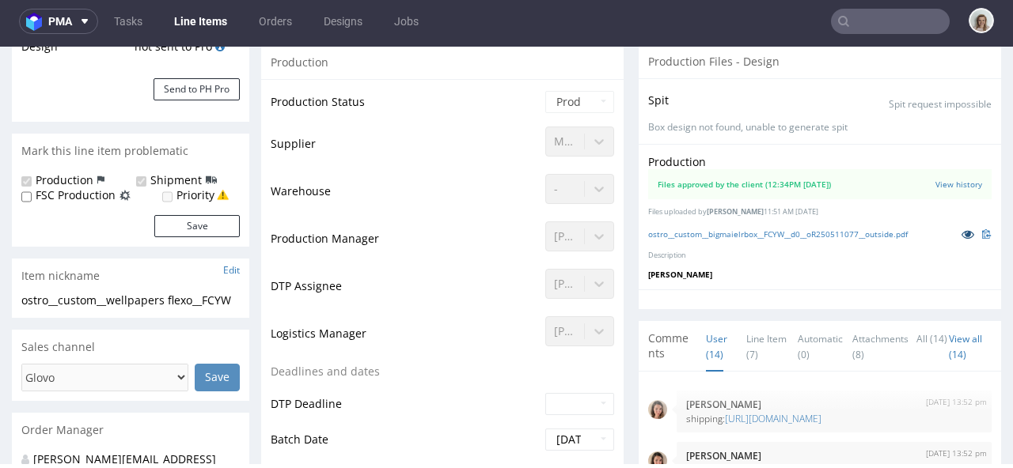
scroll to position [362, 0]
click at [961, 232] on icon at bounding box center [967, 235] width 13 height 11
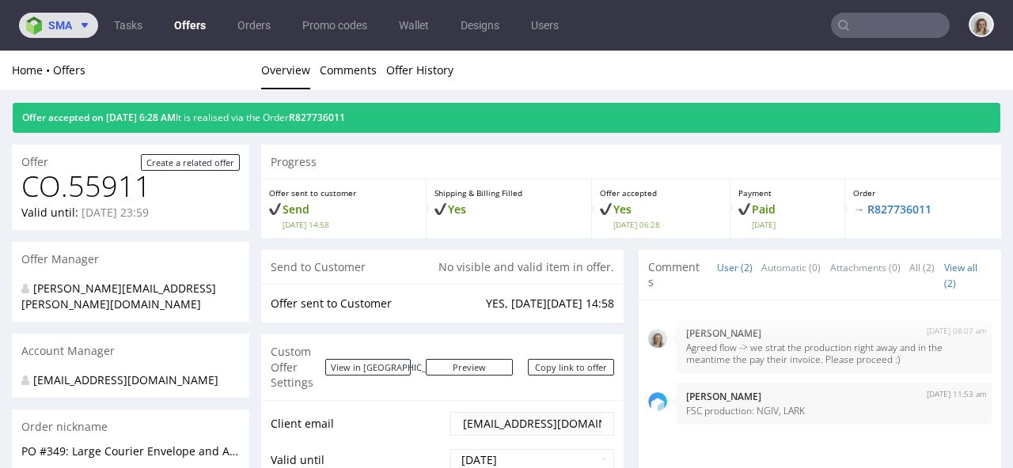
click at [33, 24] on img at bounding box center [37, 26] width 22 height 18
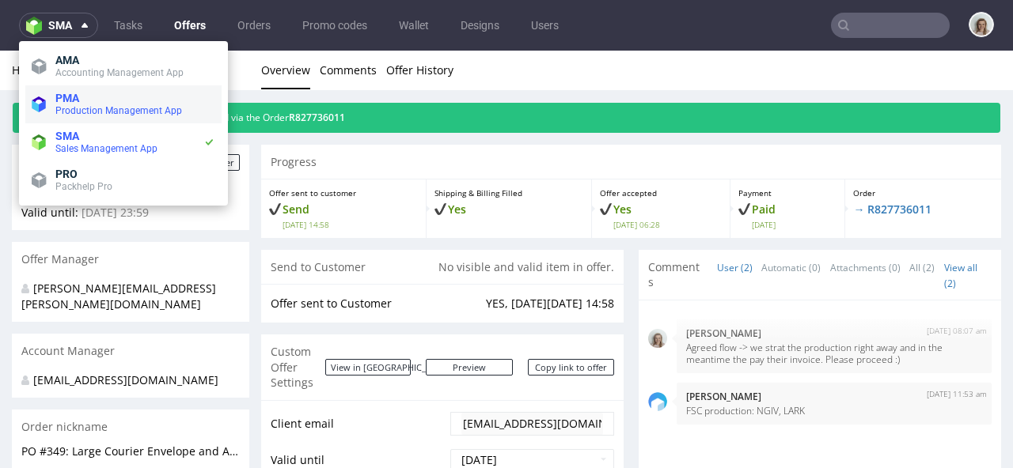
click at [56, 106] on span "Production Management App" at bounding box center [118, 110] width 127 height 11
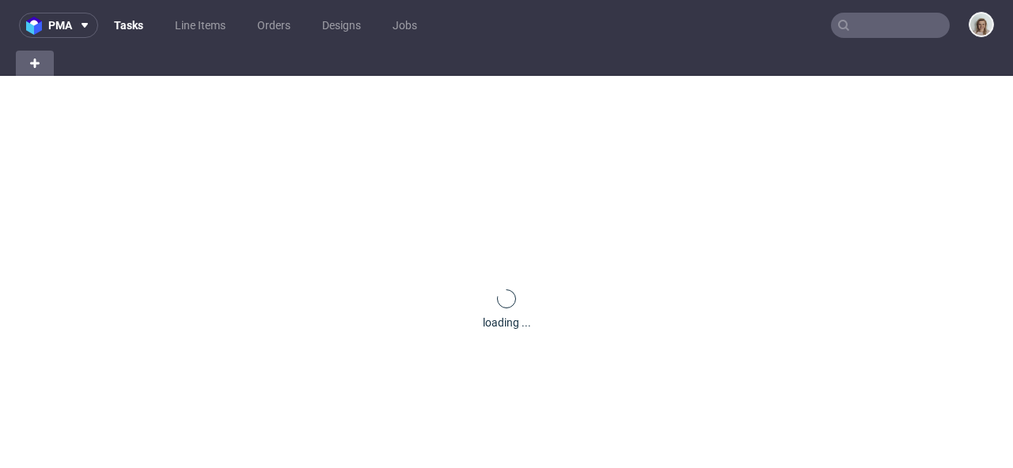
click at [853, 31] on input "text" at bounding box center [890, 25] width 119 height 25
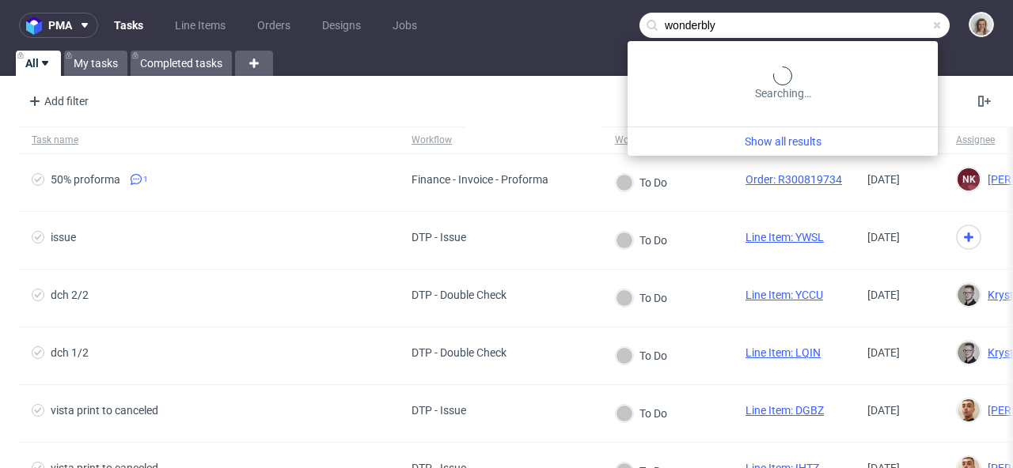
type input "wonderbly"
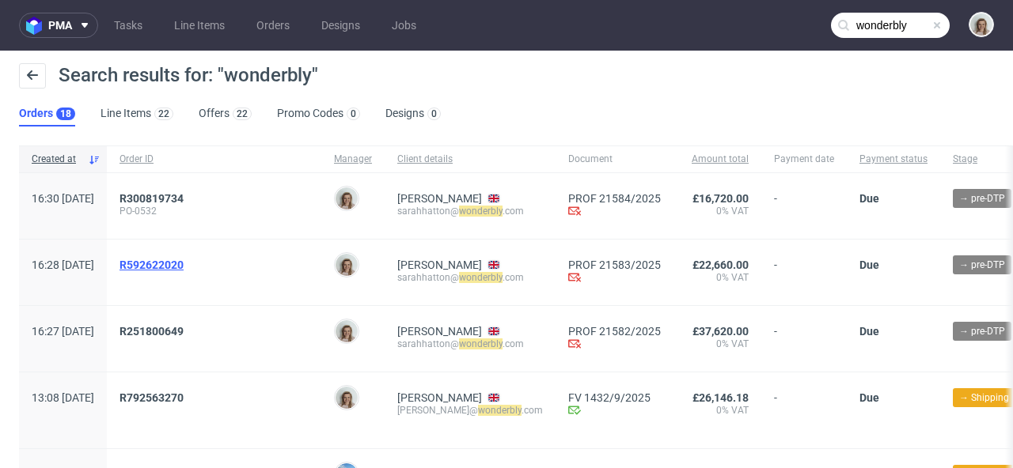
click at [184, 265] on span "R592622020" at bounding box center [151, 265] width 64 height 13
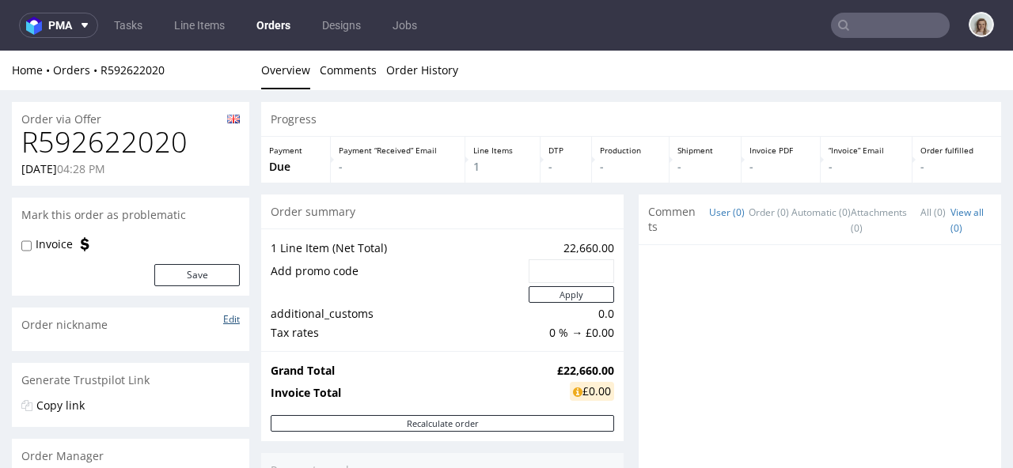
click at [237, 318] on link "Edit" at bounding box center [231, 319] width 17 height 13
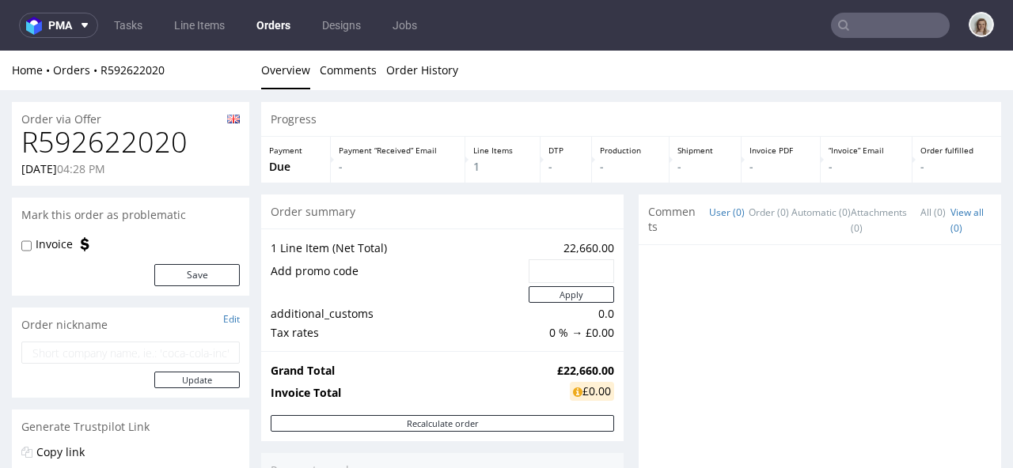
click at [178, 350] on input "text" at bounding box center [130, 353] width 218 height 22
paste input "PO-0531"
type input "PO-0531"
click at [196, 377] on button "Update" at bounding box center [196, 380] width 85 height 17
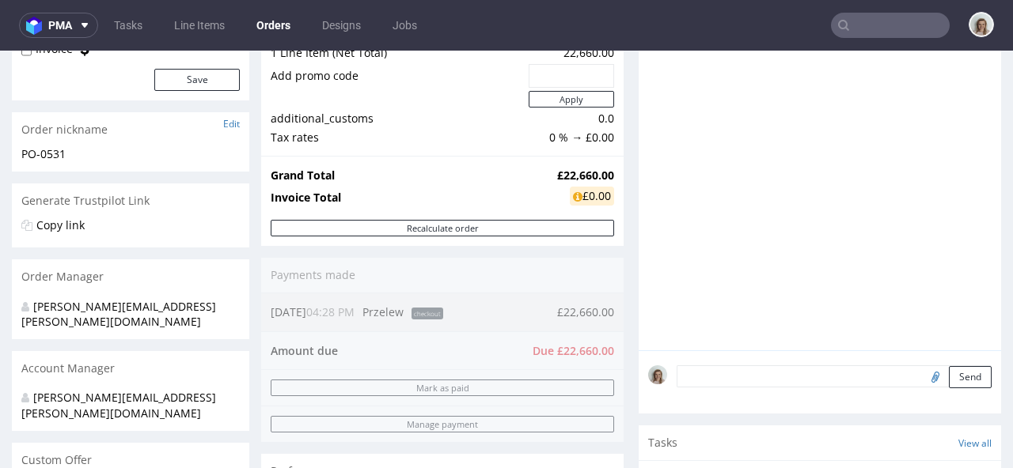
scroll to position [211, 0]
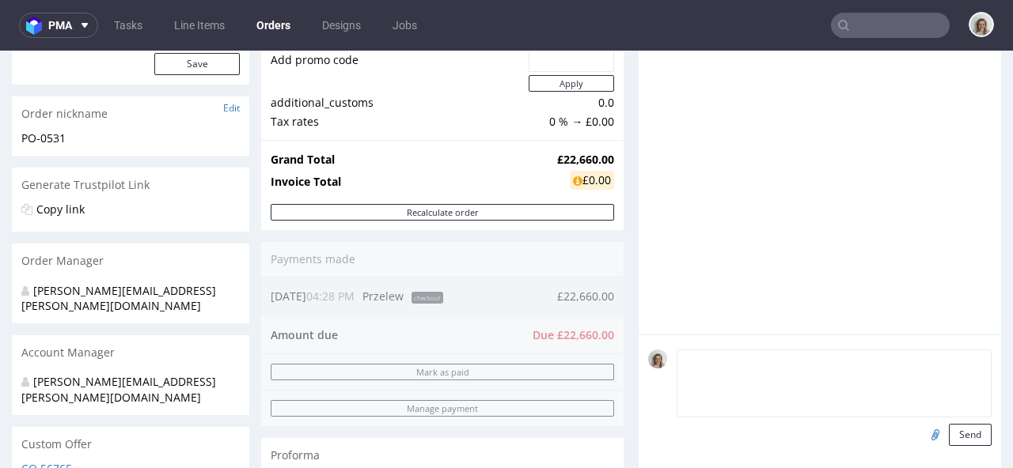
click at [697, 351] on textarea at bounding box center [834, 384] width 315 height 68
paste textarea "PO-0531"
type textarea "PO-0531"
click at [954, 439] on button "Send" at bounding box center [970, 435] width 43 height 22
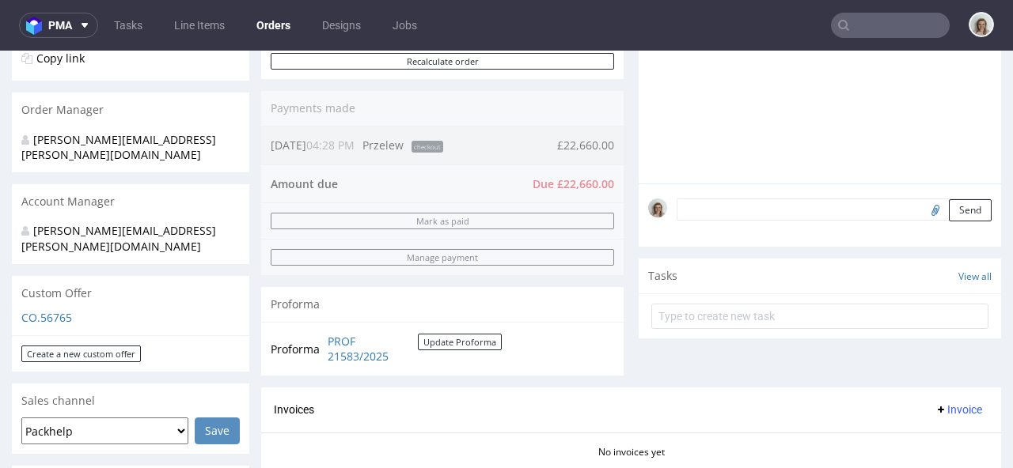
scroll to position [369, 0]
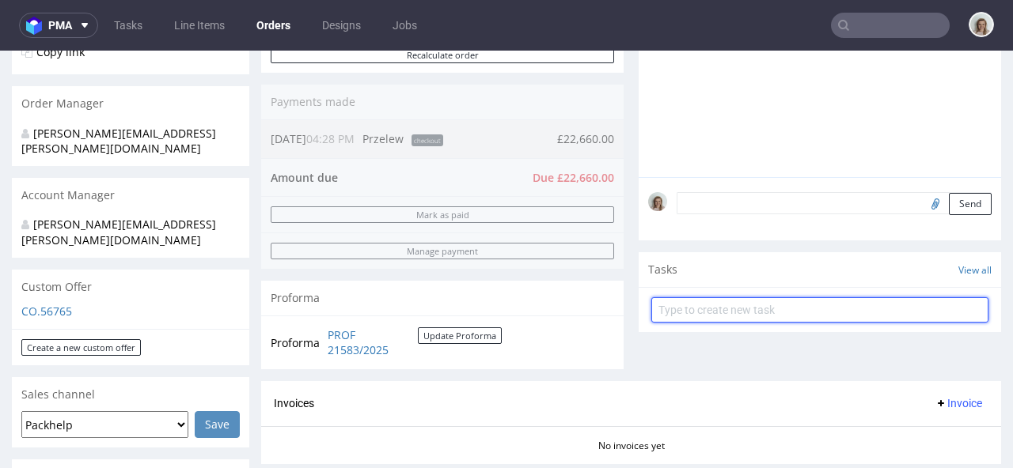
click at [723, 306] on input "text" at bounding box center [819, 310] width 337 height 25
type input "50% proforma"
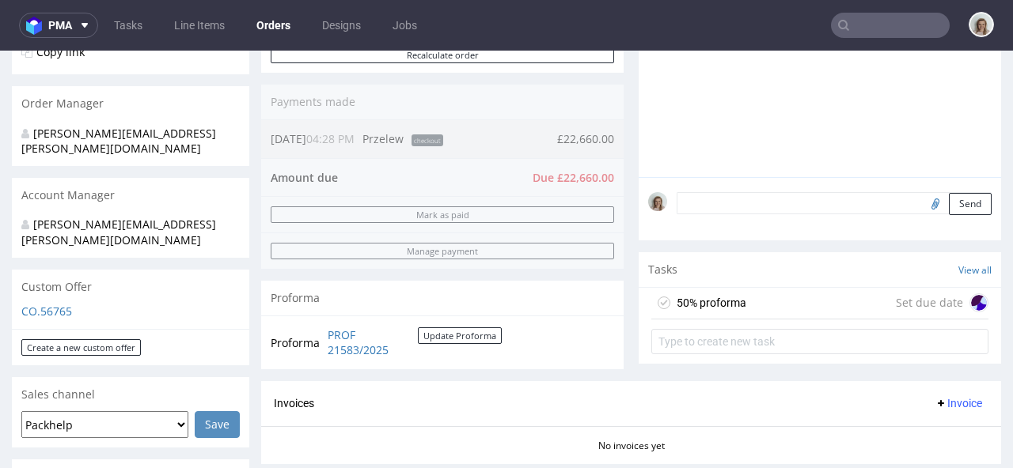
click at [768, 313] on div "50% proforma Set due date" at bounding box center [819, 304] width 337 height 32
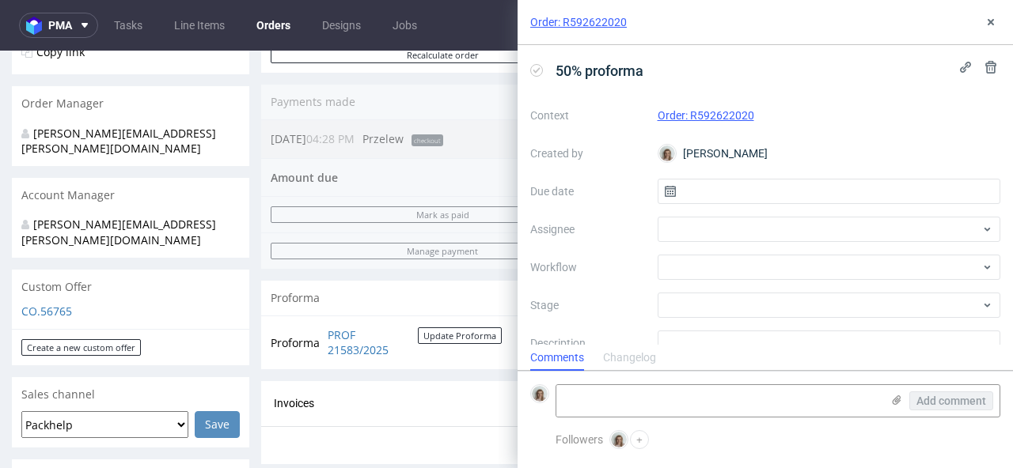
scroll to position [13, 0]
click at [815, 181] on input "text" at bounding box center [829, 191] width 343 height 25
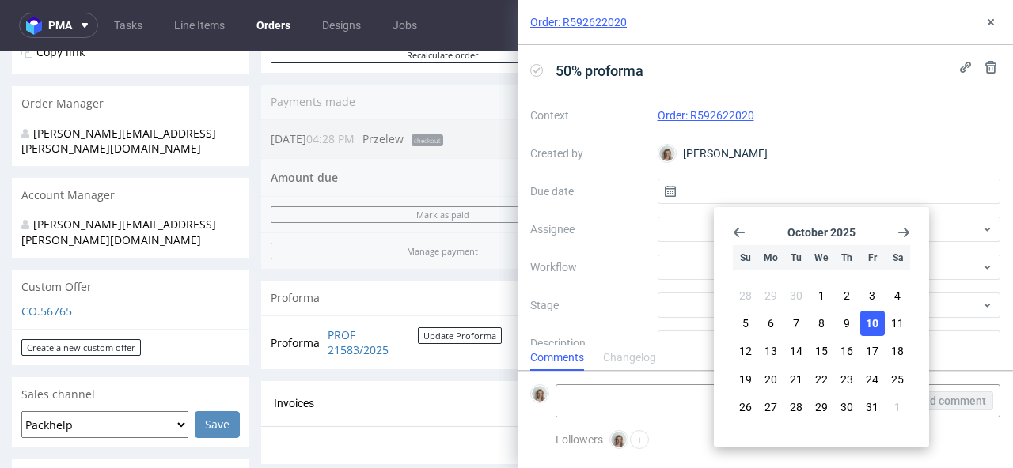
click at [867, 317] on span "10" at bounding box center [872, 324] width 13 height 16
type input "10/10/2025"
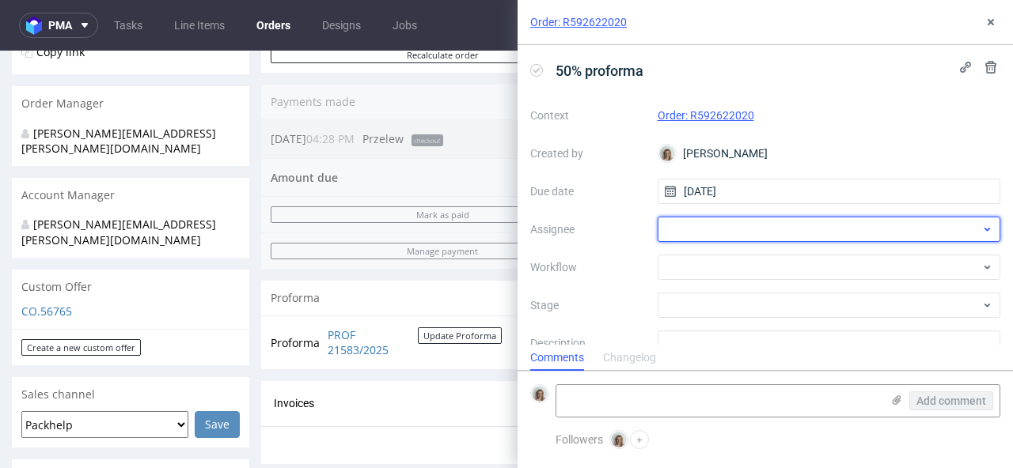
click at [814, 226] on div at bounding box center [829, 229] width 343 height 25
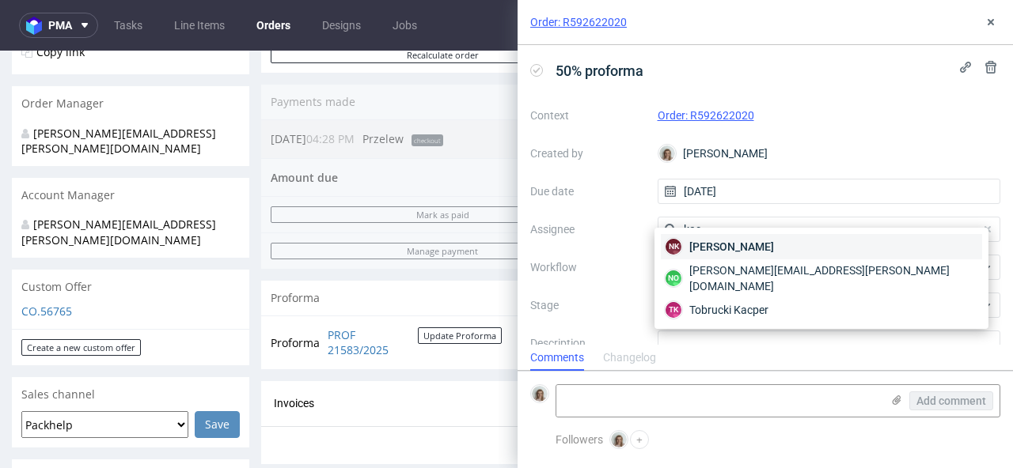
type input "kac"
click at [798, 248] on div "NK Natalia Kaczorowska" at bounding box center [821, 246] width 321 height 25
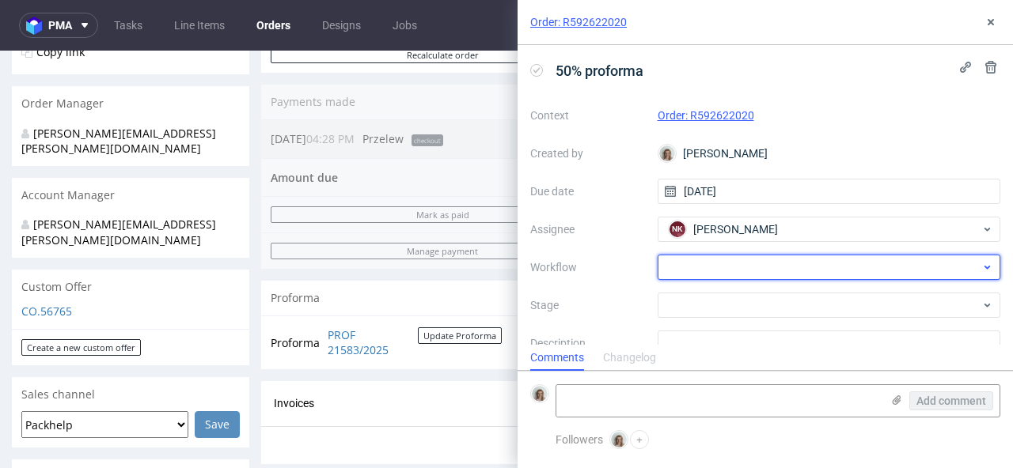
click at [791, 265] on div at bounding box center [829, 267] width 343 height 25
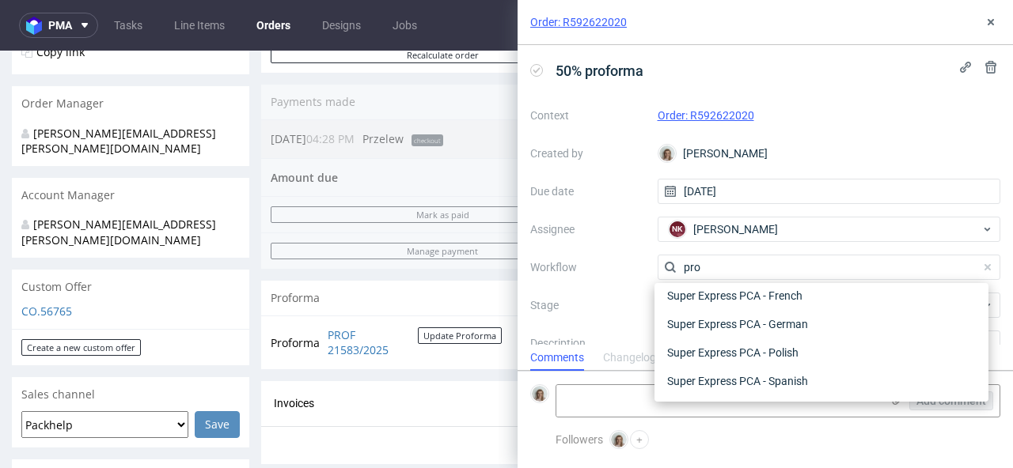
scroll to position [0, 0]
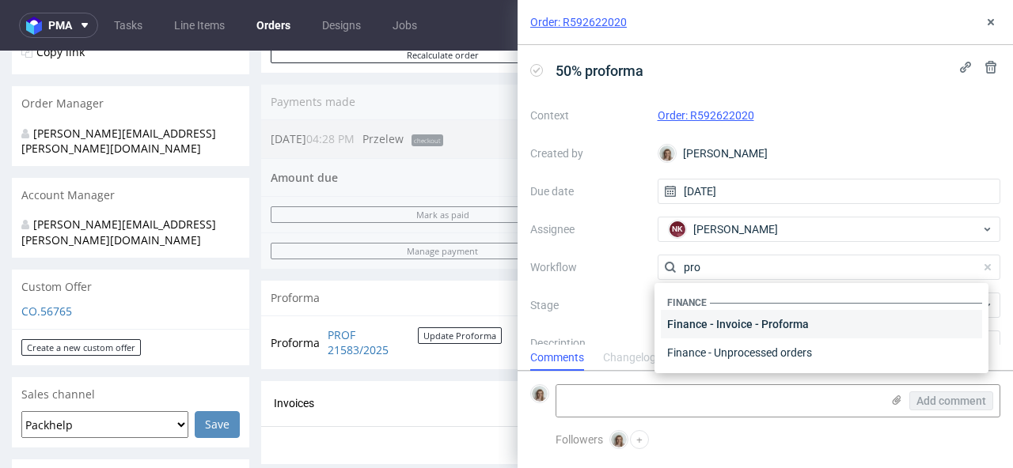
type input "pro"
click at [771, 316] on div "Finance - Invoice - Proforma" at bounding box center [821, 324] width 321 height 28
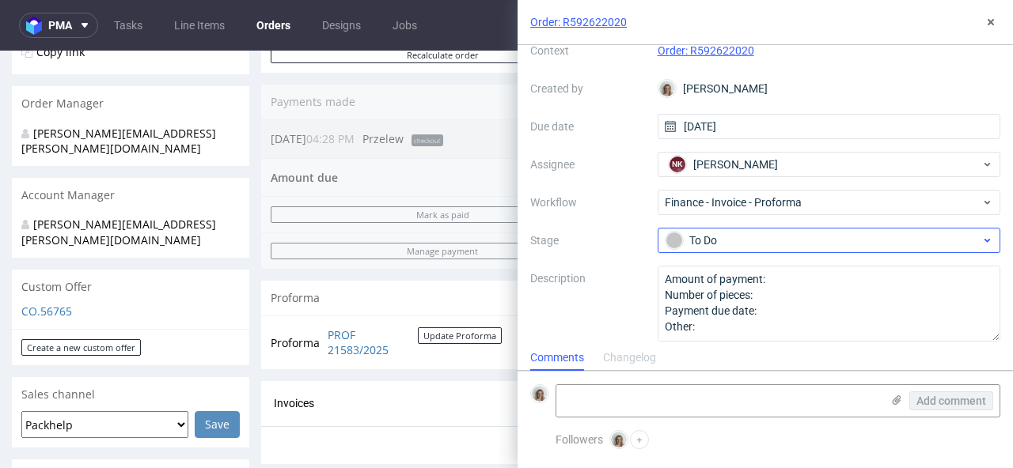
scroll to position [74, 0]
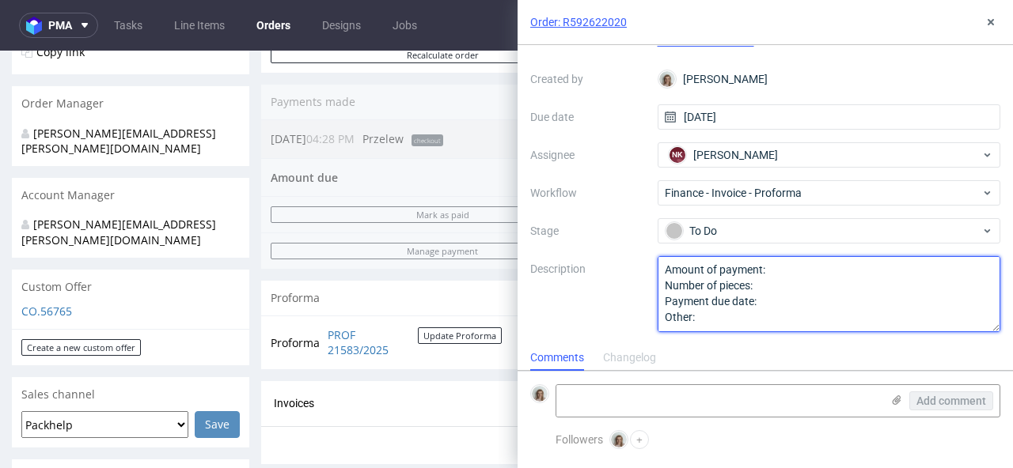
click at [793, 269] on textarea "Amount of payment: Number of pieces: Payment due date: Other:" at bounding box center [829, 294] width 343 height 76
click at [775, 300] on textarea "Amount of payment: Number of pieces: Payment due date: Other:" at bounding box center [829, 294] width 343 height 76
type textarea "Amount of payment: 50% value Number of pieces: Payment due date: 30 days Other:"
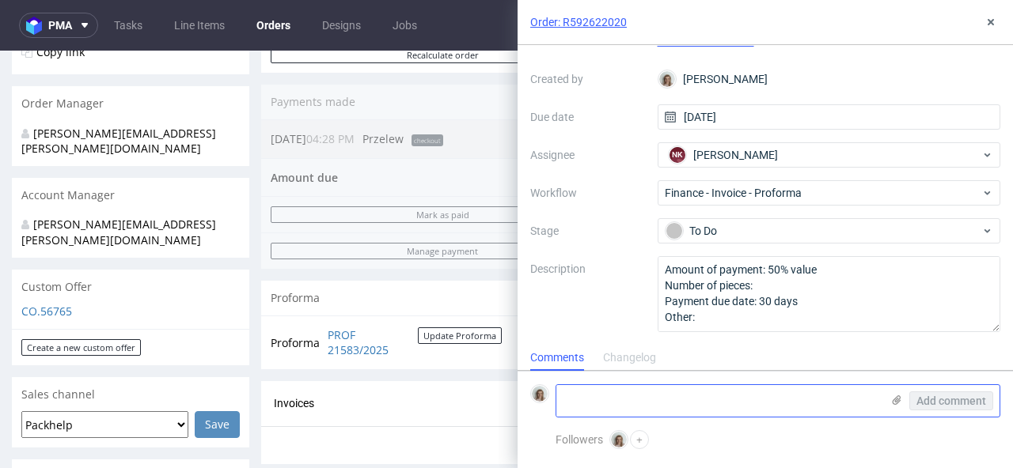
click at [632, 405] on textarea at bounding box center [718, 401] width 324 height 32
paste textarea "PO-0531"
type textarea "pls add PO-0531"
click at [925, 401] on span "Add comment" at bounding box center [951, 401] width 70 height 11
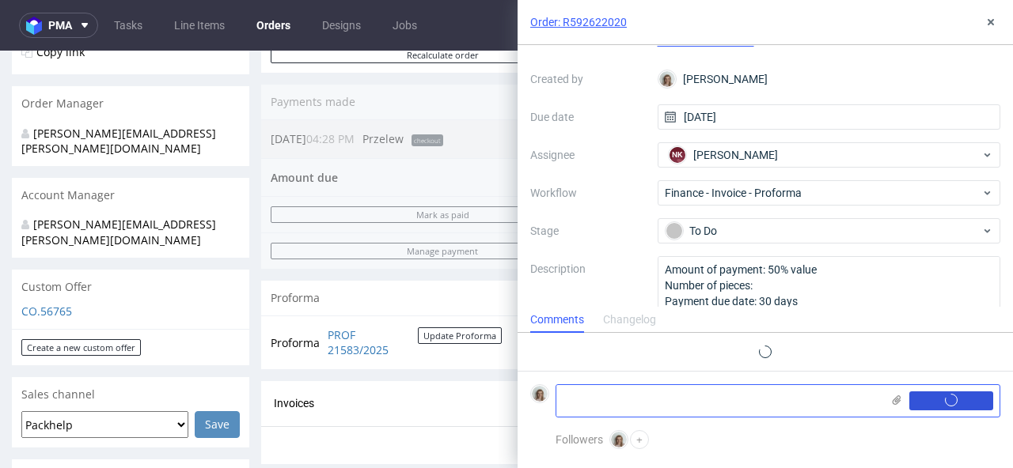
scroll to position [0, 0]
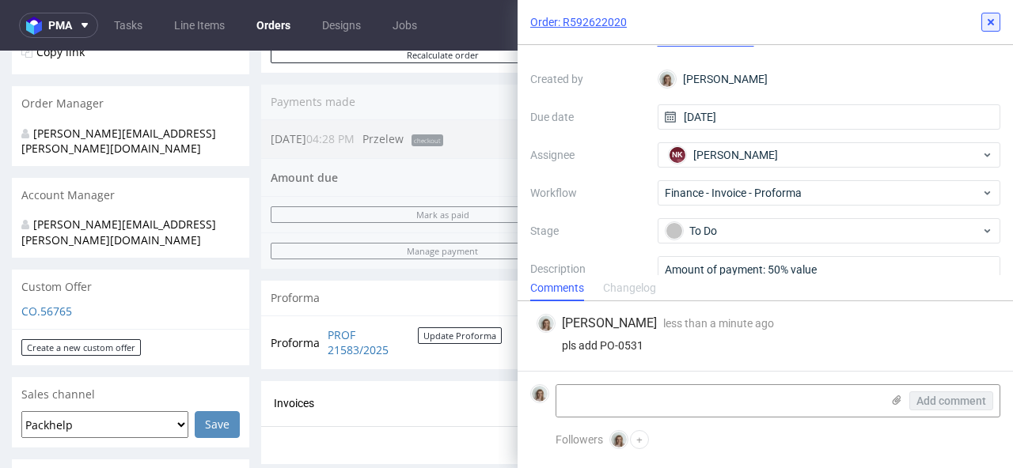
click at [988, 28] on icon at bounding box center [990, 22] width 13 height 13
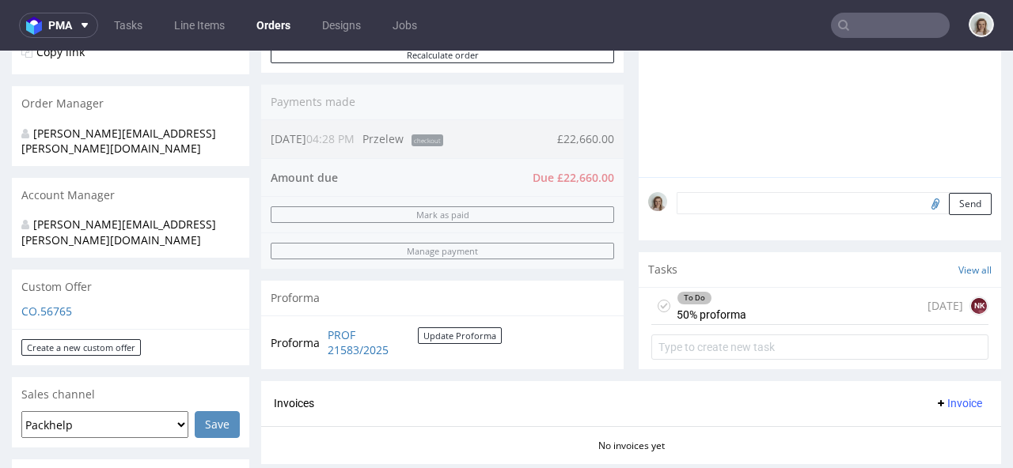
click at [866, 28] on input "text" at bounding box center [890, 25] width 119 height 25
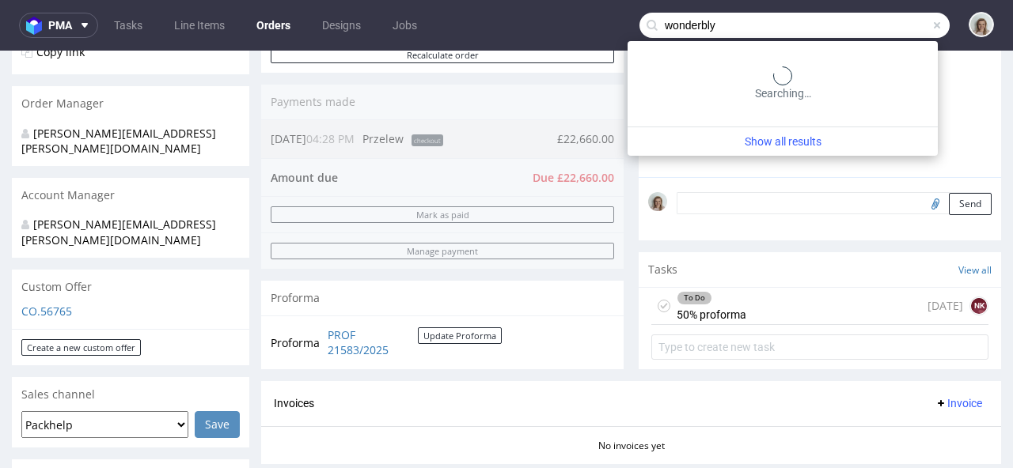
type input "wonderbly"
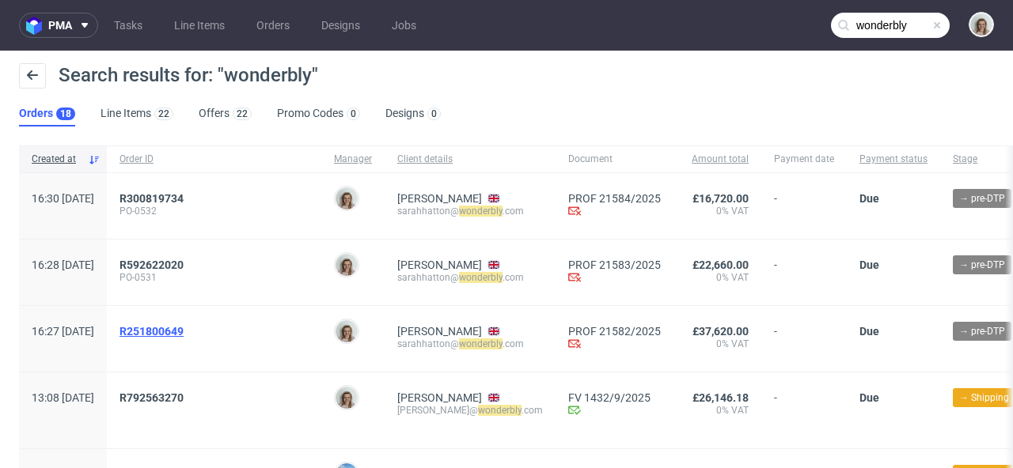
click at [184, 336] on span "R251800649" at bounding box center [151, 331] width 64 height 13
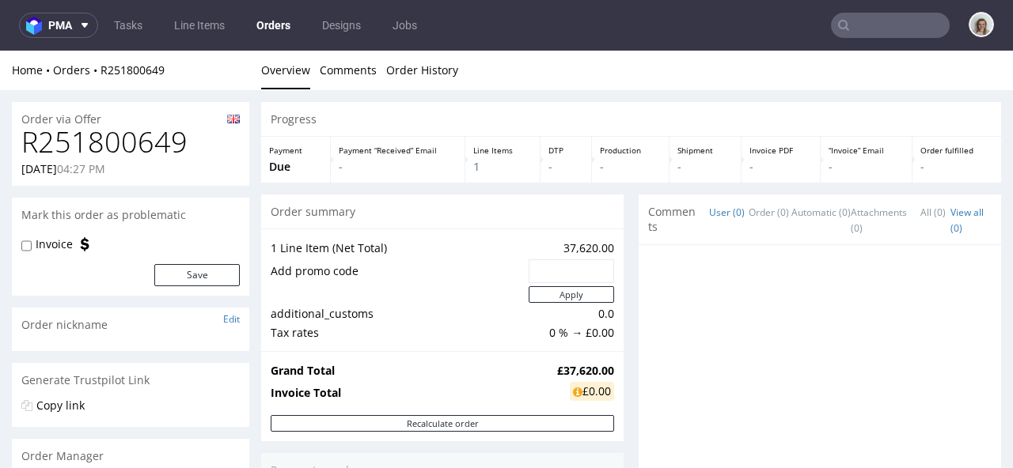
scroll to position [10, 0]
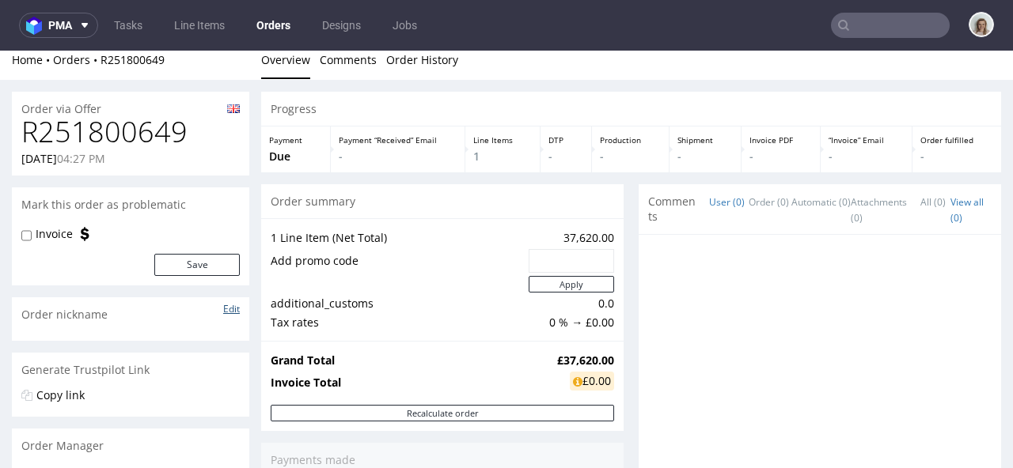
click at [225, 305] on link "Edit" at bounding box center [231, 308] width 17 height 13
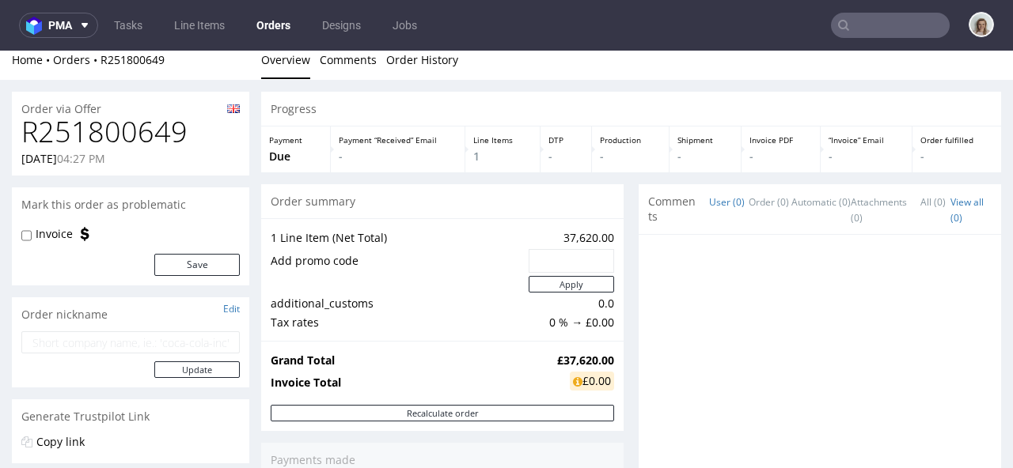
click at [187, 336] on input "text" at bounding box center [130, 343] width 218 height 22
paste input "PO-0530"
type input "PO-0530"
click at [193, 373] on button "Update" at bounding box center [196, 370] width 85 height 17
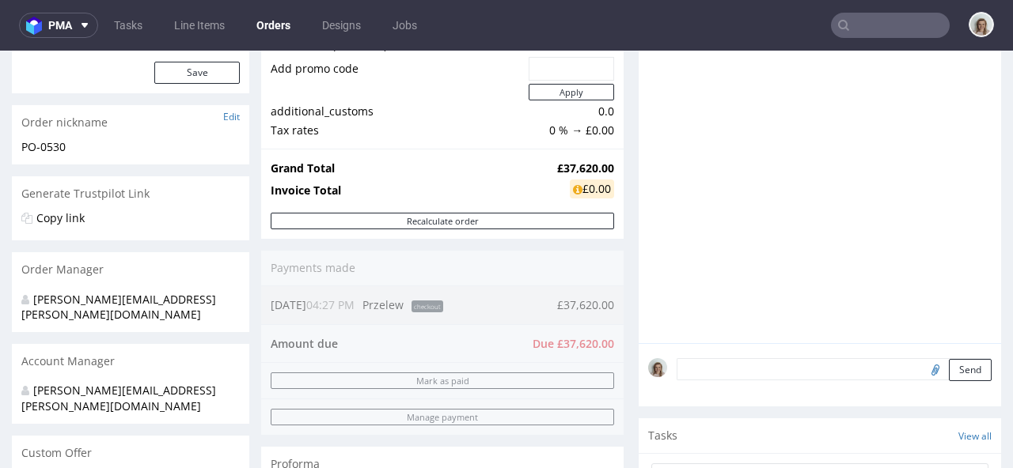
scroll to position [222, 0]
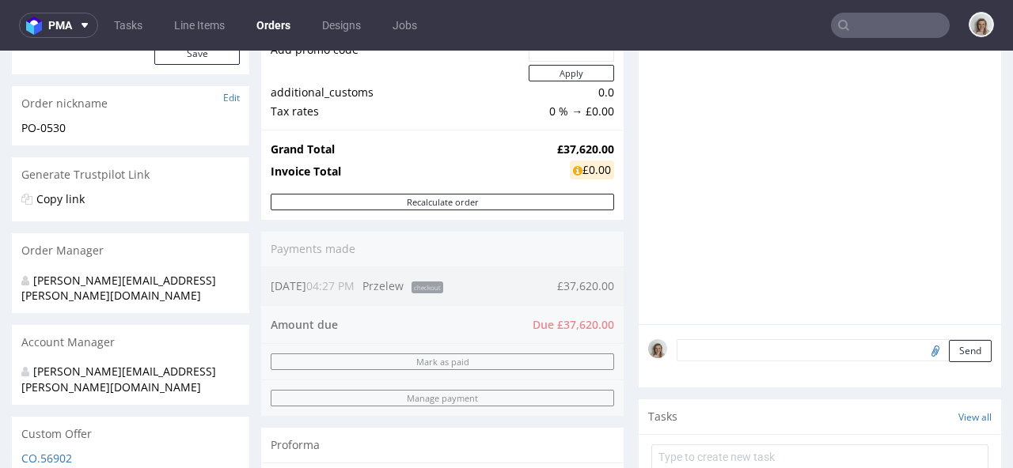
click at [701, 360] on textarea at bounding box center [834, 350] width 315 height 22
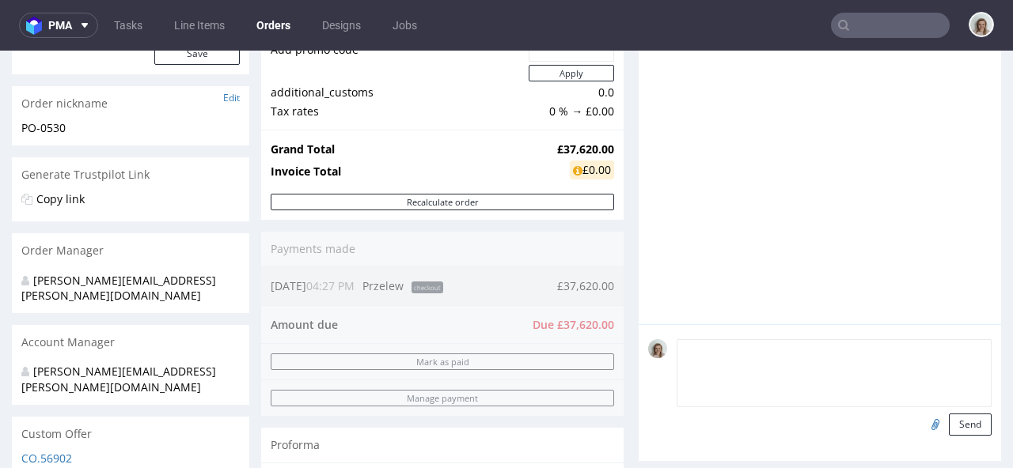
paste textarea "PO-0530"
type textarea "PO-0530"
click at [961, 427] on button "Send" at bounding box center [970, 425] width 43 height 22
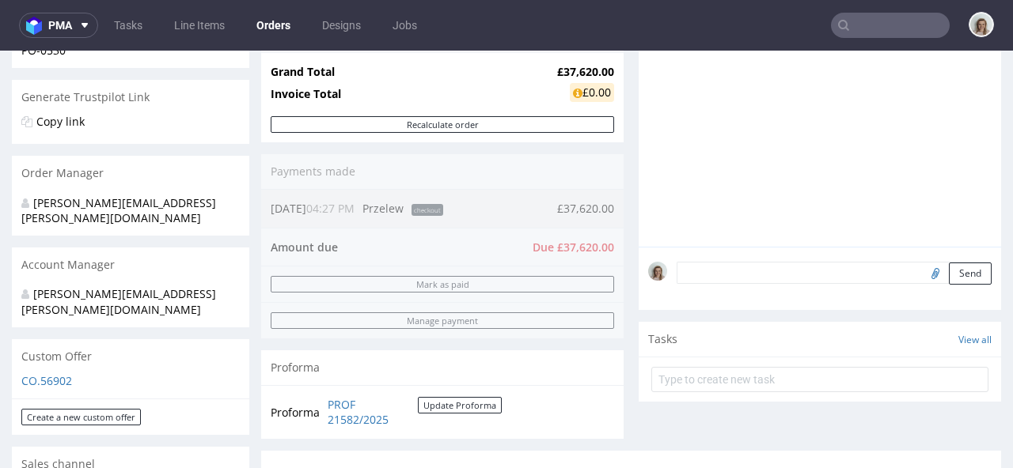
scroll to position [303, 0]
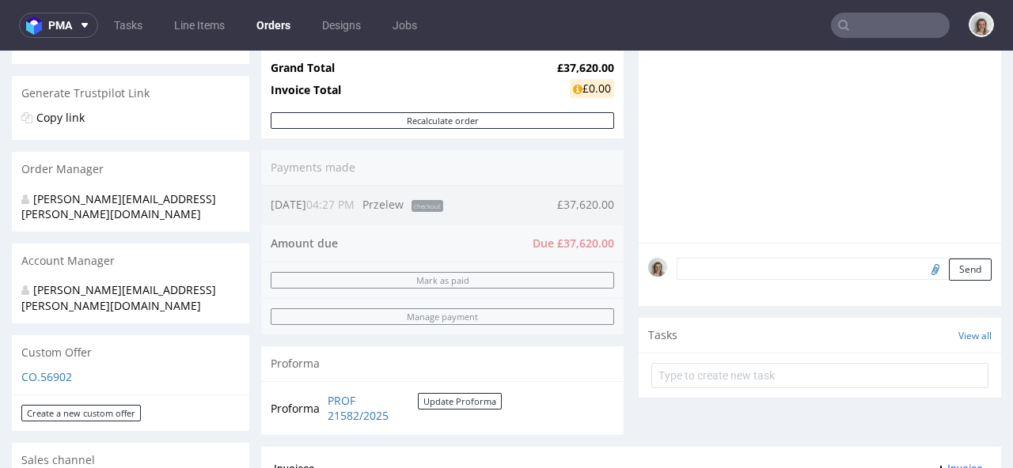
click at [726, 267] on textarea at bounding box center [834, 269] width 315 height 22
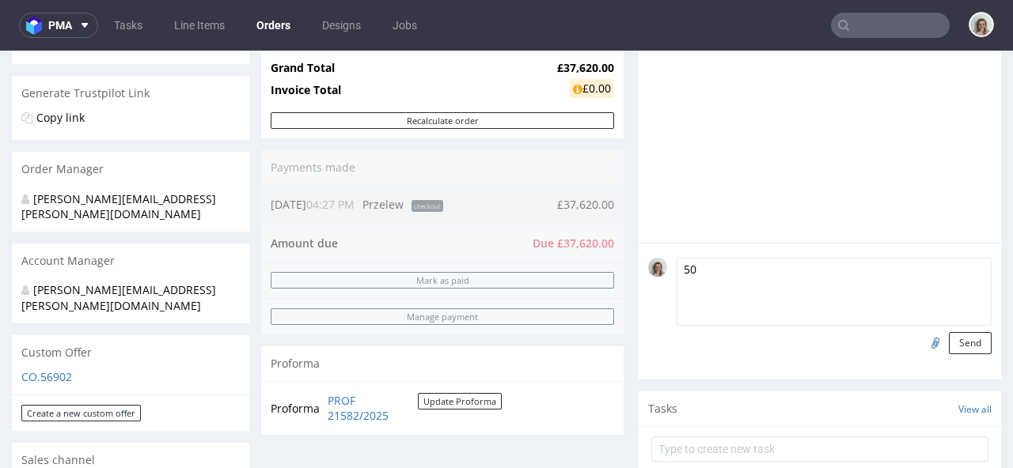
type textarea "5"
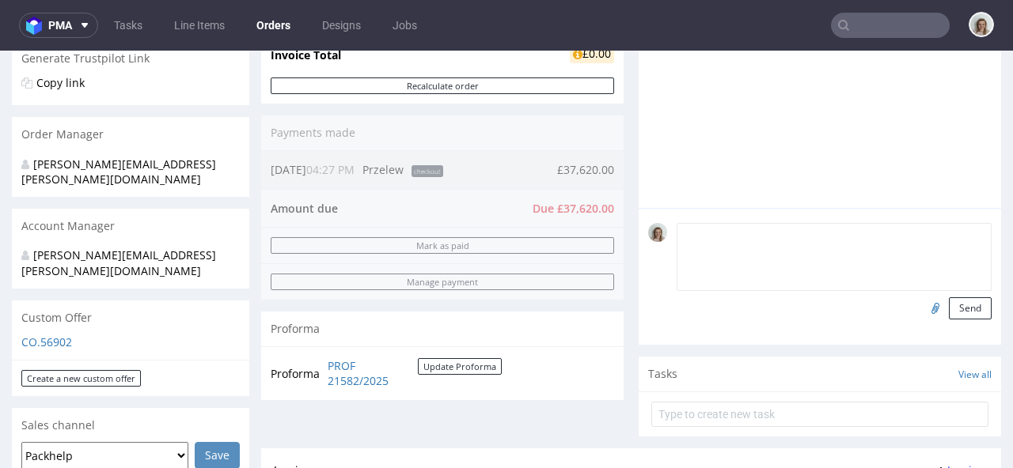
scroll to position [354, 0]
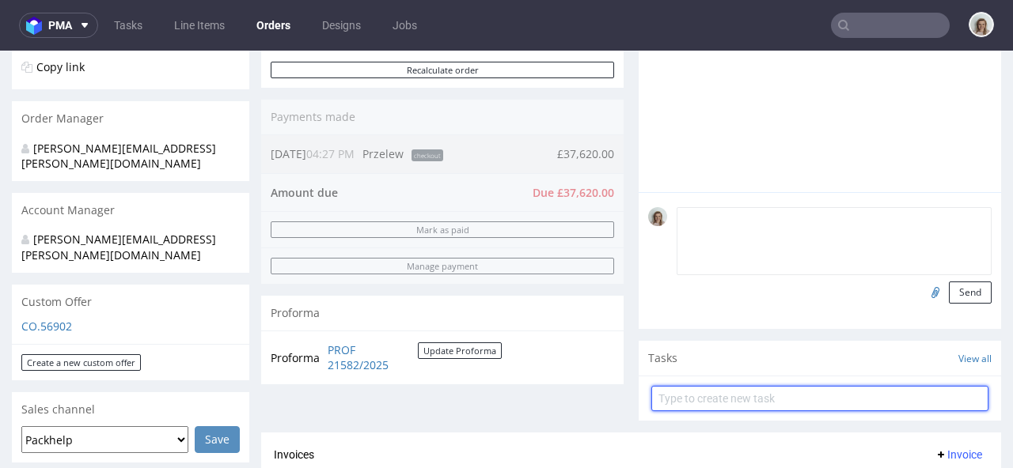
click at [702, 397] on input "text" at bounding box center [819, 398] width 337 height 25
type input "50% proforma"
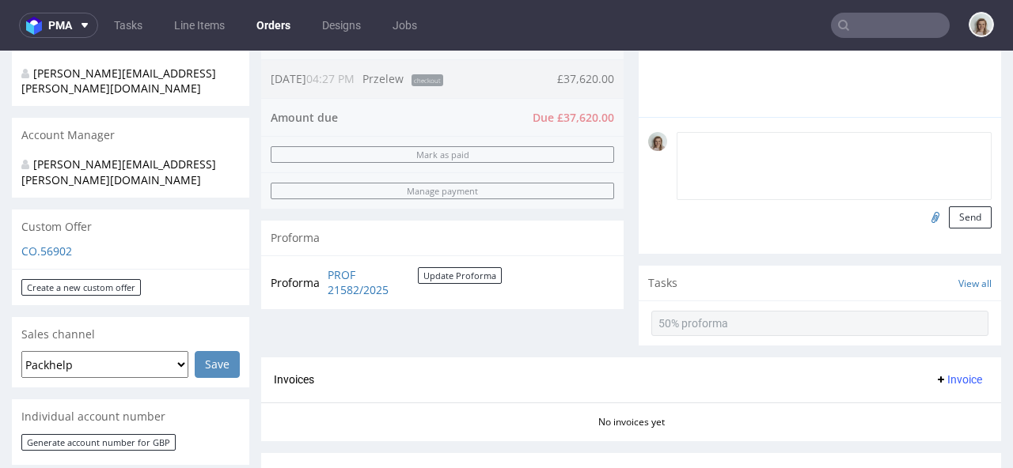
scroll to position [430, 0]
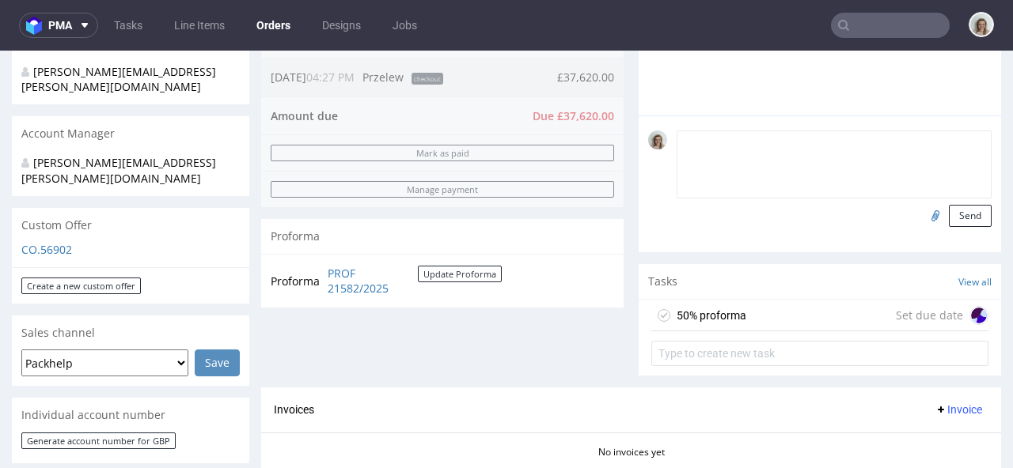
click at [751, 322] on div "50% proforma Set due date" at bounding box center [819, 316] width 337 height 32
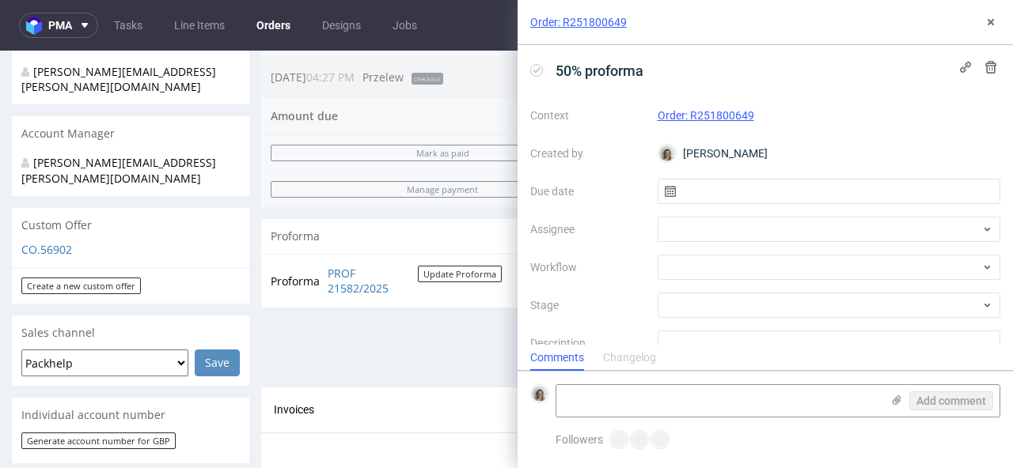
scroll to position [13, 0]
click at [844, 182] on input "text" at bounding box center [829, 191] width 343 height 25
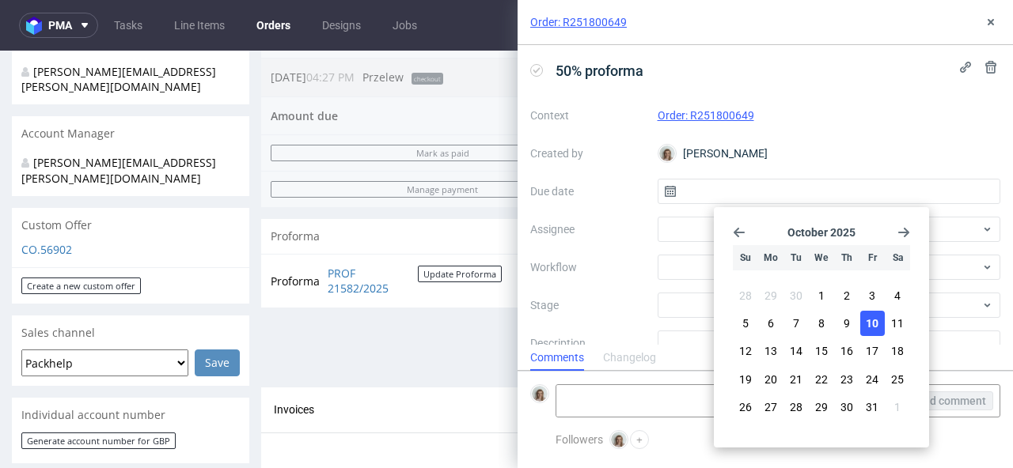
click at [873, 321] on span "10" at bounding box center [872, 324] width 13 height 16
type input "10/10/2025"
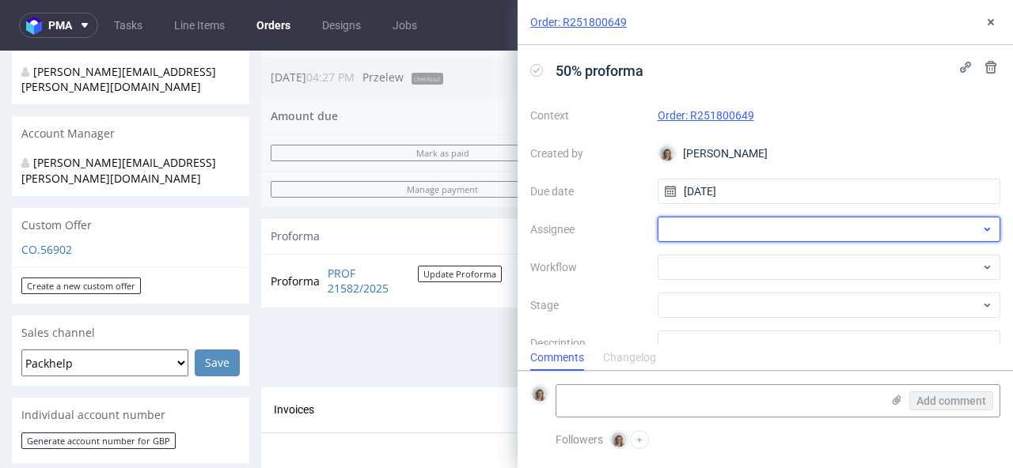
click at [821, 229] on div at bounding box center [829, 229] width 343 height 25
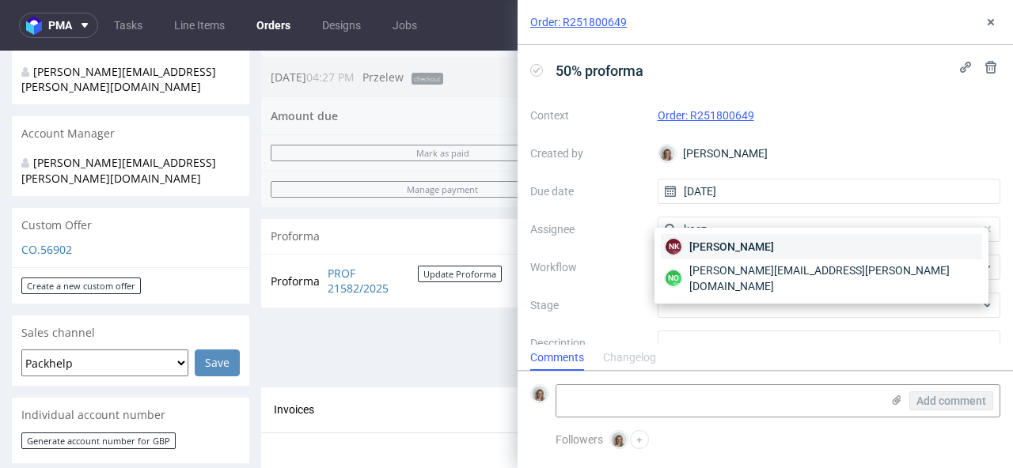
type input "kacz"
click at [810, 242] on div "NK Natalia Kaczorowska" at bounding box center [821, 246] width 321 height 25
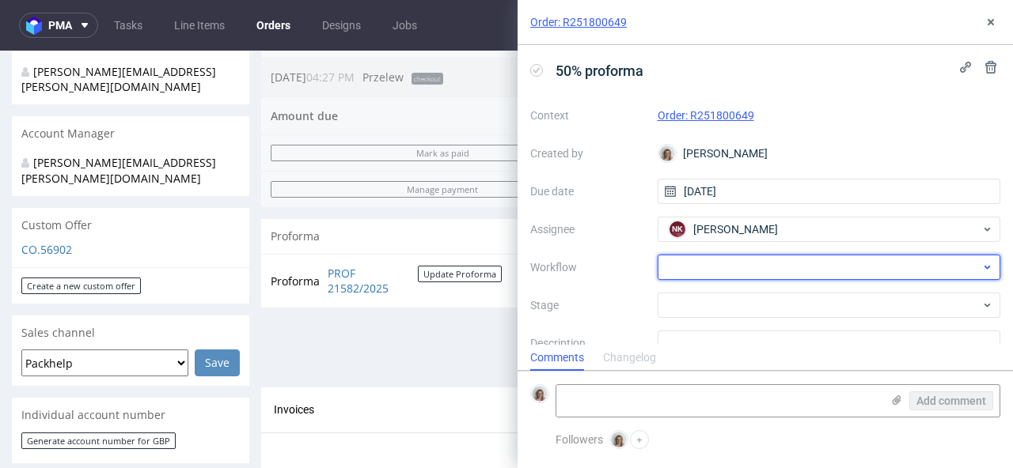
click at [804, 266] on div at bounding box center [829, 267] width 343 height 25
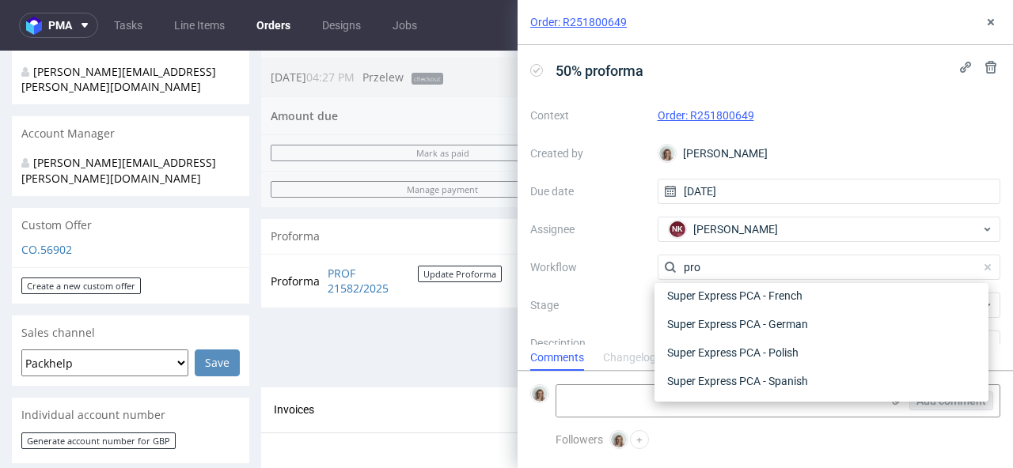
scroll to position [0, 0]
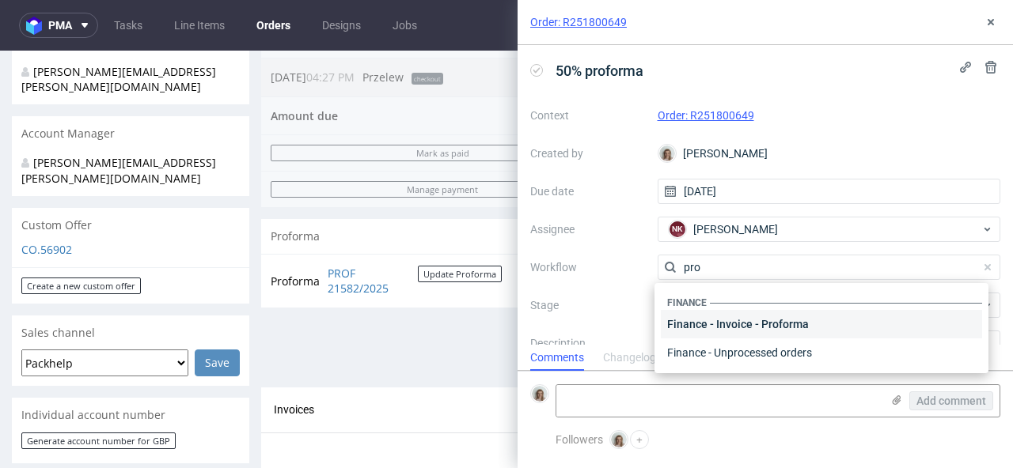
type input "pro"
click at [768, 326] on div "Finance - Invoice - Proforma" at bounding box center [821, 324] width 321 height 28
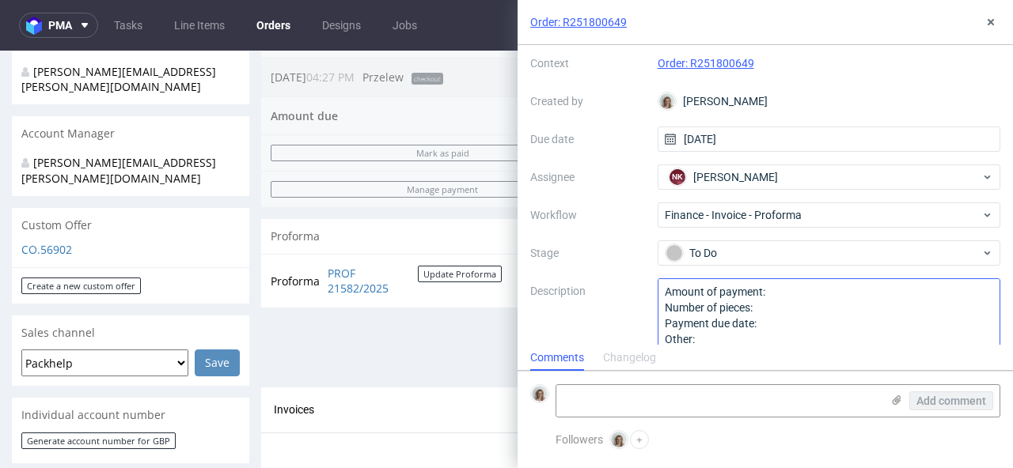
scroll to position [74, 0]
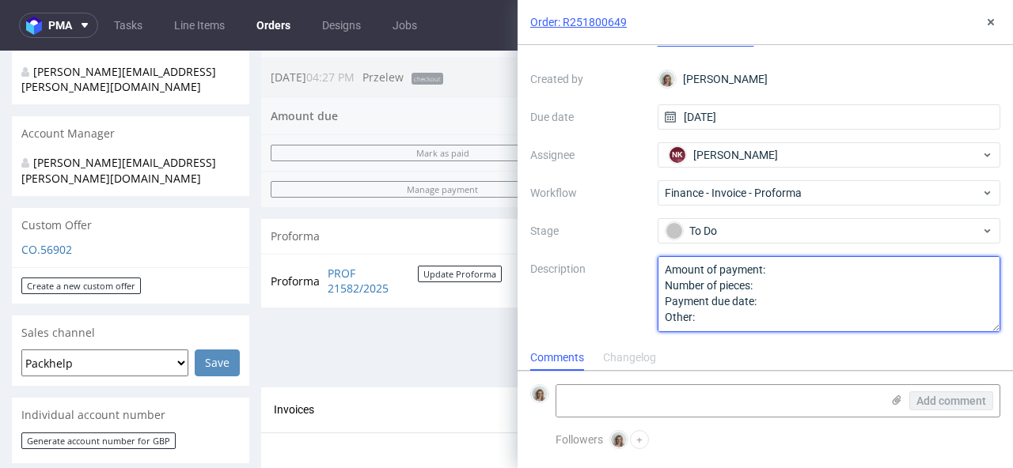
click at [802, 261] on textarea "Amount of payment: Number of pieces: Payment due date: Other:" at bounding box center [829, 294] width 343 height 76
click at [801, 269] on textarea "Amount of payment: Number of pieces: Payment due date: Other:" at bounding box center [829, 294] width 343 height 76
click at [765, 302] on textarea "Amount of payment: Number of pieces: Payment due date: Other:" at bounding box center [829, 294] width 343 height 76
type textarea "Amount of payment: 50% of value Number of pieces: Payment due date: 30 days Oth…"
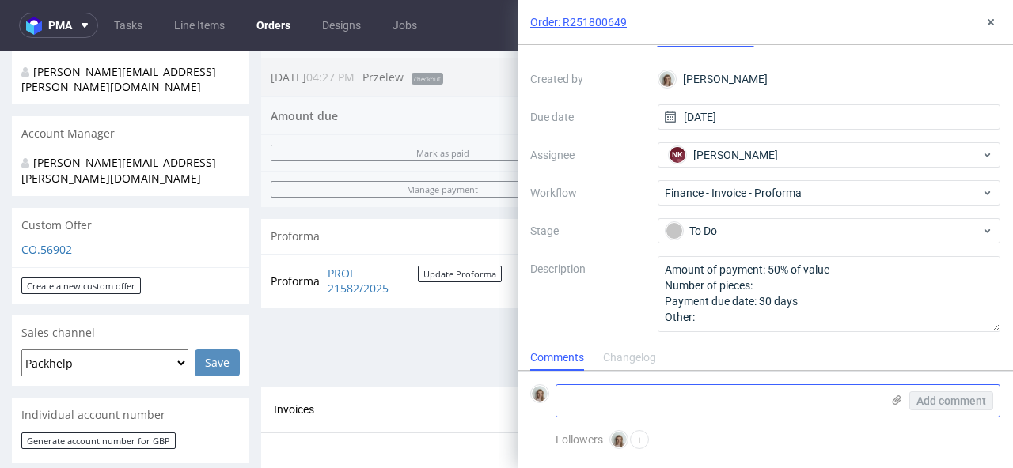
click at [697, 391] on textarea at bounding box center [718, 401] width 324 height 32
paste textarea "PO-0530"
type textarea "pls add PO-0530"
click at [919, 401] on span "Add comment" at bounding box center [951, 401] width 70 height 11
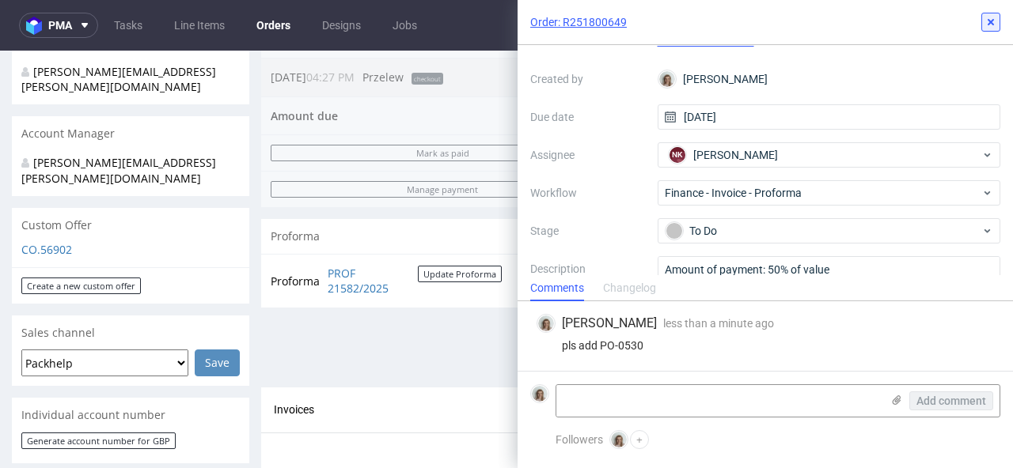
click at [988, 25] on use at bounding box center [991, 22] width 6 height 6
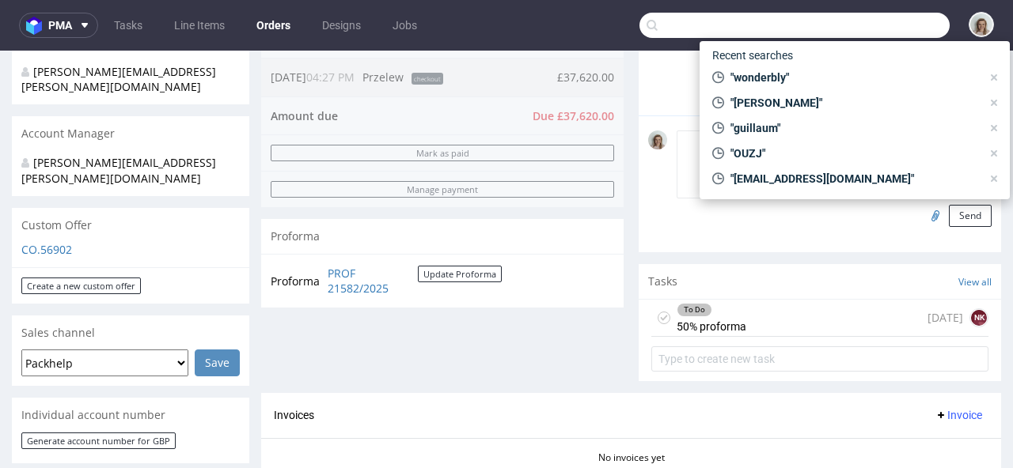
click at [861, 22] on input "text" at bounding box center [794, 25] width 310 height 25
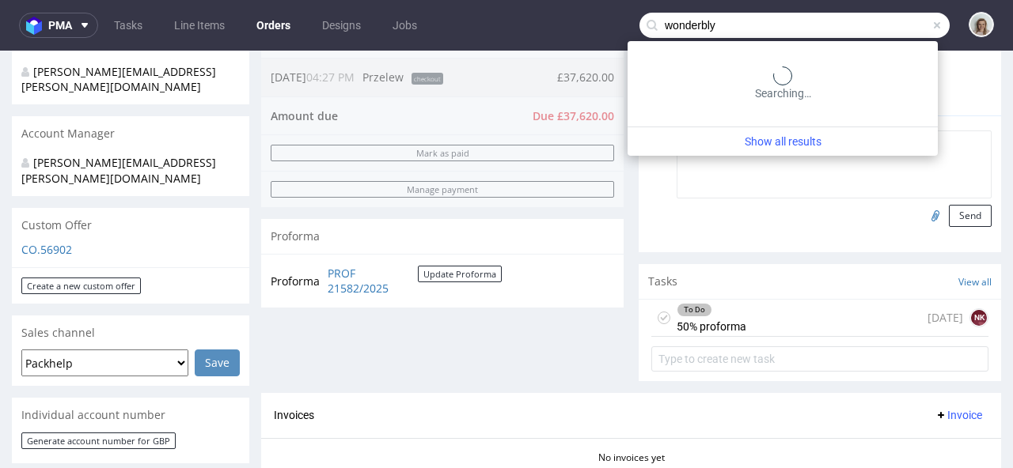
type input "wonderbly"
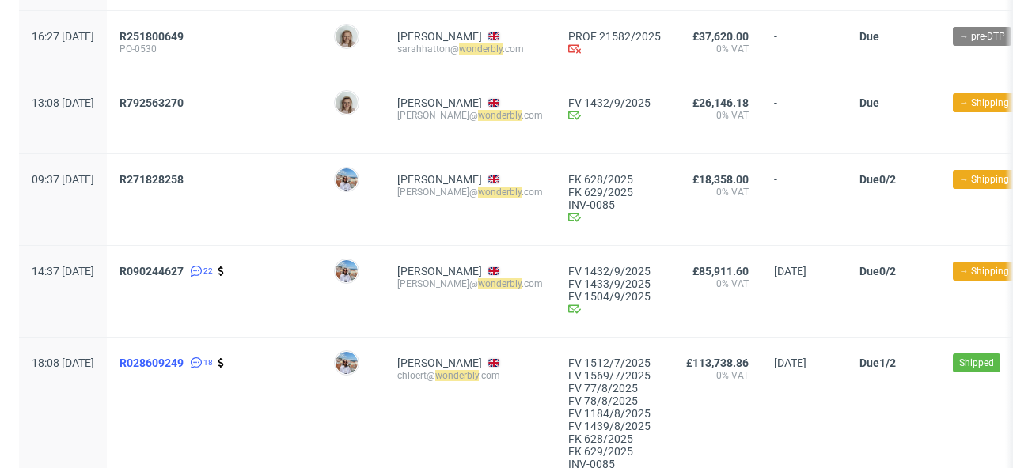
click at [184, 363] on span "R028609249" at bounding box center [151, 363] width 64 height 13
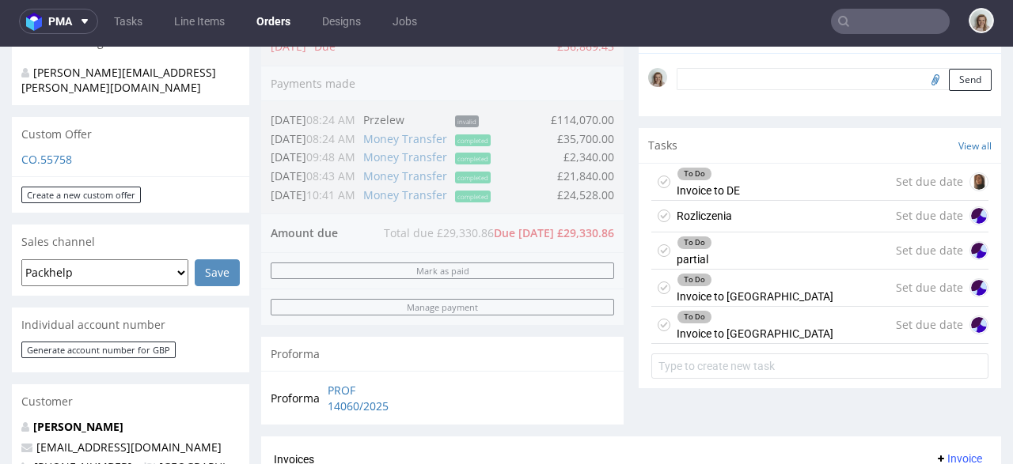
scroll to position [499, 0]
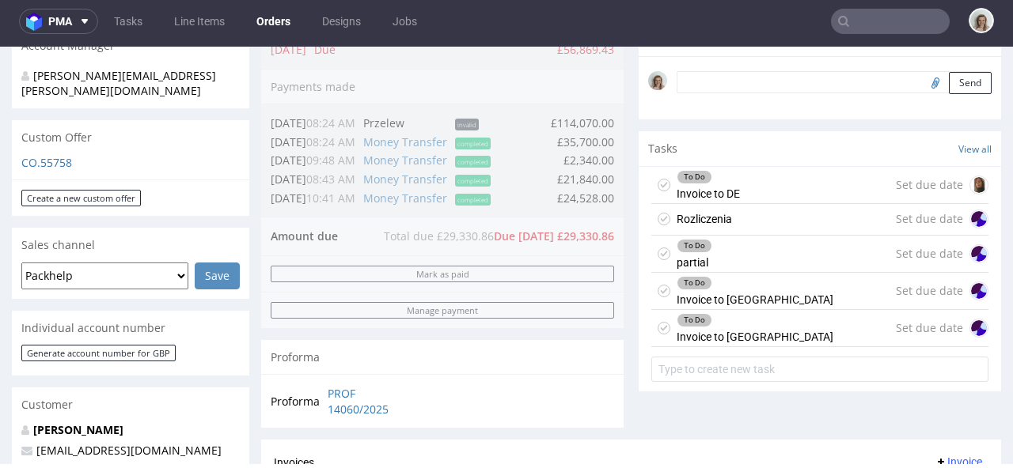
click at [748, 256] on div "To Do partial Set due date" at bounding box center [819, 254] width 337 height 37
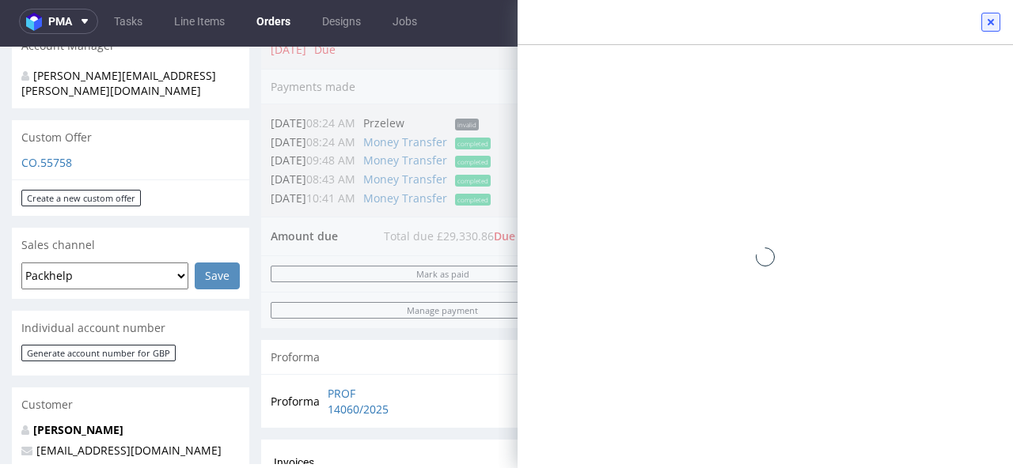
click at [991, 19] on icon at bounding box center [990, 22] width 13 height 13
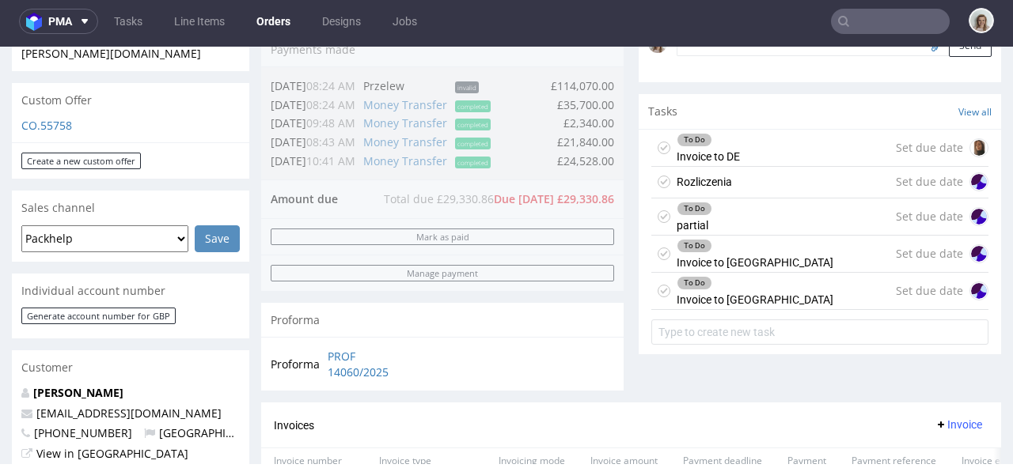
scroll to position [484, 0]
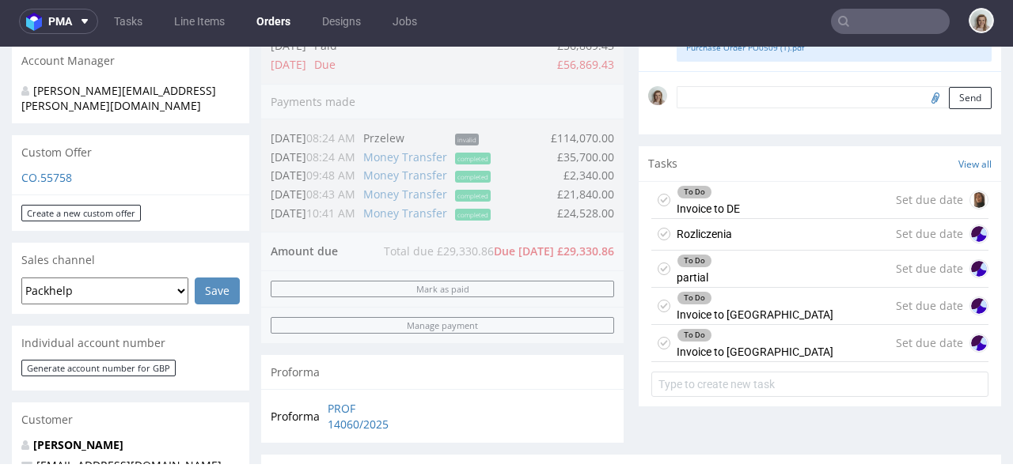
click at [381, 435] on div "Proforma PROF 14060/2025" at bounding box center [442, 416] width 362 height 54
click at [381, 430] on link "PROF 14060/2025" at bounding box center [373, 416] width 91 height 31
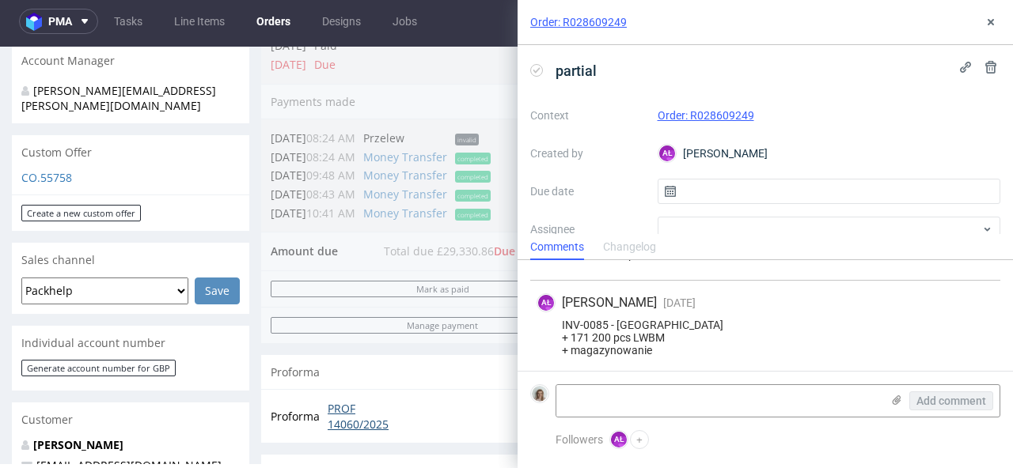
scroll to position [533, 0]
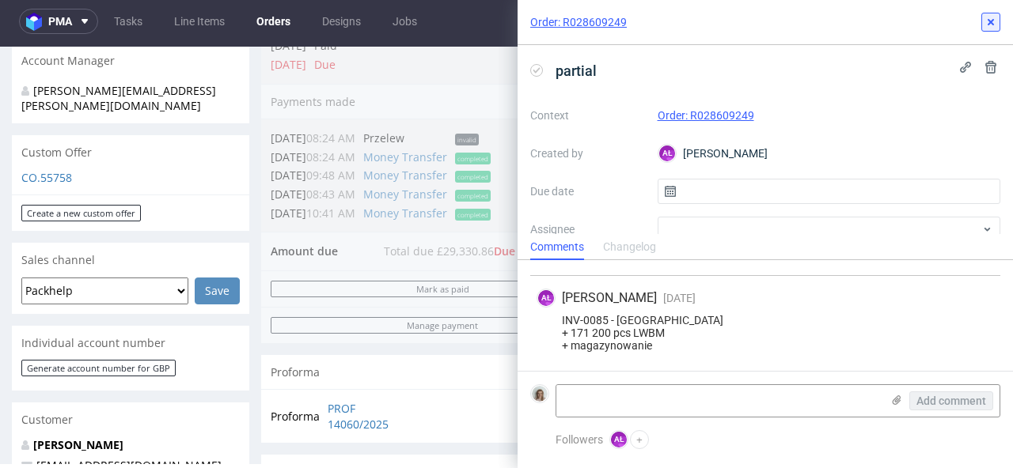
click at [992, 17] on icon at bounding box center [990, 22] width 13 height 13
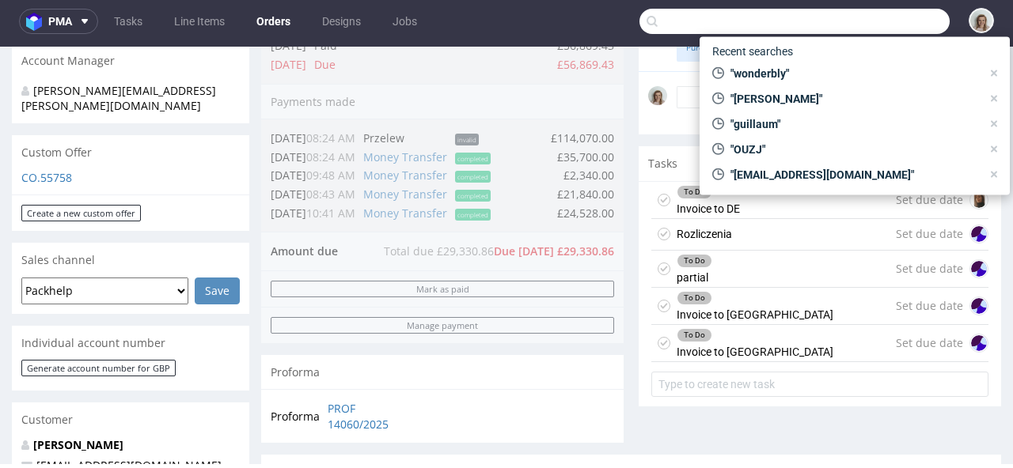
click at [870, 25] on input "text" at bounding box center [794, 21] width 310 height 25
click at [816, 67] on span ""wonderbly"" at bounding box center [852, 74] width 257 height 16
type input "wonderbly"
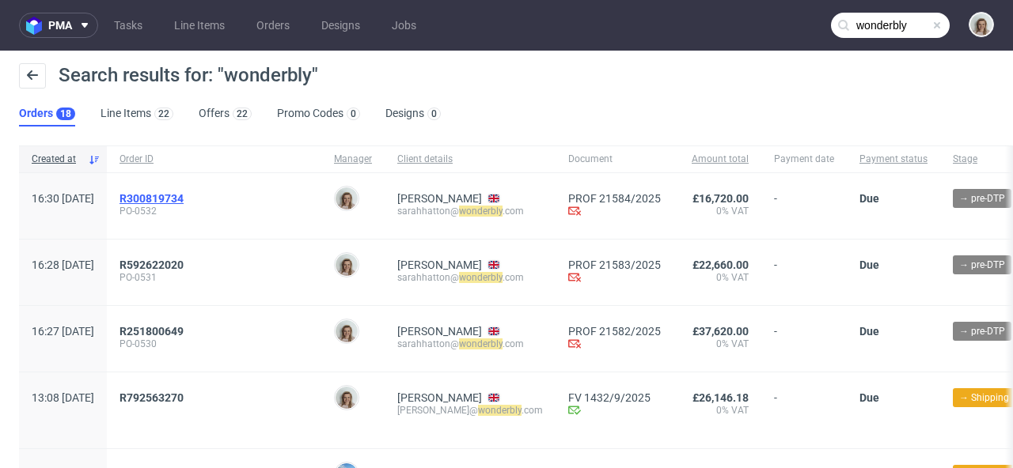
click at [184, 195] on span "R300819734" at bounding box center [151, 198] width 64 height 13
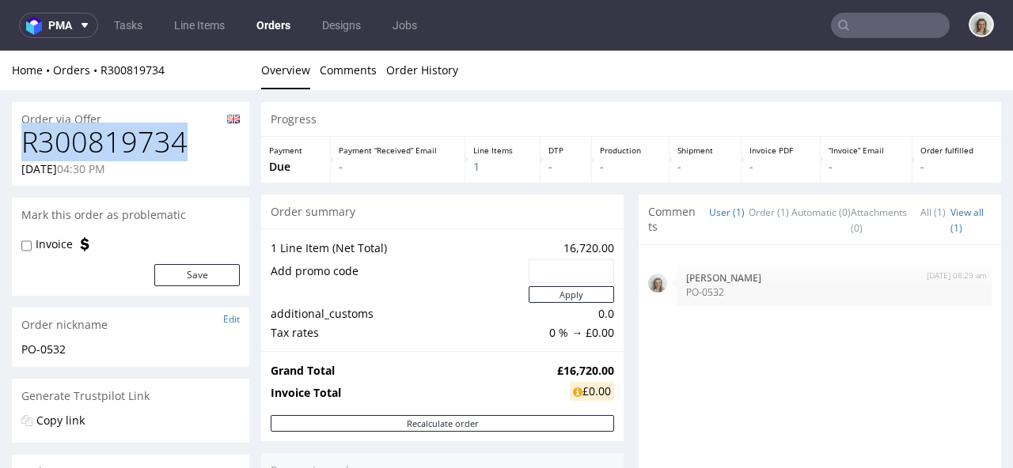
drag, startPoint x: 195, startPoint y: 147, endPoint x: 0, endPoint y: 146, distance: 194.7
copy h1 "R300819734"
type input "wonderbly"
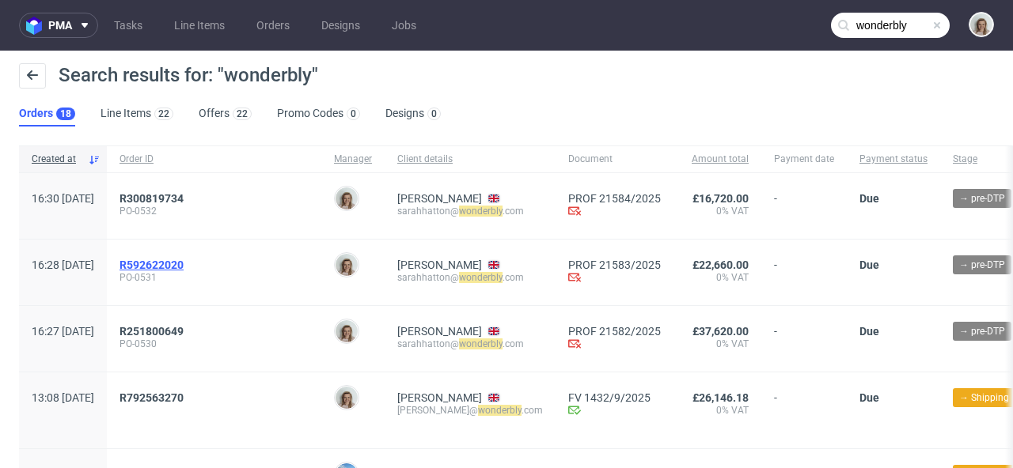
click at [184, 261] on span "R592622020" at bounding box center [151, 265] width 64 height 13
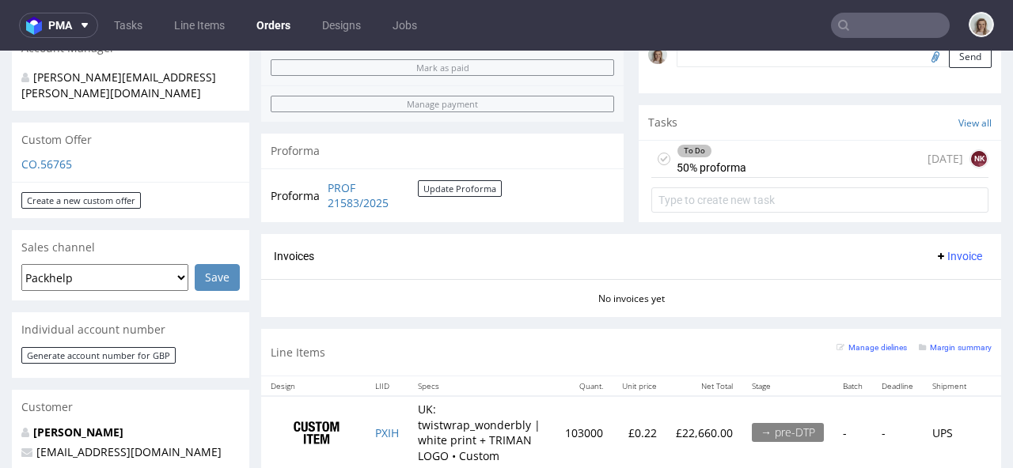
scroll to position [521, 0]
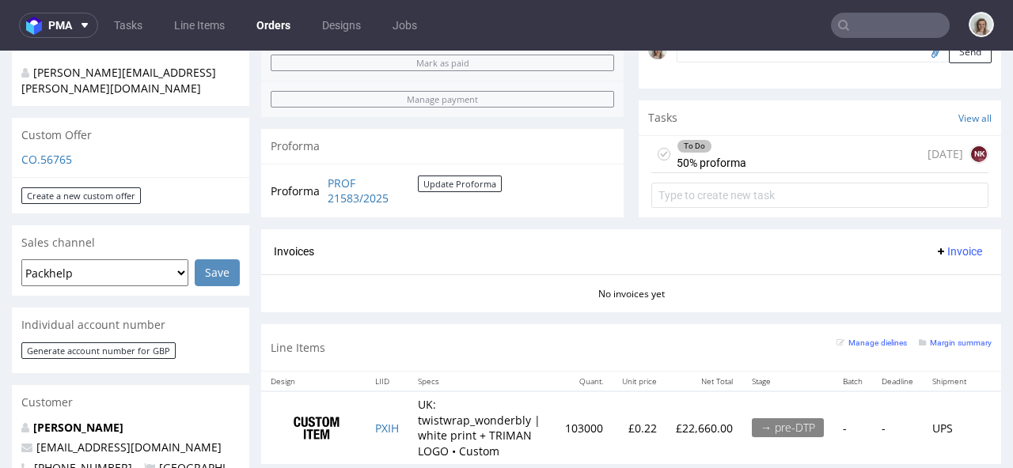
type input "wonderbly"
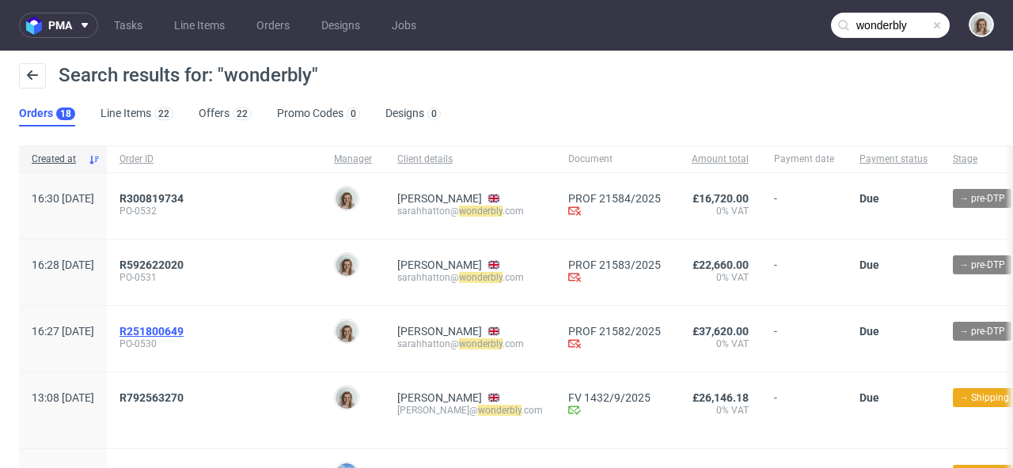
click at [184, 331] on span "R251800649" at bounding box center [151, 331] width 64 height 13
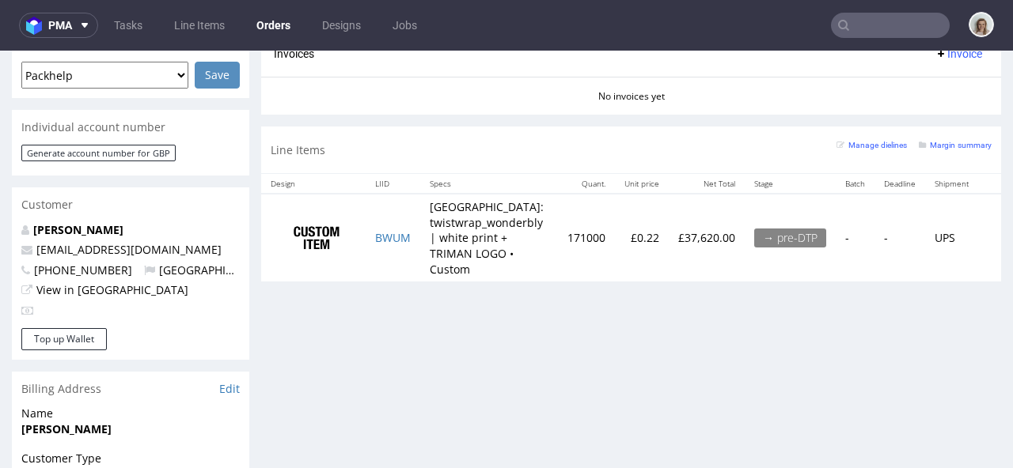
scroll to position [713, 0]
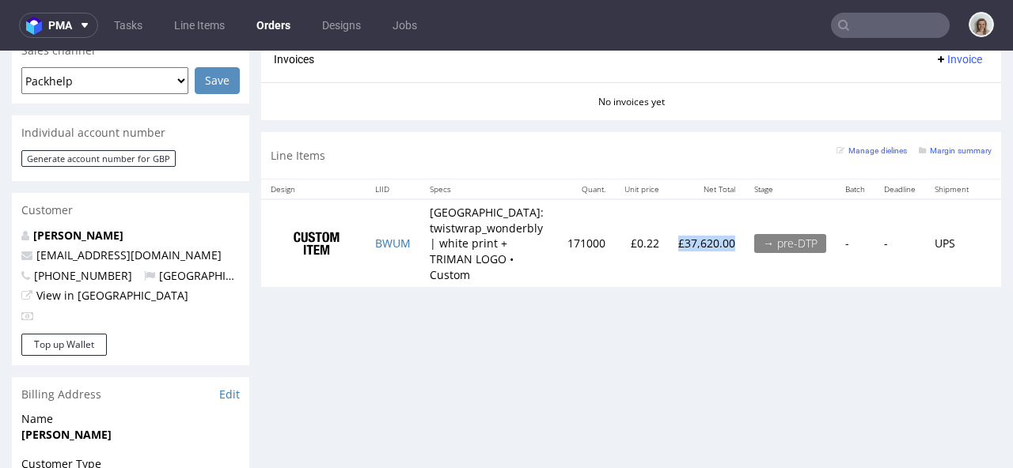
drag, startPoint x: 734, startPoint y: 237, endPoint x: 661, endPoint y: 235, distance: 73.6
click at [661, 235] on tr "BWUM USA: twistwrap_wonderbly | white print + TRIMAN LOGO • Custom 171000 £0.22…" at bounding box center [632, 243] width 742 height 88
copy tr "£0.22 £37,620.00"
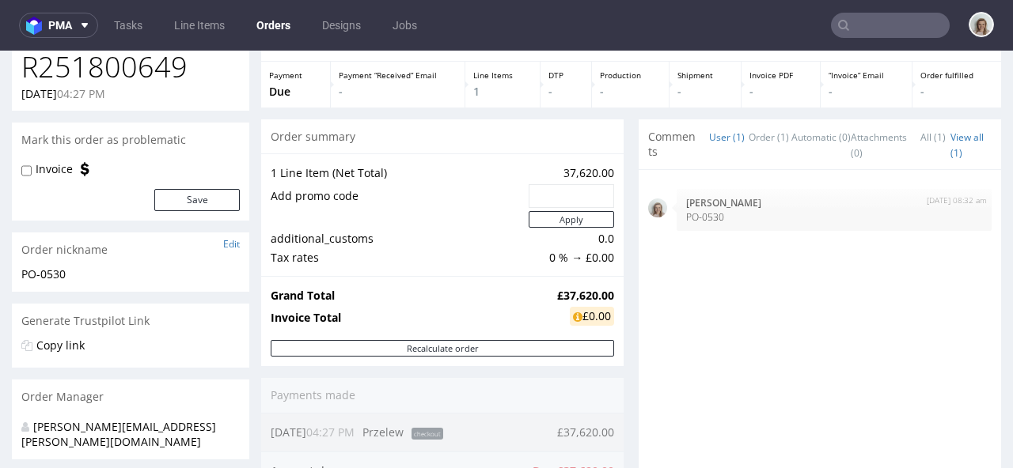
scroll to position [28, 0]
